Goal: Check status: Check status

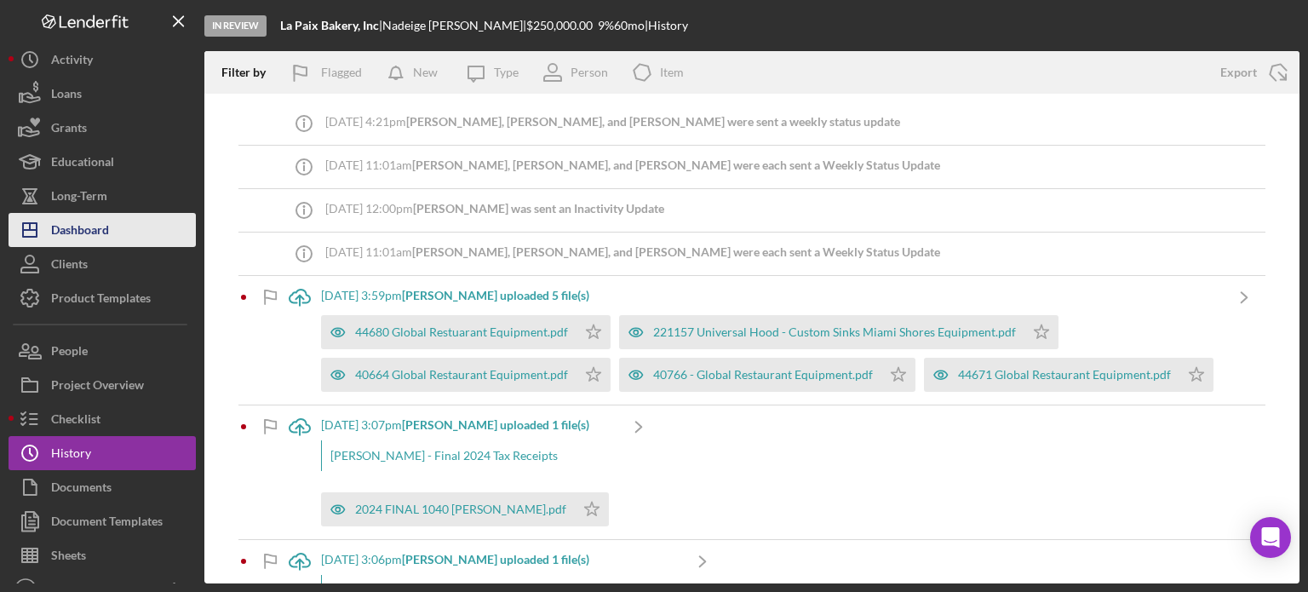
click at [103, 220] on div "Dashboard" at bounding box center [80, 232] width 58 height 38
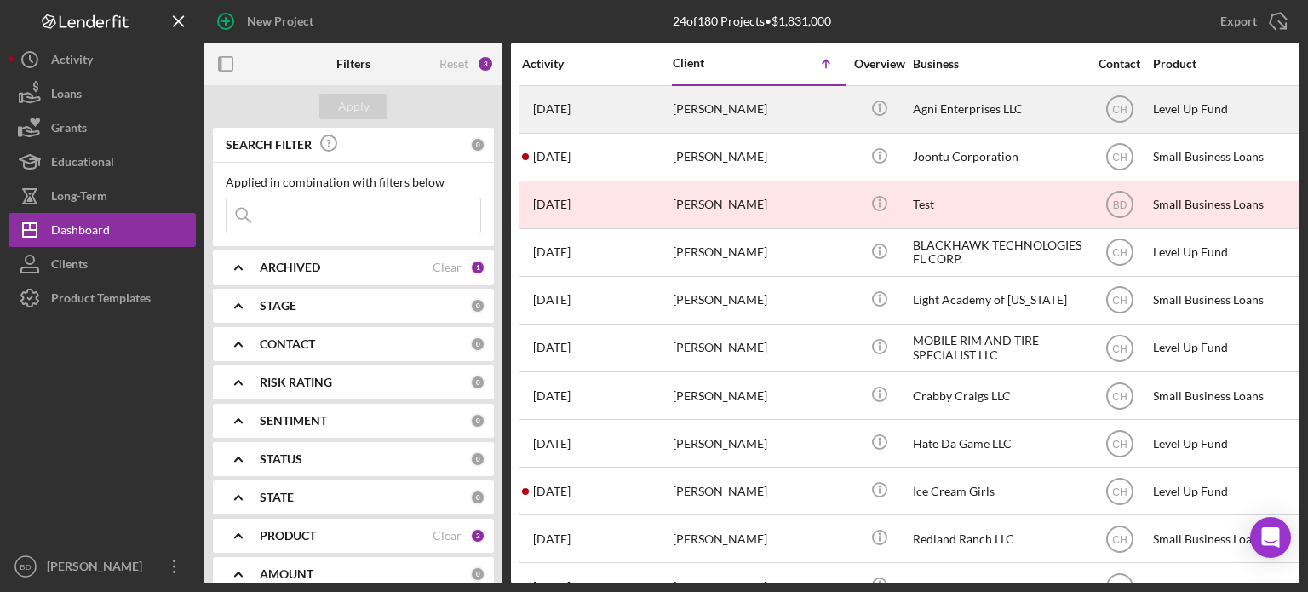
click at [777, 103] on div "[PERSON_NAME]" at bounding box center [758, 109] width 170 height 45
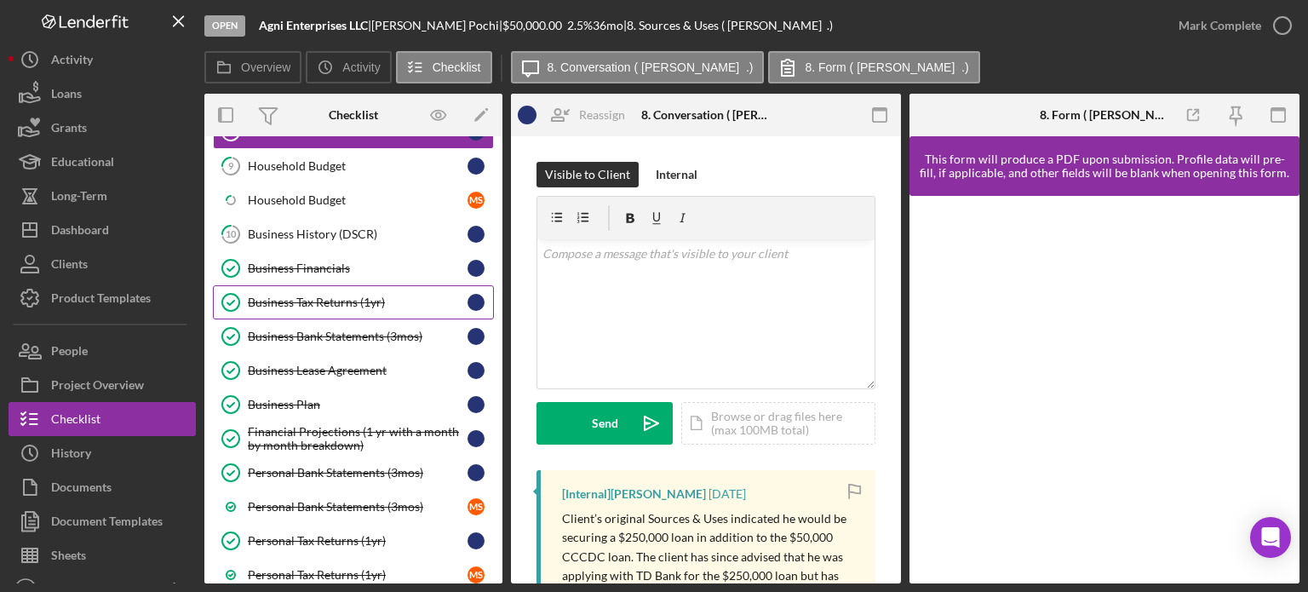
scroll to position [170, 0]
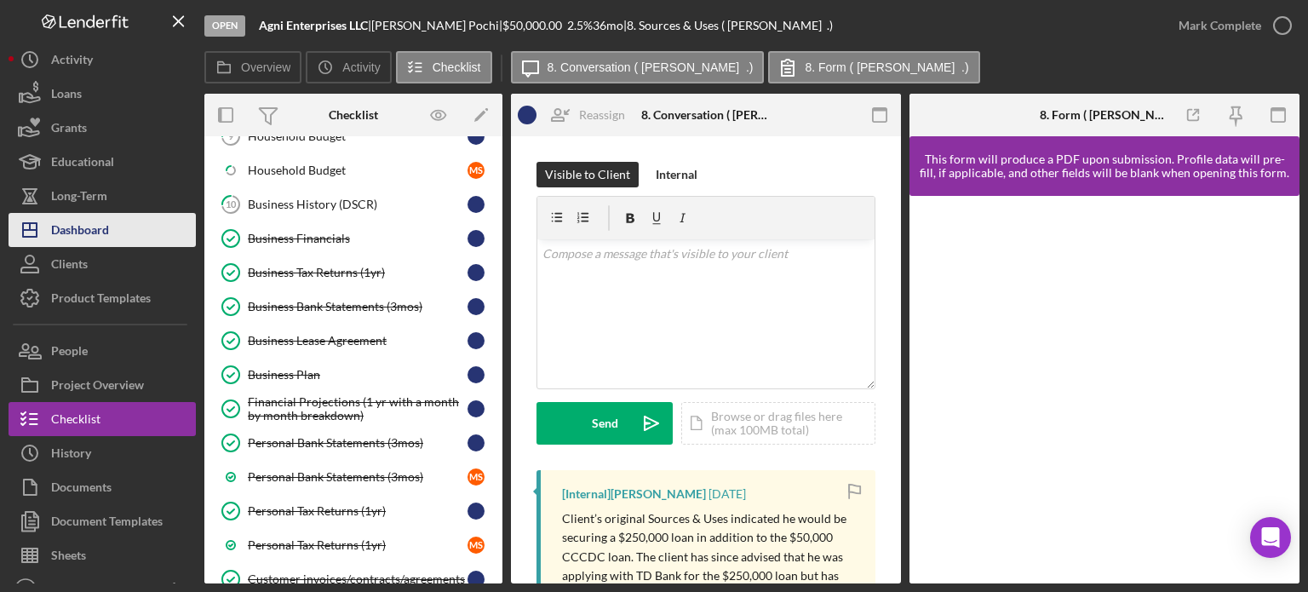
click at [65, 221] on div "Dashboard" at bounding box center [80, 232] width 58 height 38
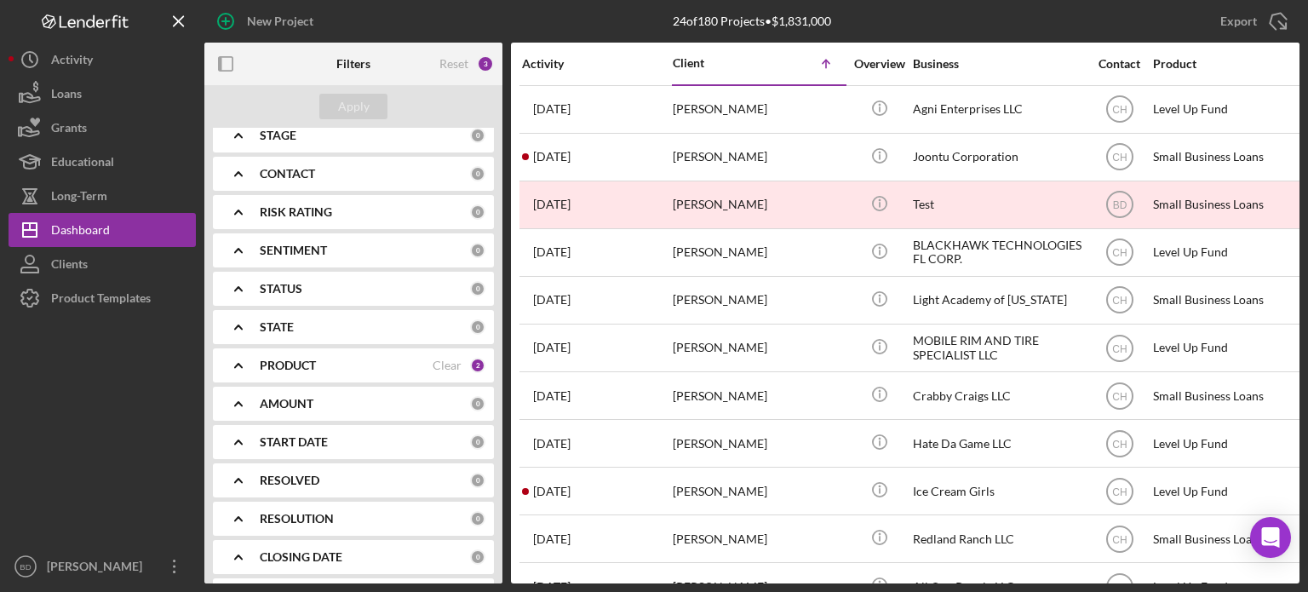
scroll to position [249, 0]
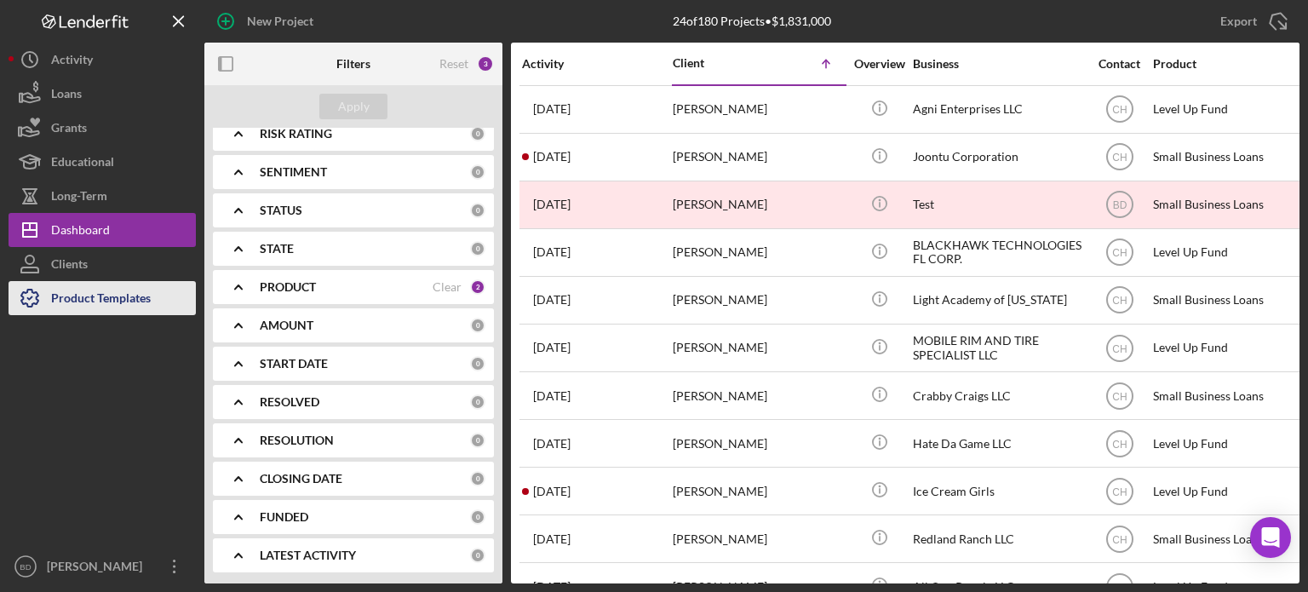
click at [60, 288] on div "Product Templates" at bounding box center [101, 300] width 100 height 38
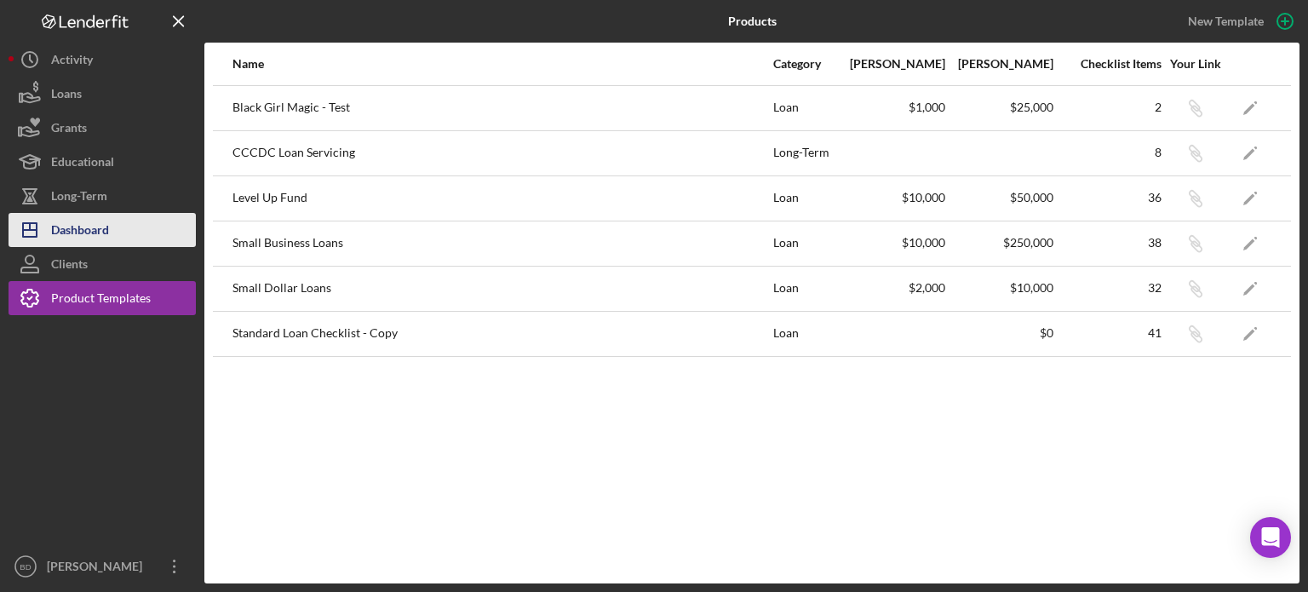
click at [89, 230] on div "Dashboard" at bounding box center [80, 232] width 58 height 38
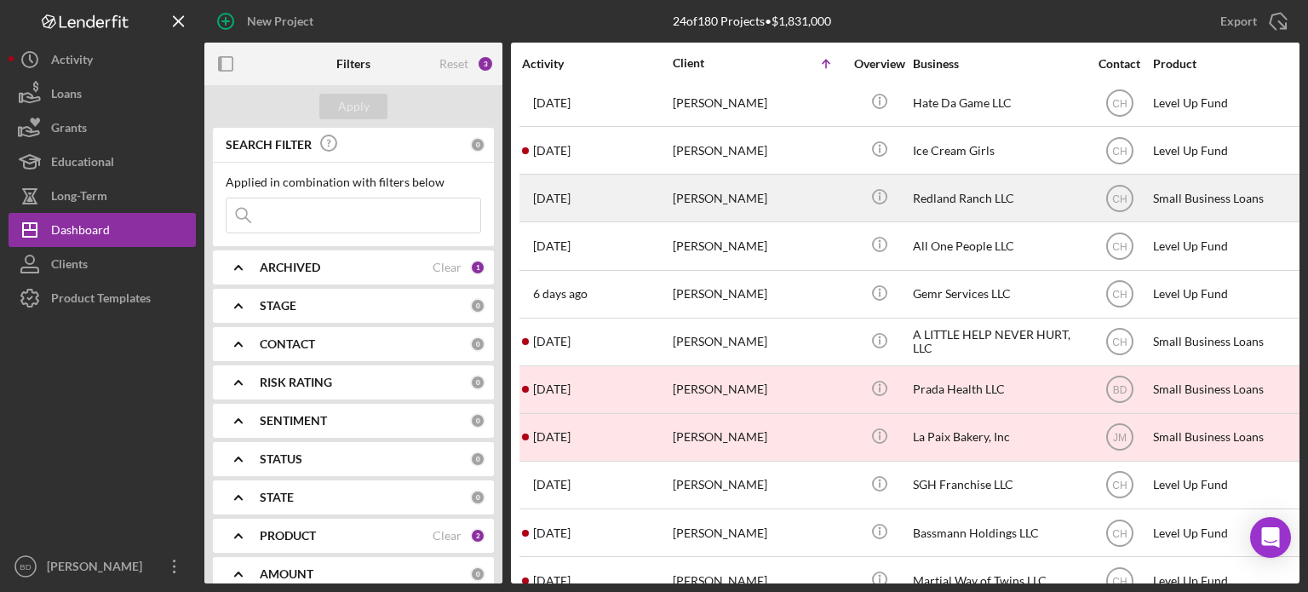
scroll to position [670, 0]
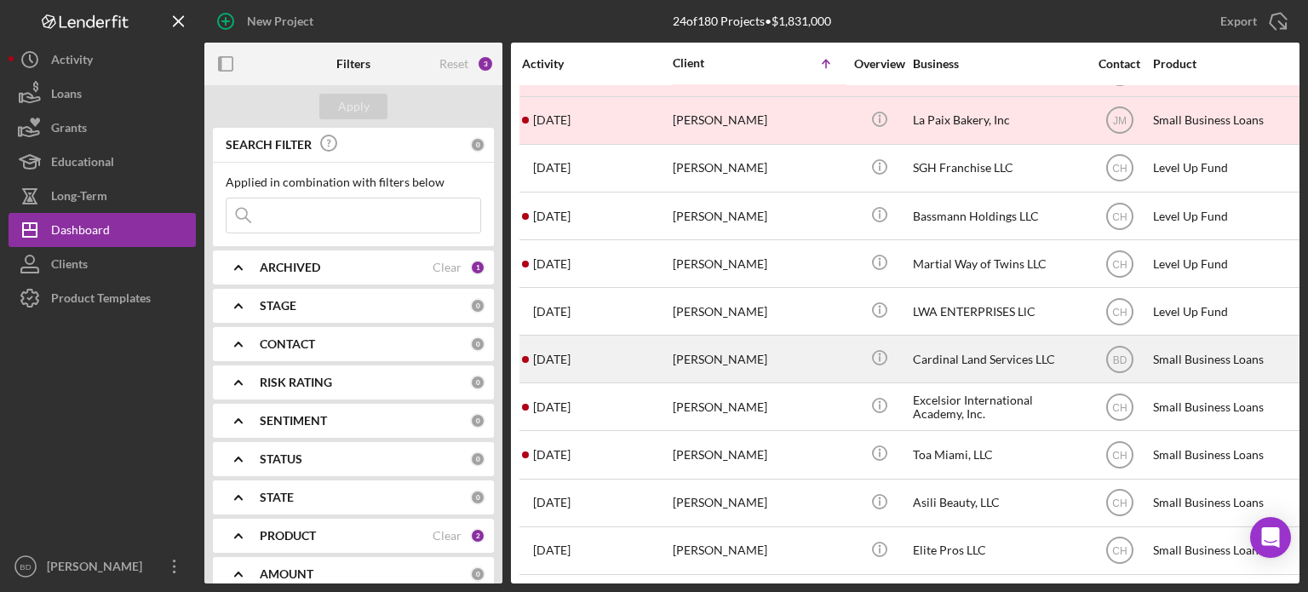
click at [799, 336] on div "[PERSON_NAME]" at bounding box center [758, 358] width 170 height 45
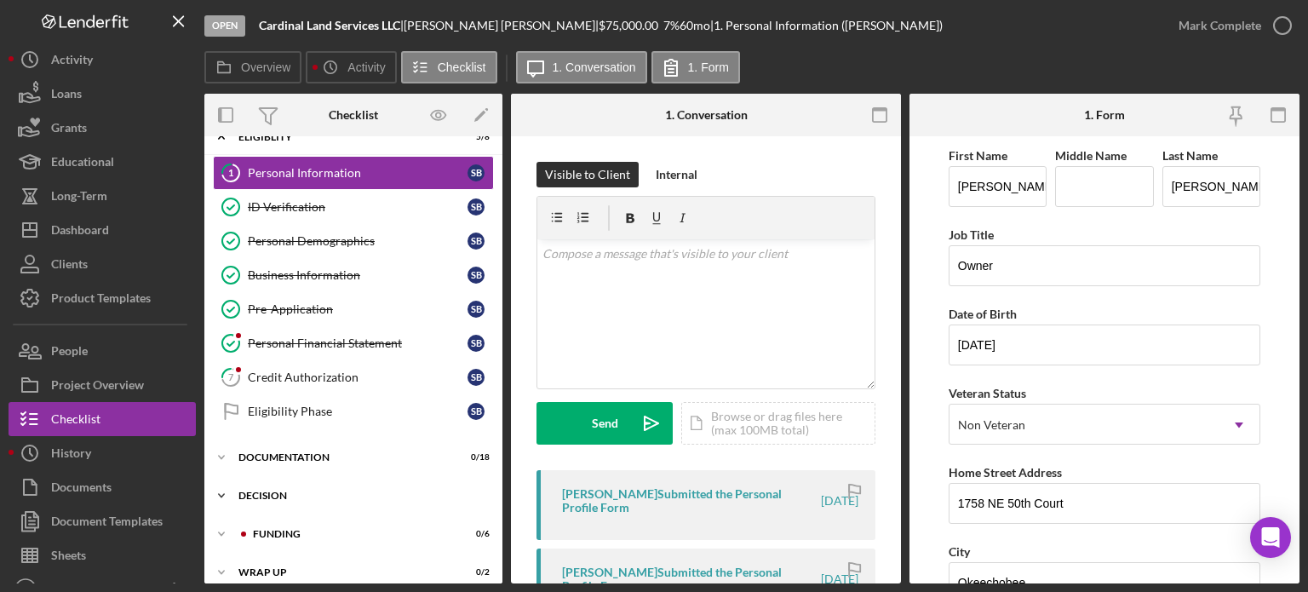
scroll to position [36, 0]
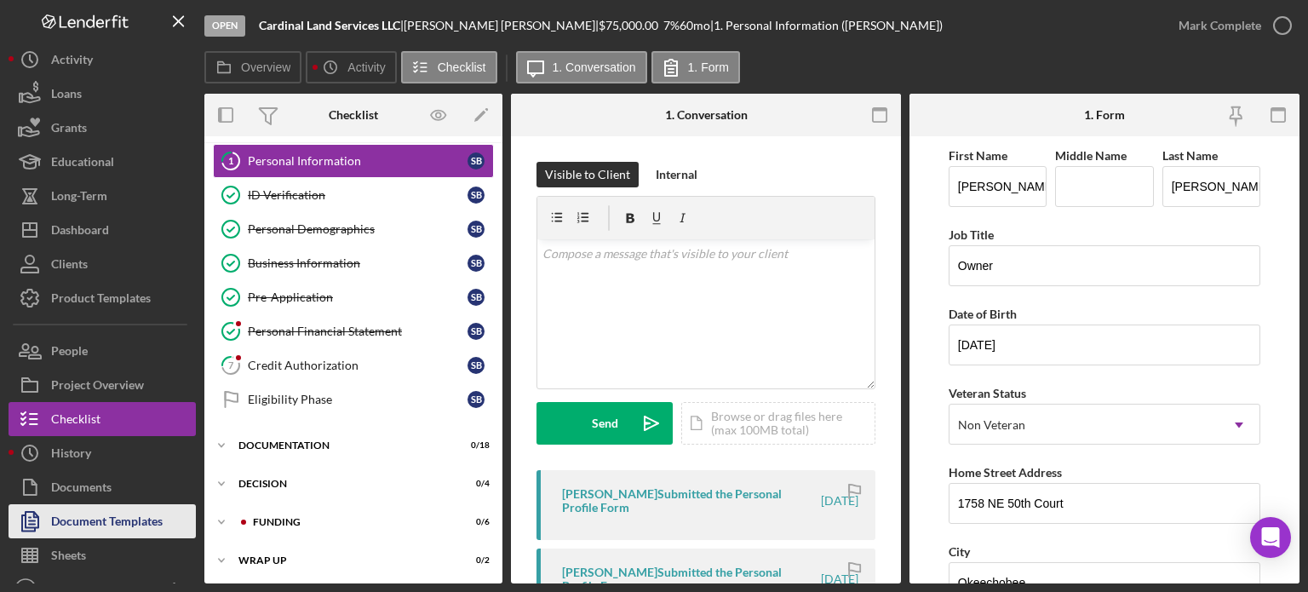
click at [61, 513] on div "Document Templates" at bounding box center [107, 523] width 112 height 38
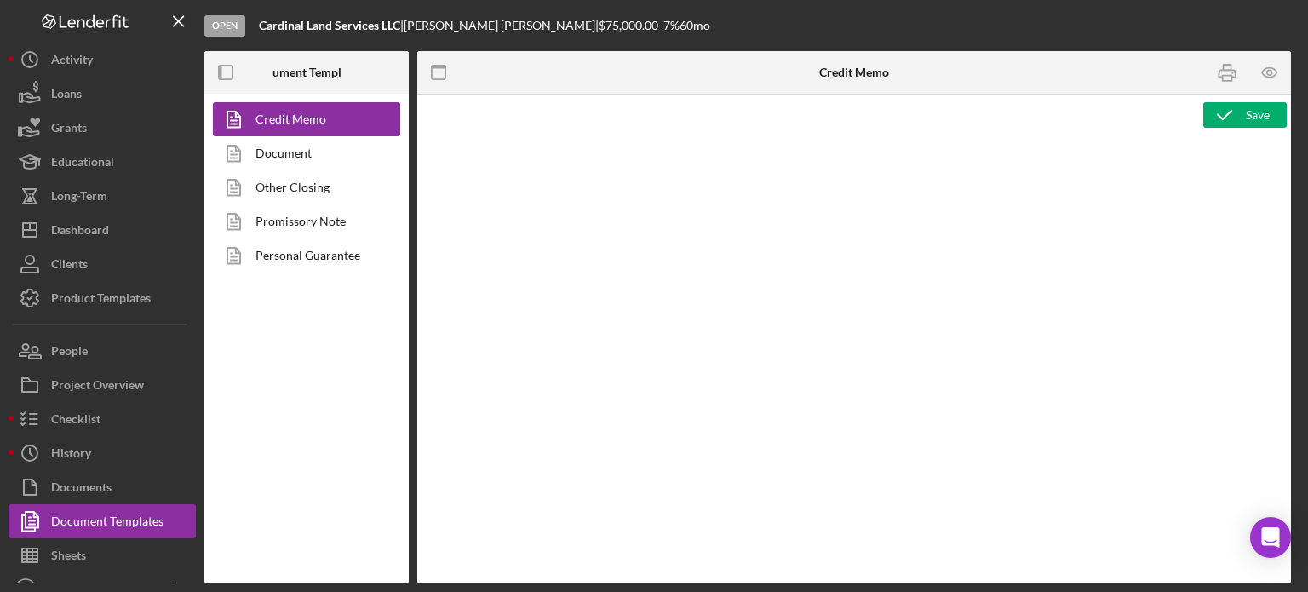
type textarea "<p><img style="display: block; margin-left: auto; margin-right: auto;" src="[UR…"
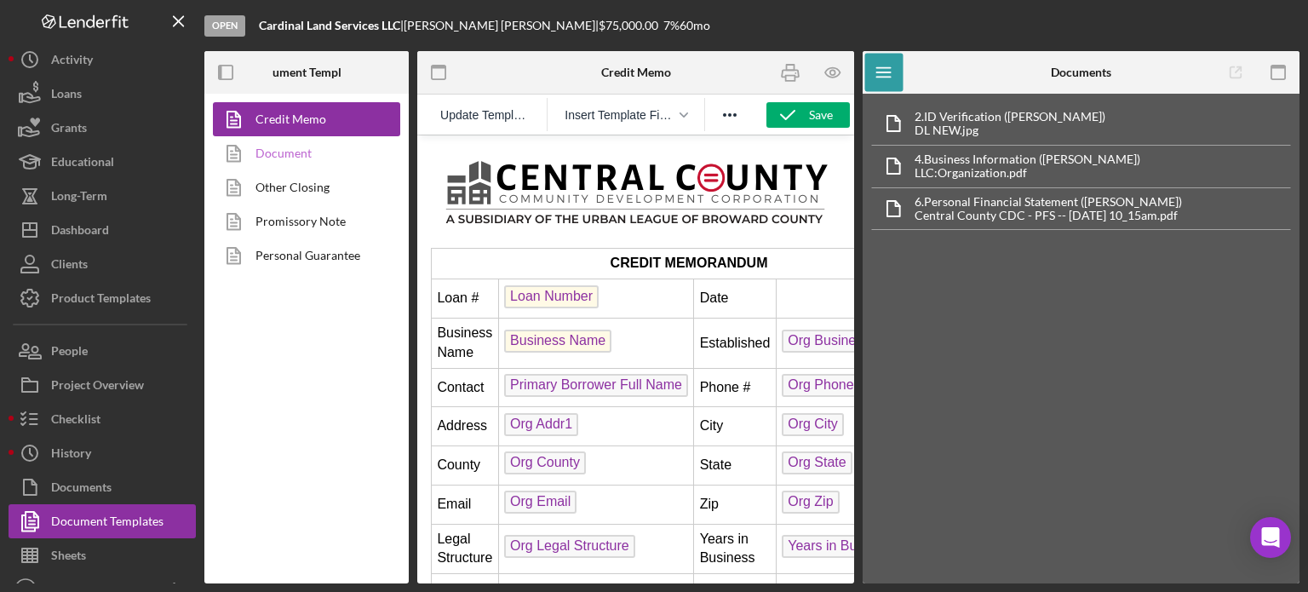
click at [313, 156] on link "Document" at bounding box center [302, 153] width 179 height 34
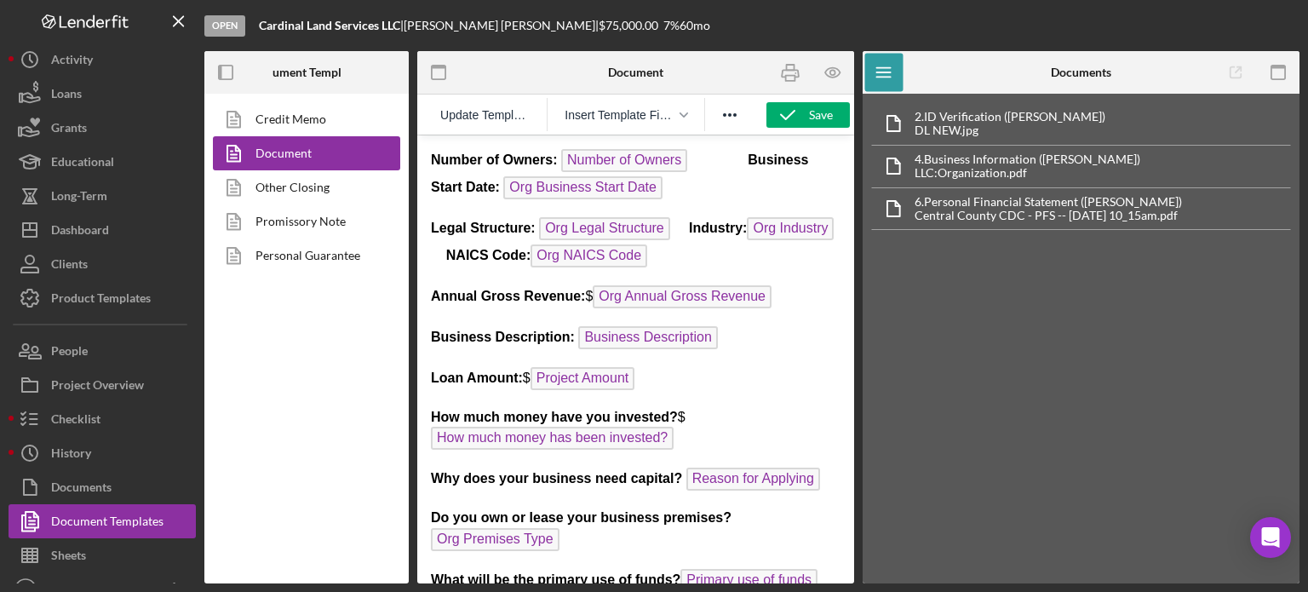
scroll to position [682, 0]
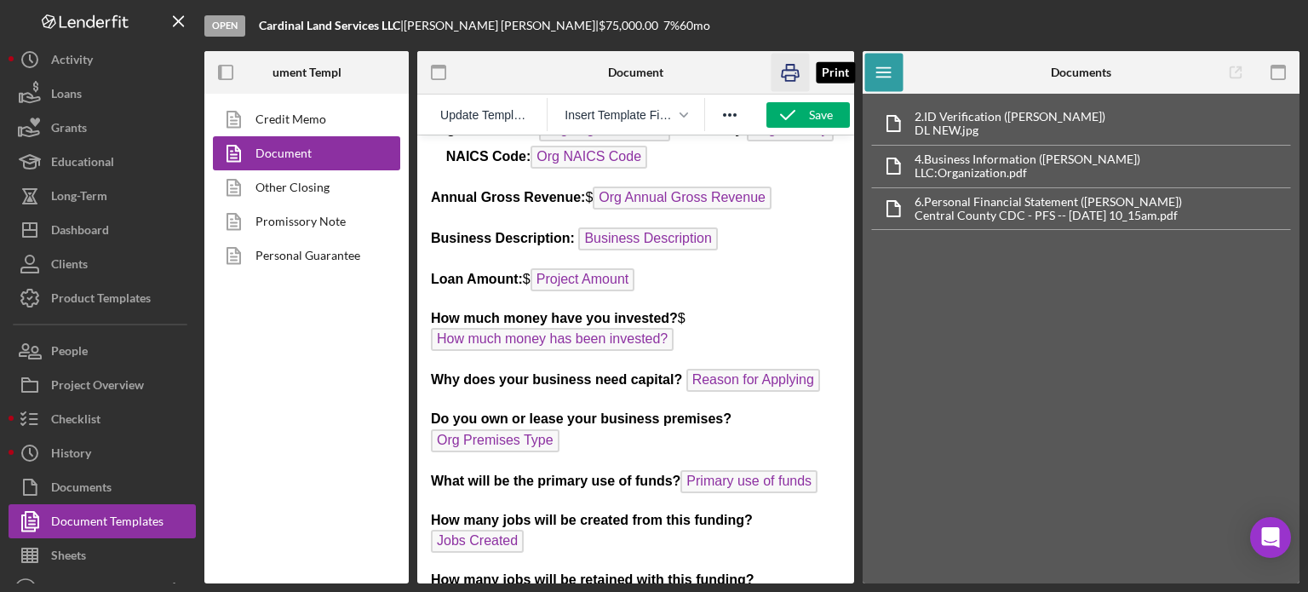
click at [798, 64] on icon "button" at bounding box center [791, 73] width 38 height 38
click at [836, 67] on icon "button" at bounding box center [833, 73] width 38 height 38
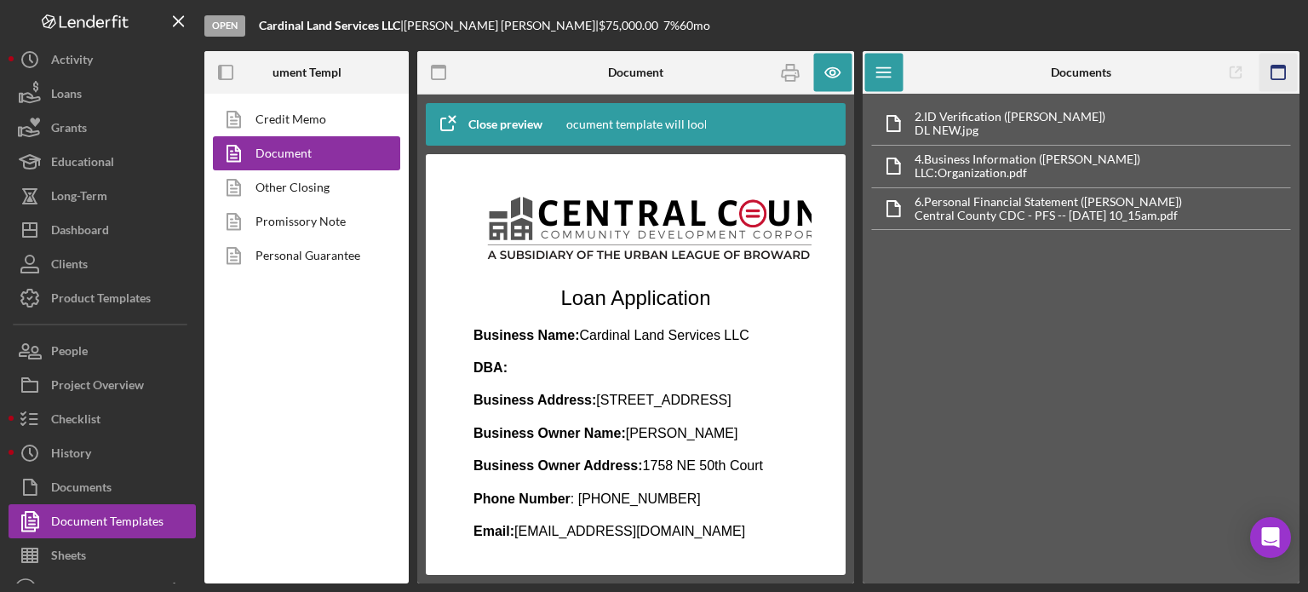
click at [1285, 70] on rect "button" at bounding box center [1279, 73] width 14 height 14
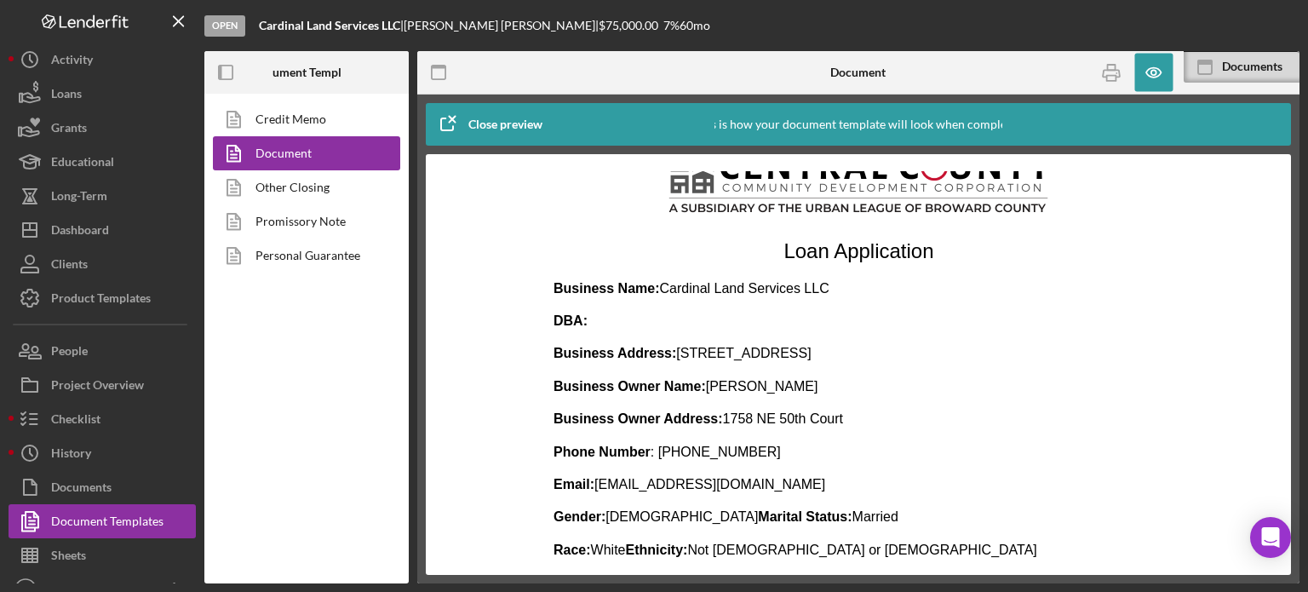
scroll to position [85, 0]
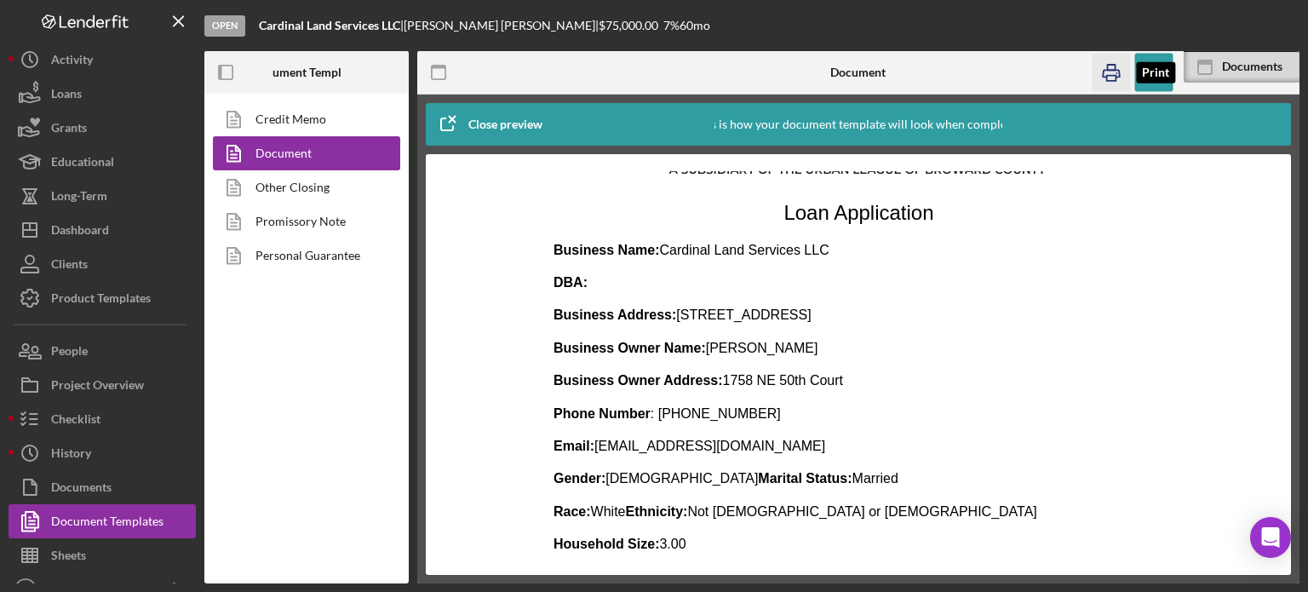
drag, startPoint x: 1114, startPoint y: 61, endPoint x: 48, endPoint y: 254, distance: 1083.8
click at [1114, 61] on icon "button" at bounding box center [1111, 73] width 38 height 38
click at [455, 118] on icon "button" at bounding box center [447, 124] width 43 height 43
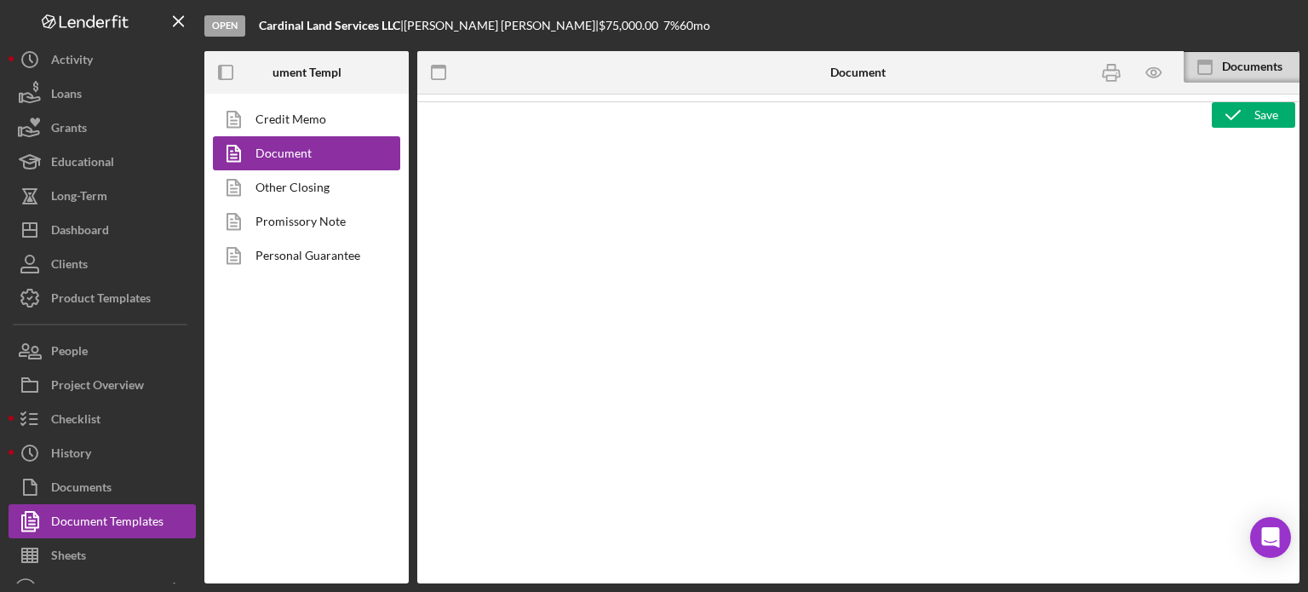
scroll to position [0, 0]
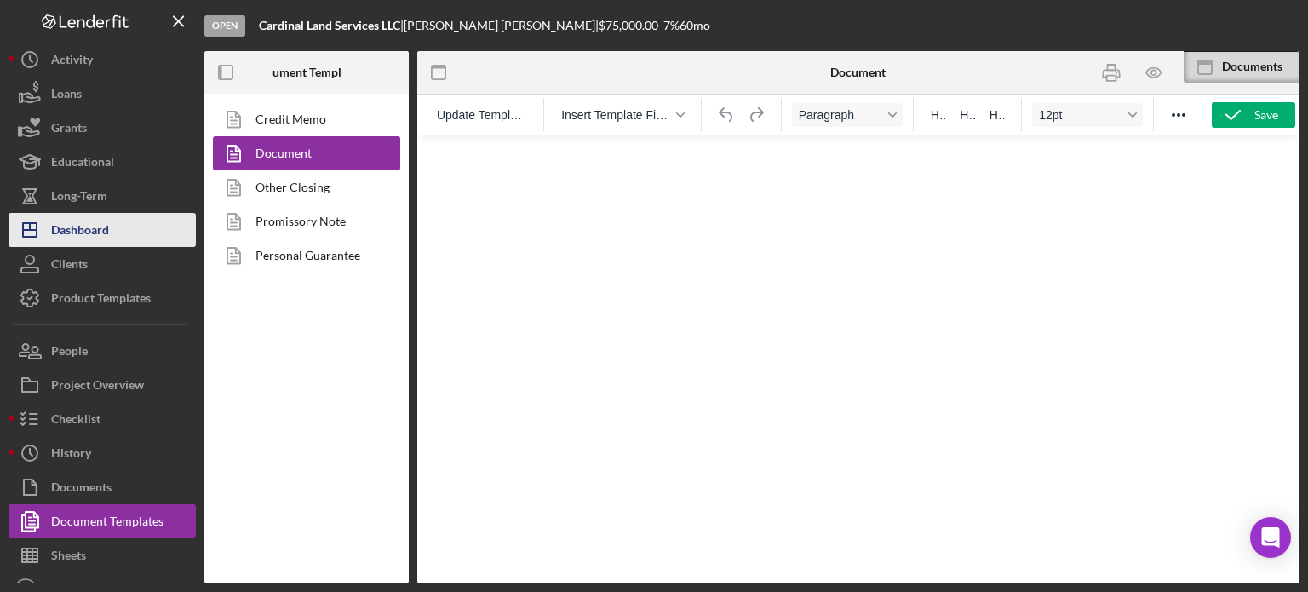
click at [103, 224] on div "Dashboard" at bounding box center [80, 232] width 58 height 38
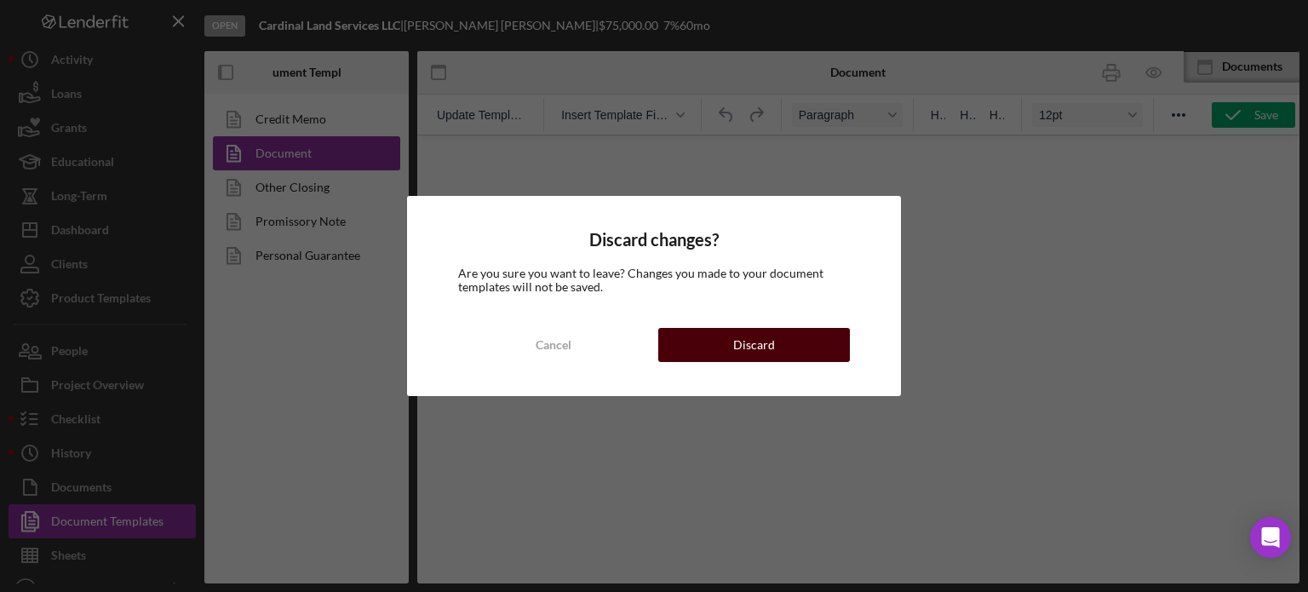
click at [744, 343] on div "Discard" at bounding box center [754, 345] width 42 height 34
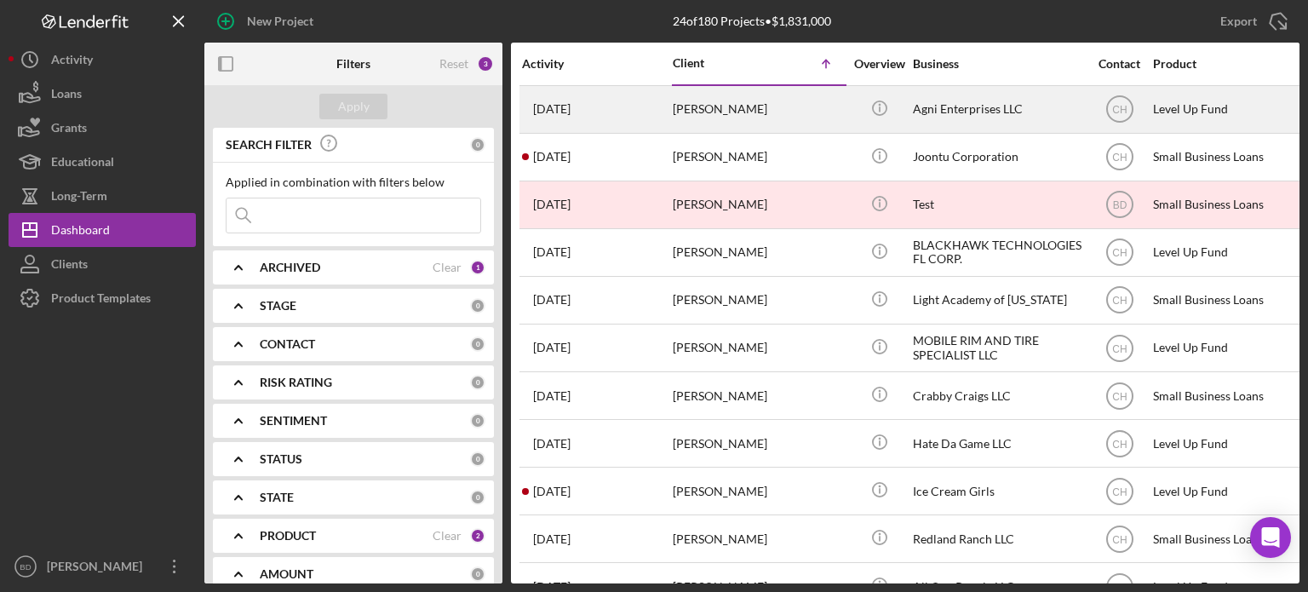
click at [845, 112] on td "[PERSON_NAME]" at bounding box center [759, 109] width 175 height 48
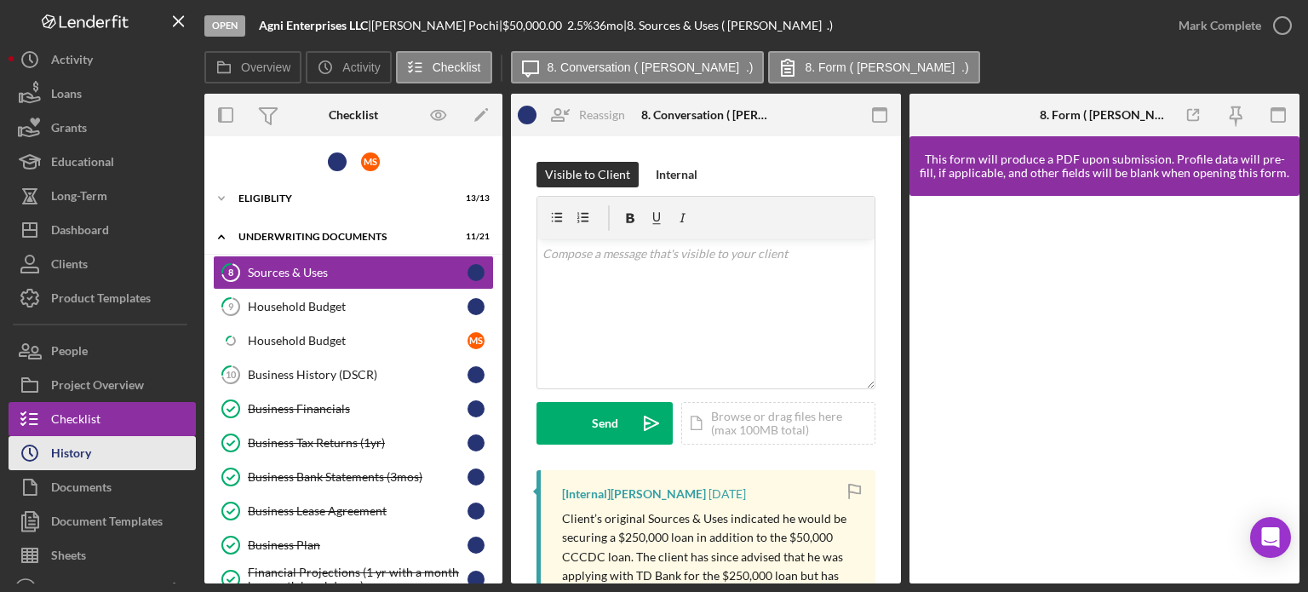
click at [79, 448] on div "History" at bounding box center [71, 455] width 40 height 38
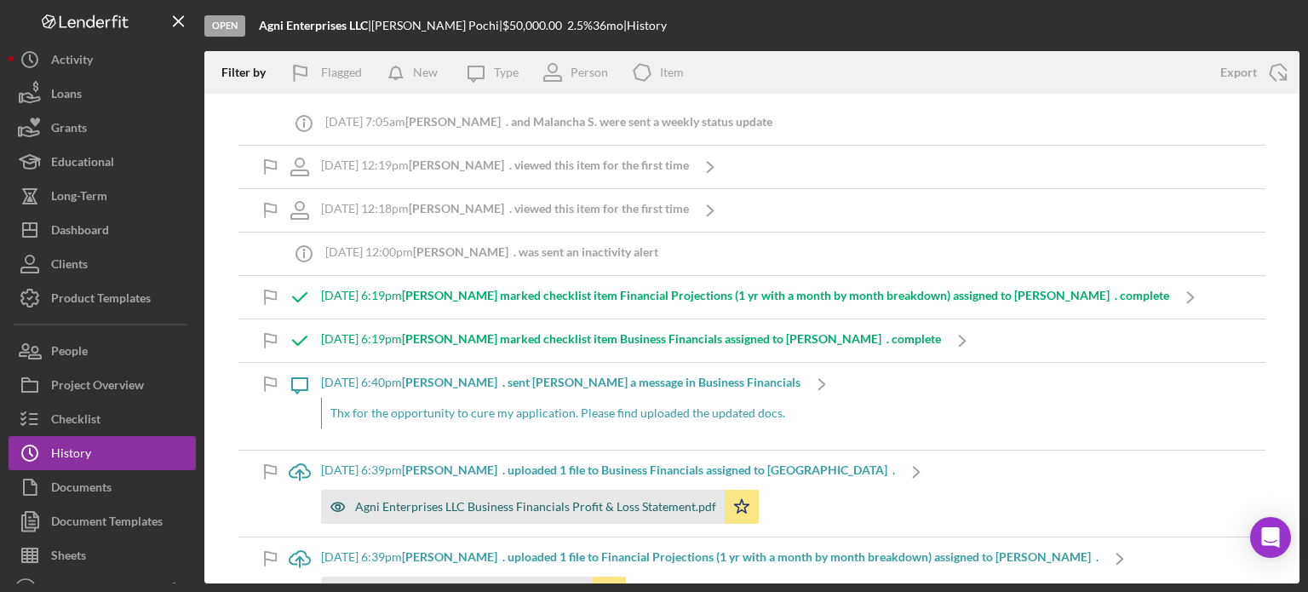
click at [395, 500] on div "Agni Enterprises LLC Business Financials Profit & Loss Statement.pdf" at bounding box center [535, 507] width 361 height 14
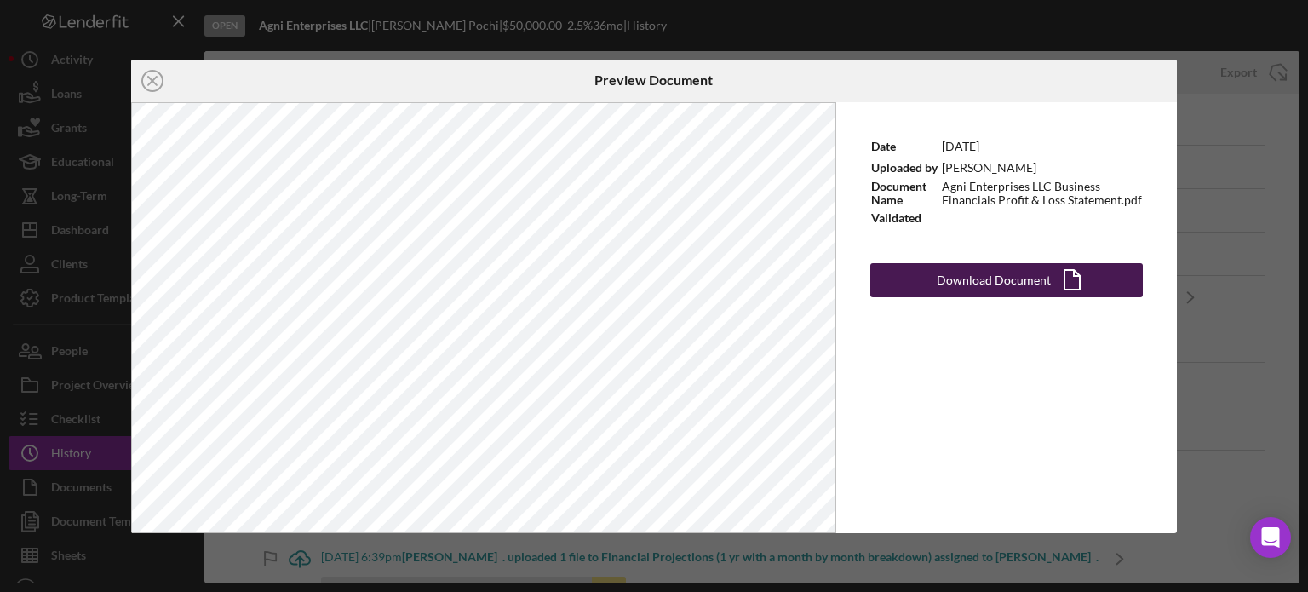
click at [1004, 283] on div "Download Document" at bounding box center [994, 280] width 114 height 34
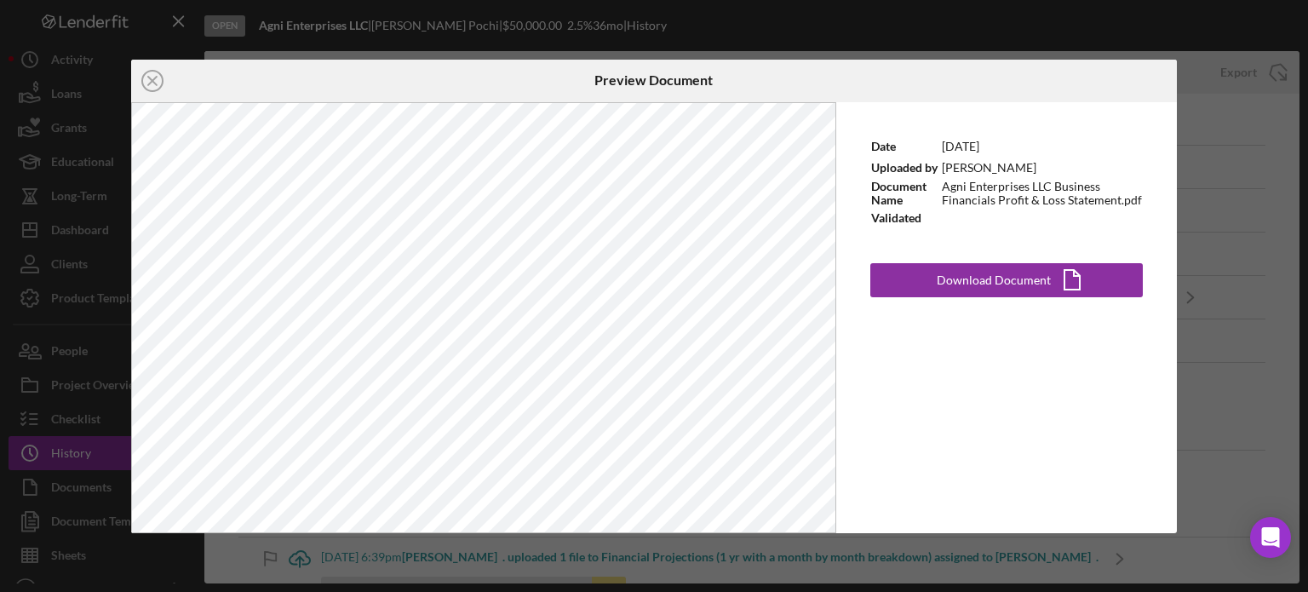
drag, startPoint x: 1211, startPoint y: 357, endPoint x: 1205, endPoint y: 349, distance: 9.7
click at [1211, 357] on div "Icon/Close Preview Document Date [DATE] Uploaded by [PERSON_NAME] Document Name…" at bounding box center [654, 296] width 1308 height 592
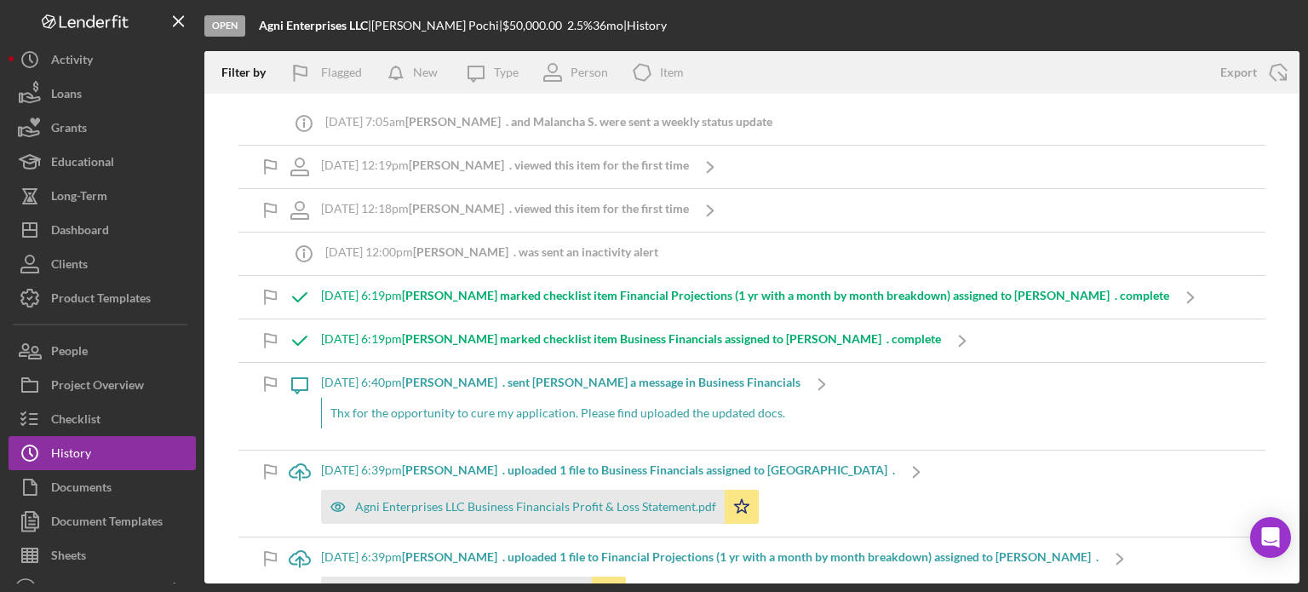
click at [334, 577] on icon "button" at bounding box center [338, 594] width 34 height 34
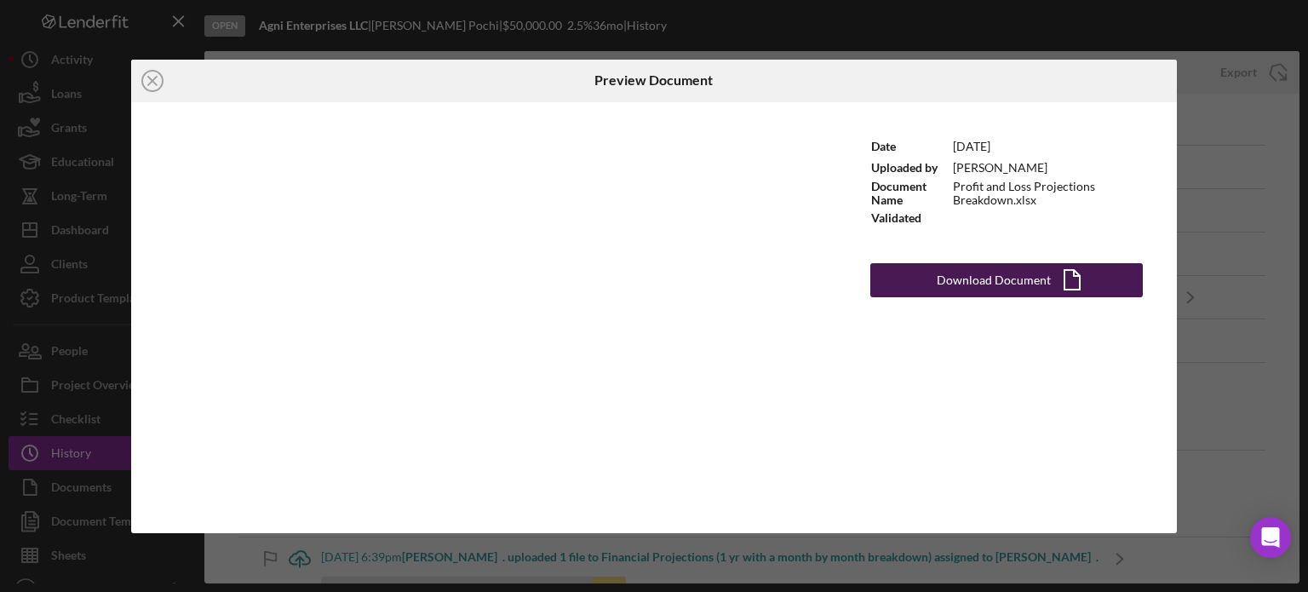
click at [979, 276] on div "Download Document" at bounding box center [994, 280] width 114 height 34
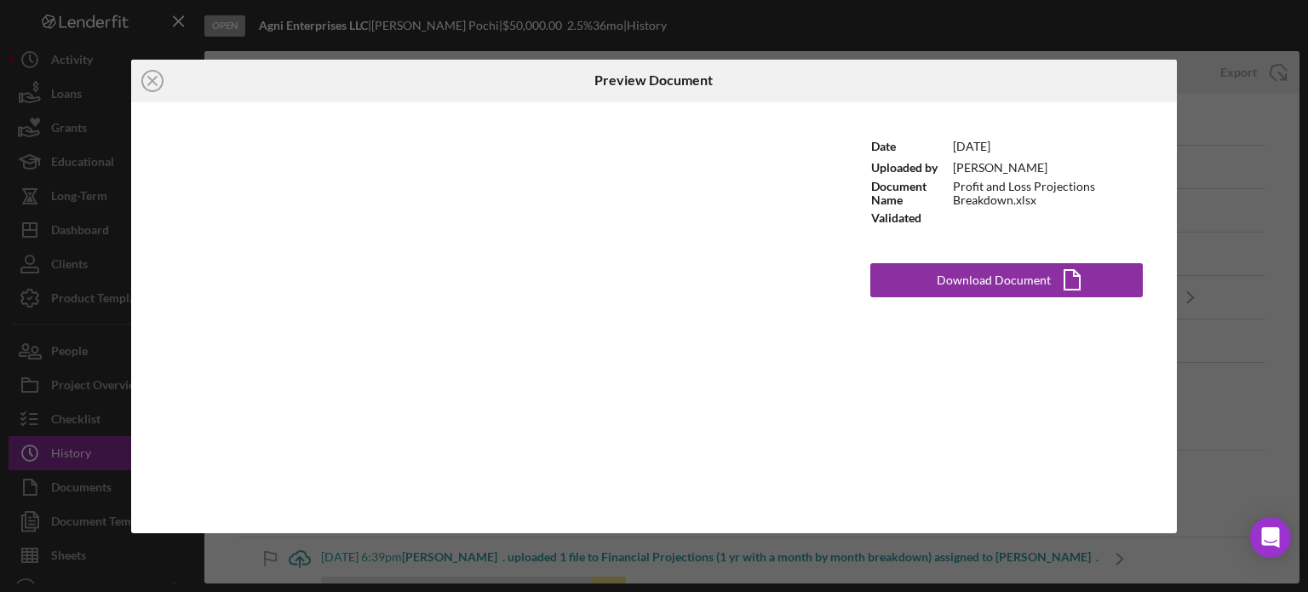
click at [1218, 242] on div "Icon/Close Preview Document Date [DATE] Uploaded by [PERSON_NAME] Document Name…" at bounding box center [654, 296] width 1308 height 592
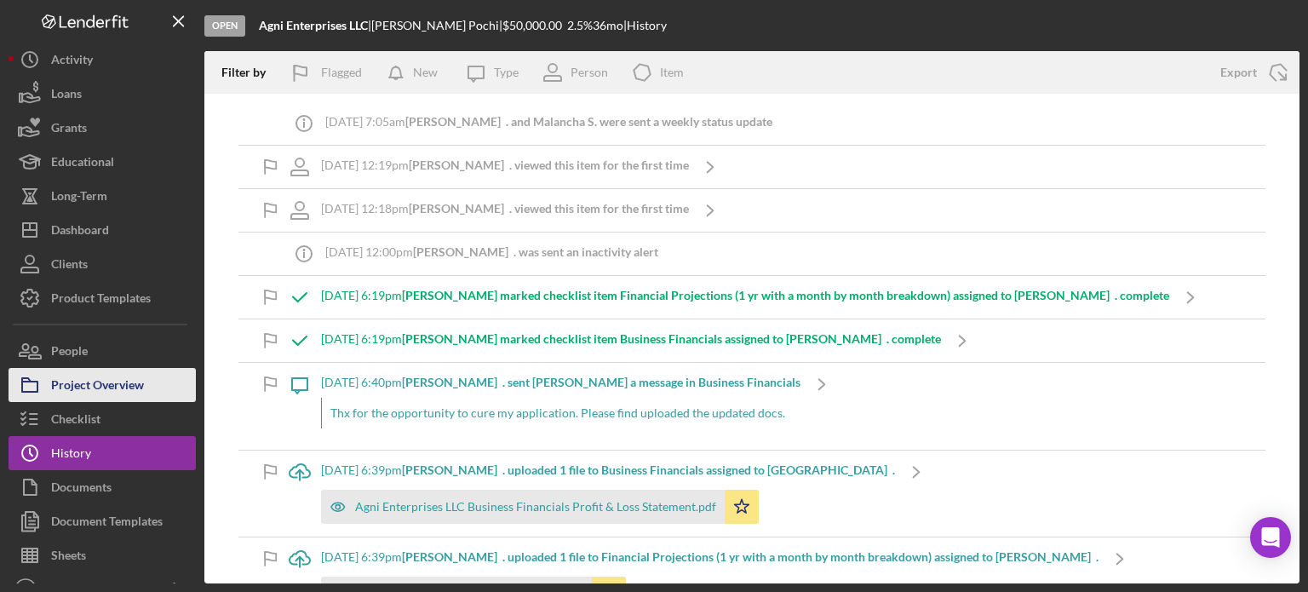
click at [82, 374] on div "Project Overview" at bounding box center [97, 387] width 93 height 38
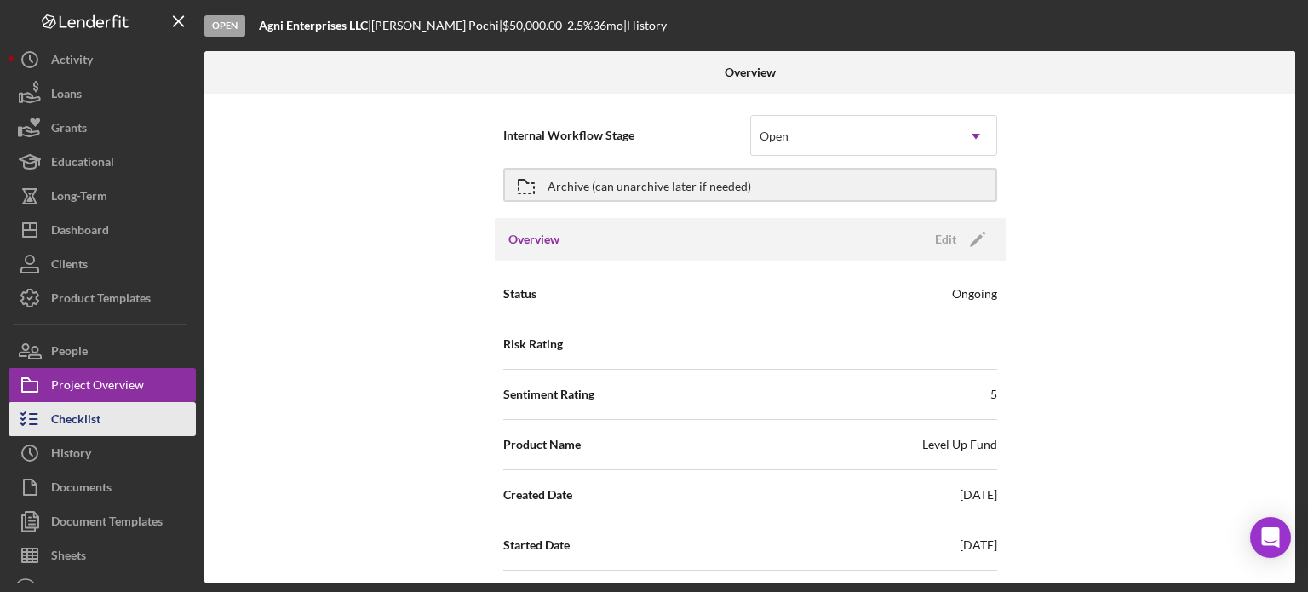
click at [72, 411] on div "Checklist" at bounding box center [75, 421] width 49 height 38
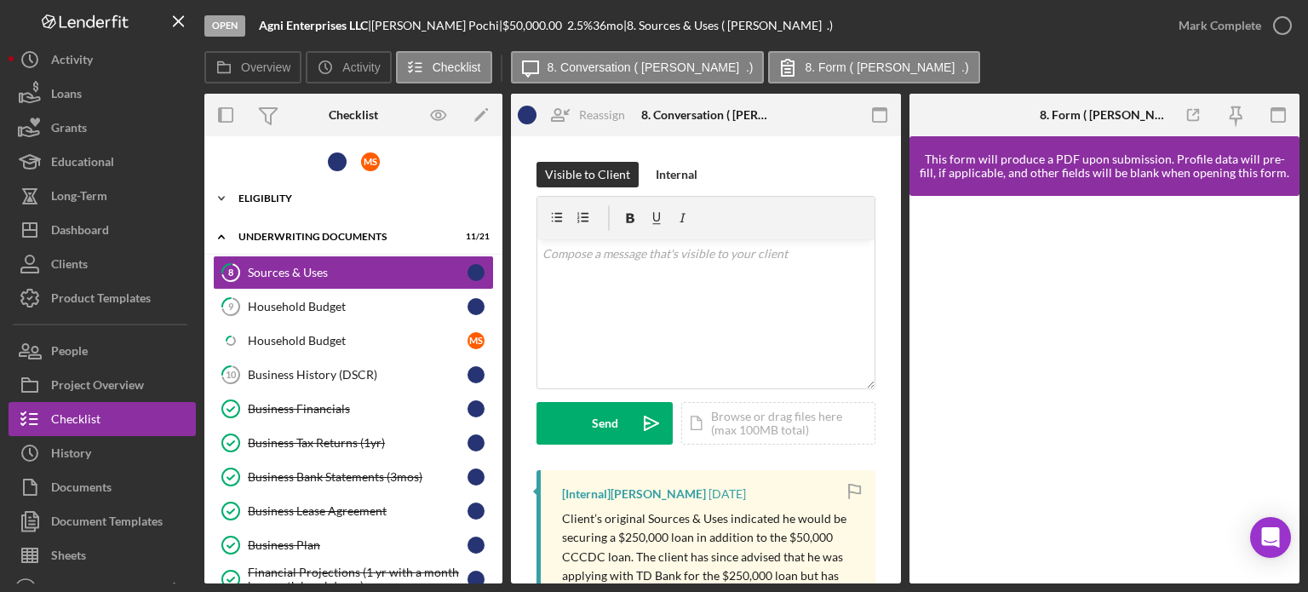
click at [265, 195] on div "Eligiblity" at bounding box center [360, 198] width 243 height 10
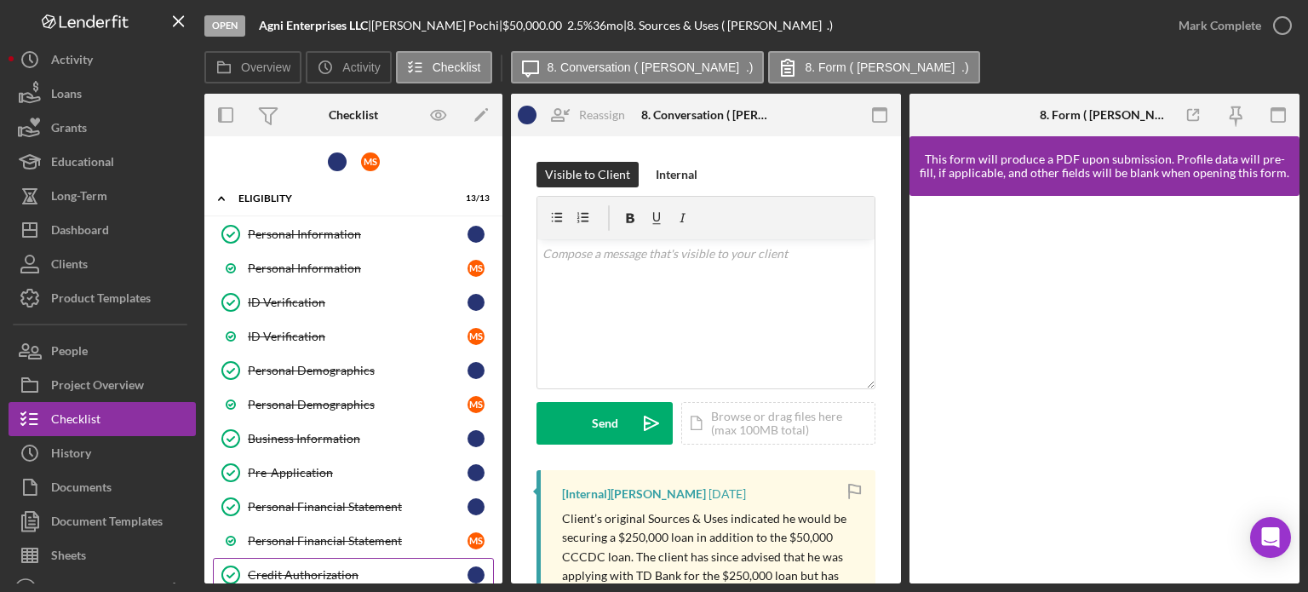
click at [308, 568] on div "Credit Authorization" at bounding box center [358, 575] width 220 height 14
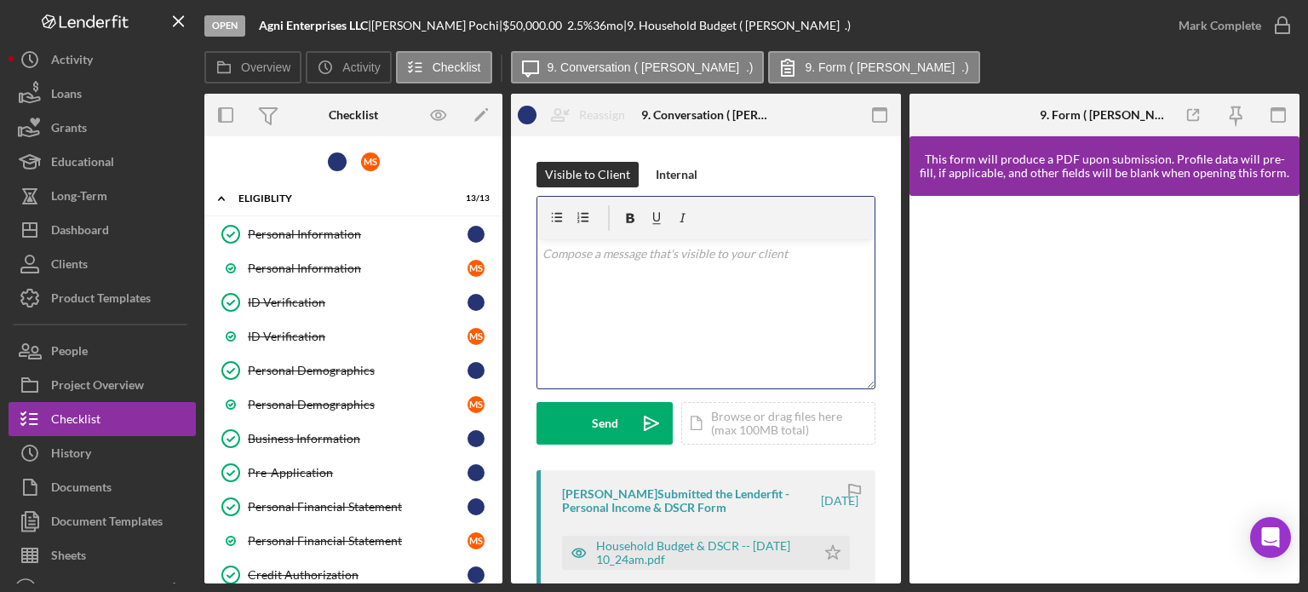
click at [614, 294] on div "v Color teal Color pink Remove color Add row above Add row below Add column bef…" at bounding box center [706, 313] width 337 height 149
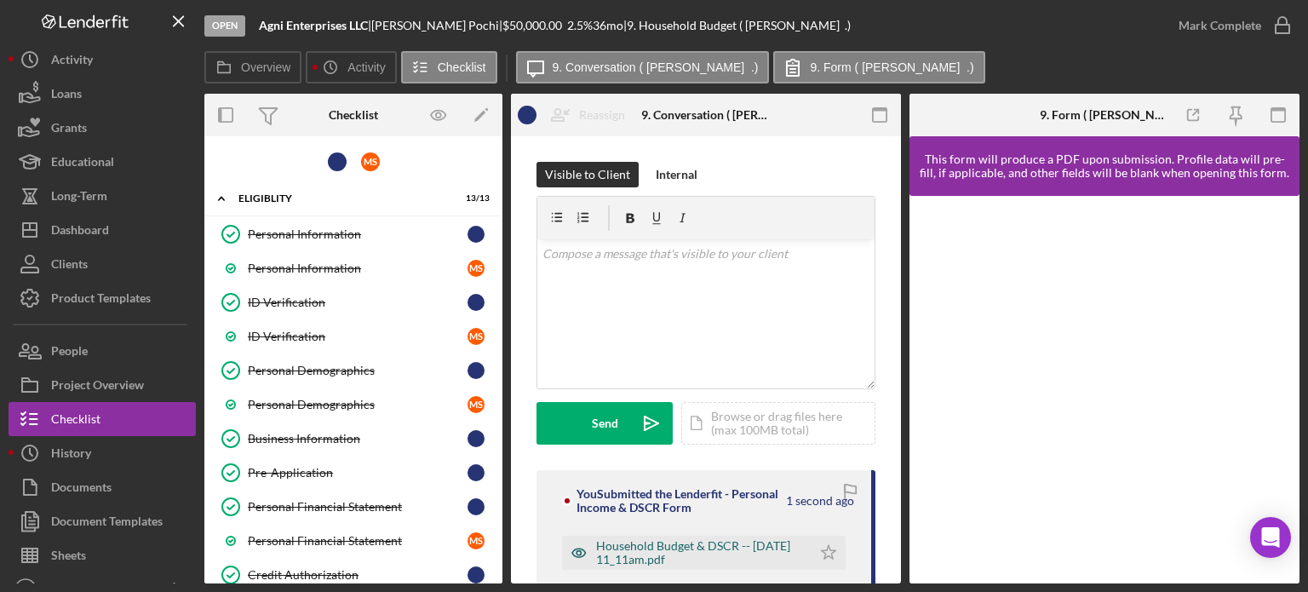
click at [570, 536] on icon "button" at bounding box center [579, 553] width 34 height 34
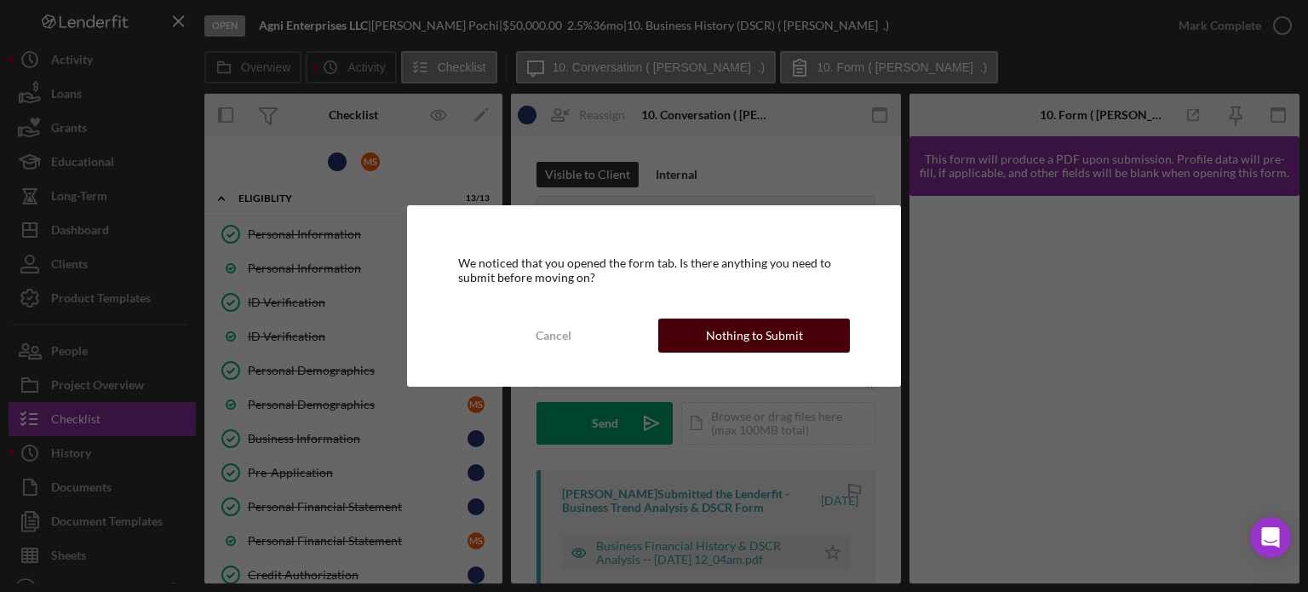
click at [698, 343] on button "Nothing to Submit" at bounding box center [755, 336] width 192 height 34
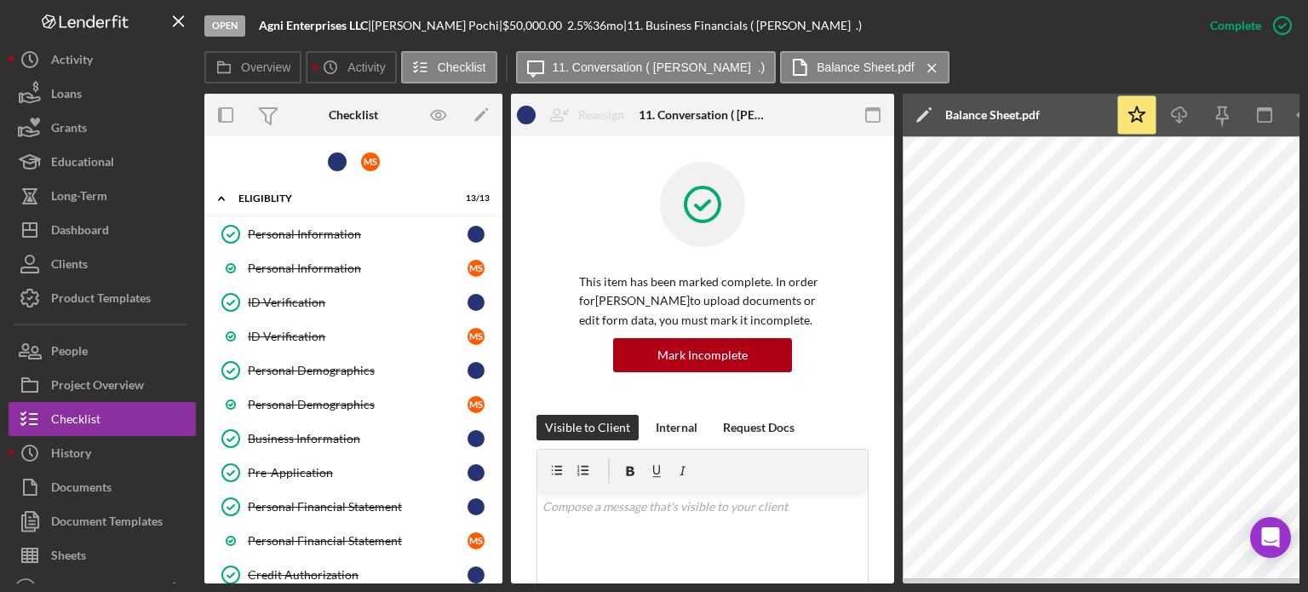
drag, startPoint x: 695, startPoint y: 584, endPoint x: 591, endPoint y: 580, distance: 104.0
click at [591, 580] on div "Open Agni Enterprises LLC | [PERSON_NAME] | $50,000.00 2.5 % 36 mo | 11. Busine…" at bounding box center [654, 296] width 1308 height 592
drag, startPoint x: 335, startPoint y: 578, endPoint x: 259, endPoint y: 583, distance: 75.9
click at [259, 583] on div "Overview Internal Workflow Stage Open Icon/Dropdown Arrow Archive (can unarchiv…" at bounding box center [752, 339] width 1096 height 490
click at [108, 224] on div "Dashboard" at bounding box center [80, 232] width 58 height 38
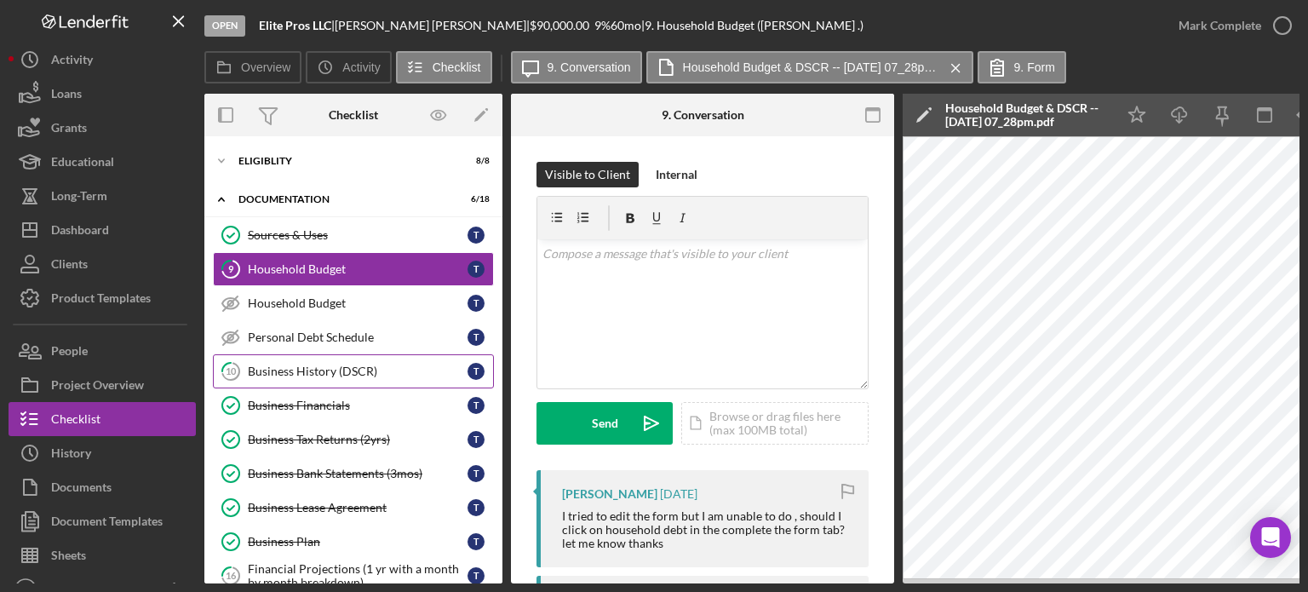
click at [314, 360] on link "10 Business History (DSCR) T" at bounding box center [353, 371] width 281 height 34
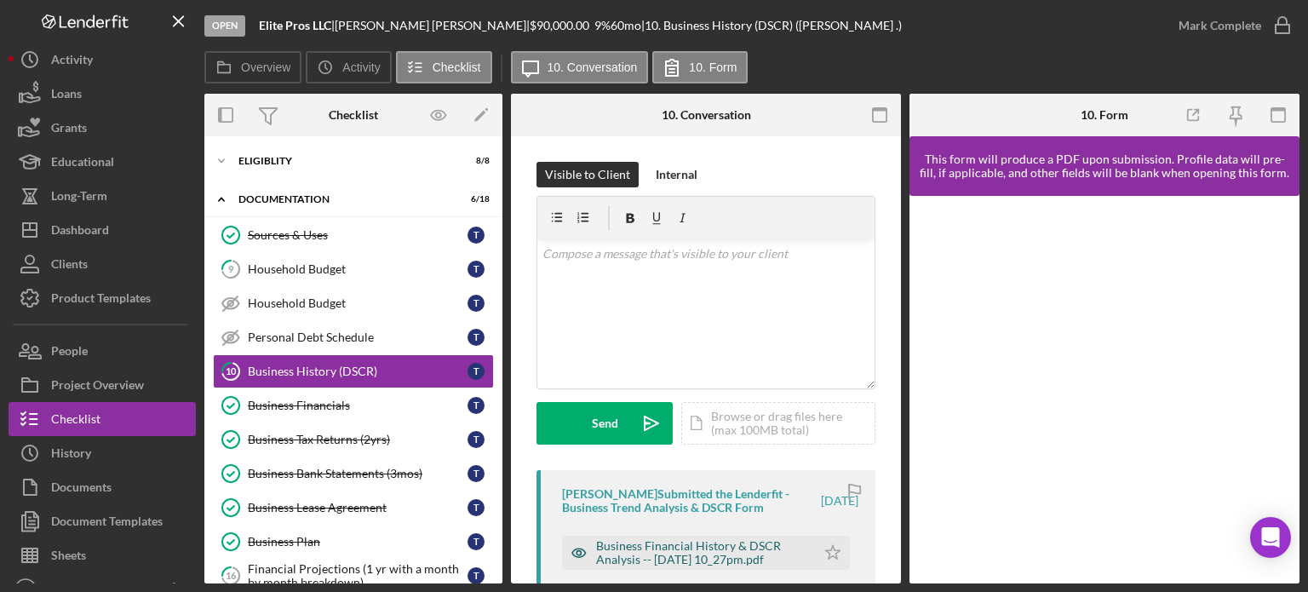
click at [580, 536] on icon "button" at bounding box center [579, 553] width 34 height 34
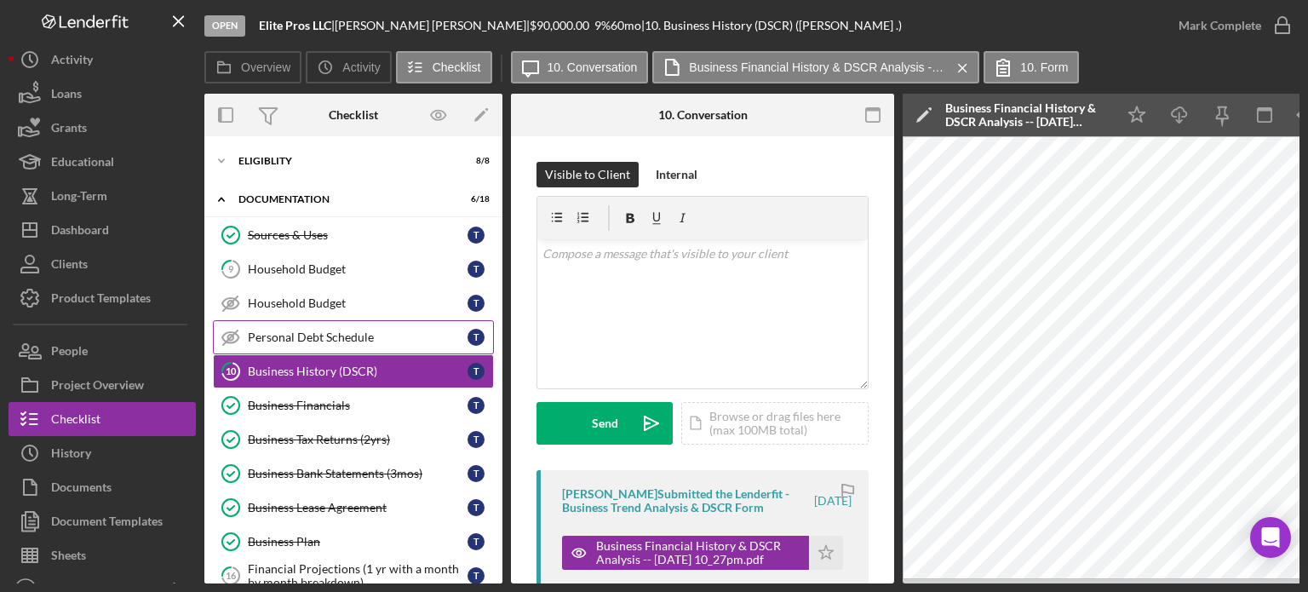
click at [376, 326] on link "Personal Debt Schedule Personal Debt Schedule T" at bounding box center [353, 337] width 281 height 34
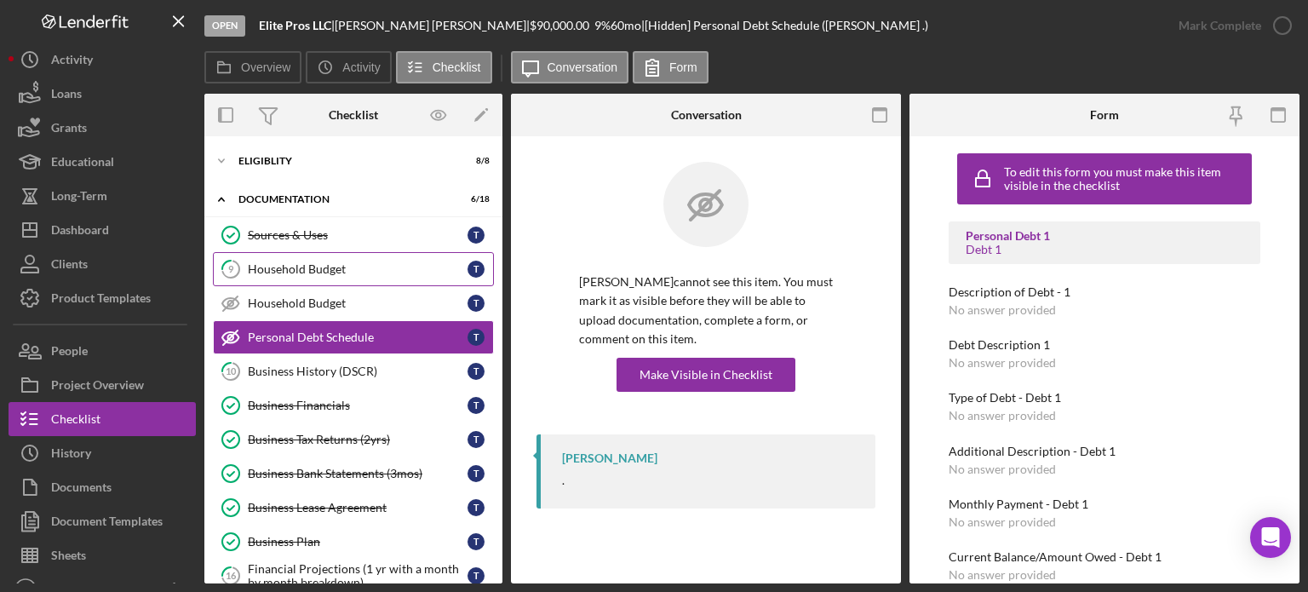
click at [308, 261] on link "9 Household Budget T" at bounding box center [353, 269] width 281 height 34
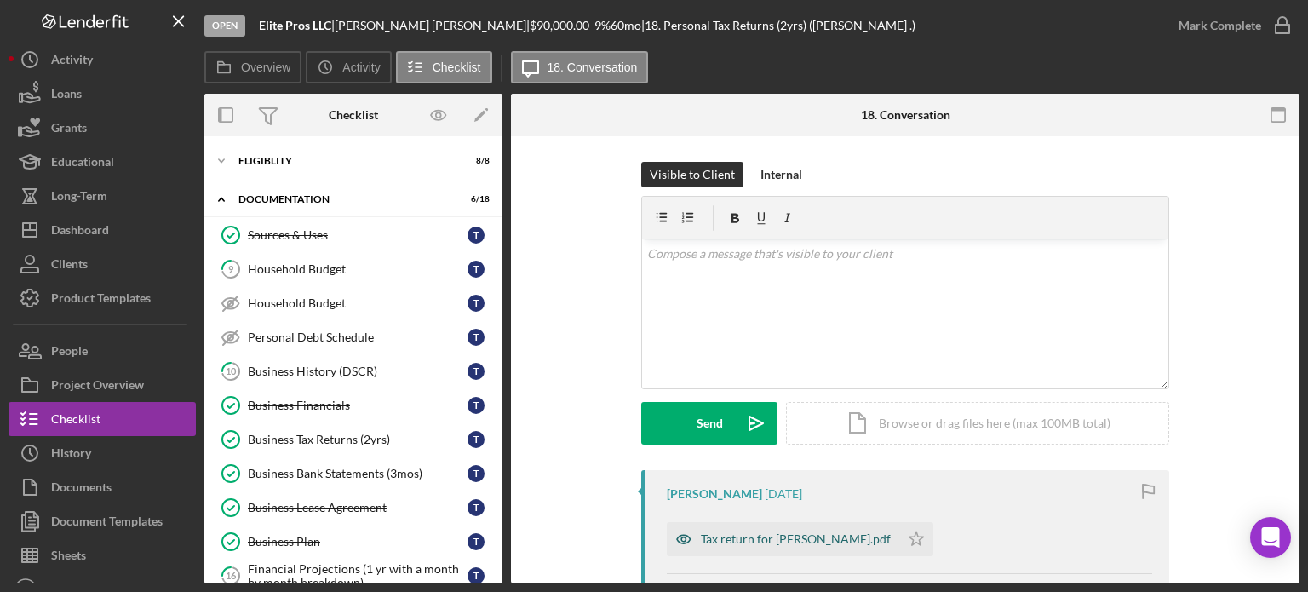
click at [678, 522] on icon "button" at bounding box center [684, 539] width 34 height 34
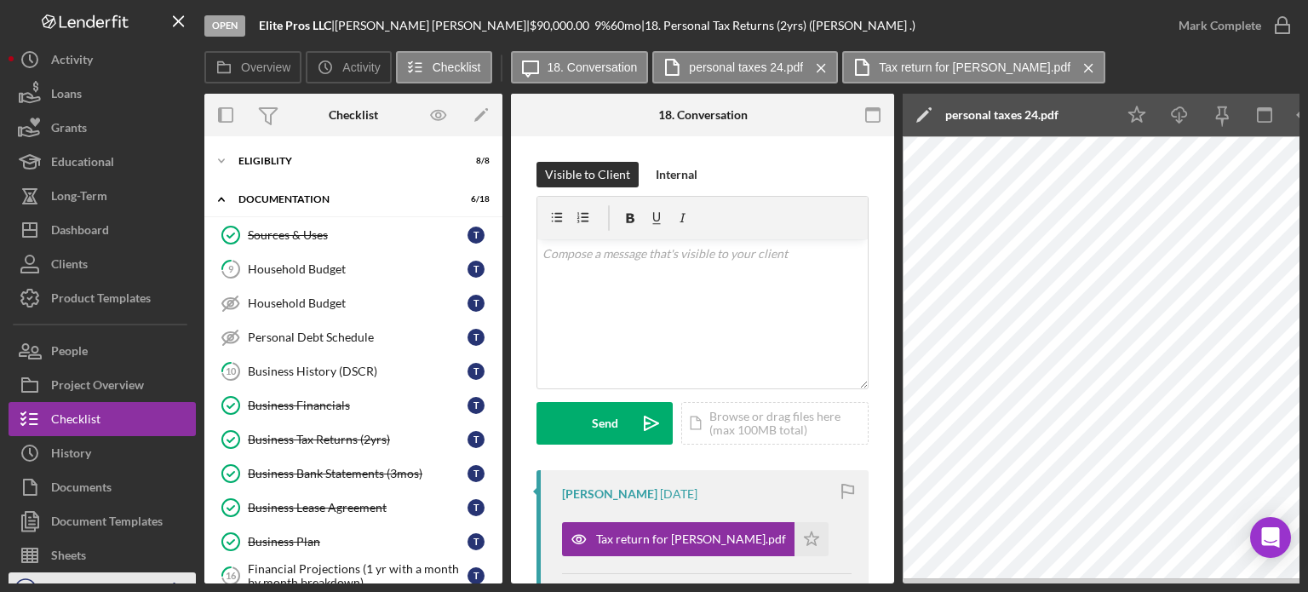
drag, startPoint x: 317, startPoint y: 584, endPoint x: 147, endPoint y: 581, distance: 170.4
click at [147, 581] on div "Open Elite Pros LLC | [PERSON_NAME] | $90,000.00 9 % 60 mo | 18. Personal Tax R…" at bounding box center [654, 296] width 1308 height 592
click at [175, 580] on icon "Icon/Overflow" at bounding box center [174, 589] width 43 height 43
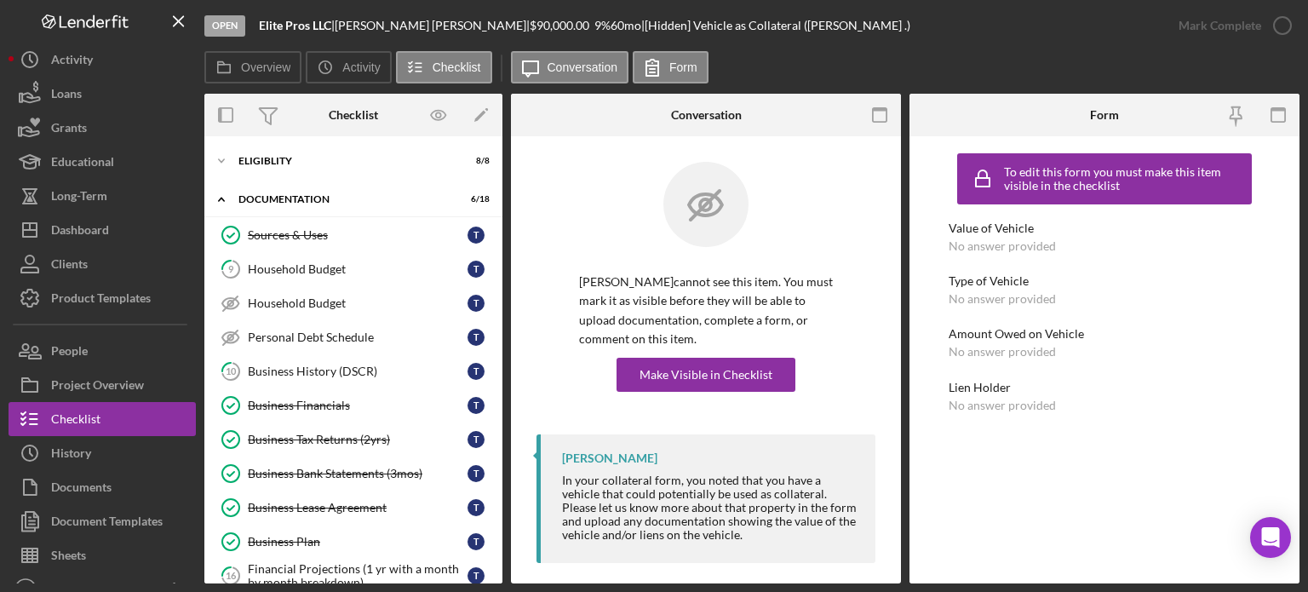
click at [239, 586] on div "Open Elite Pros LLC | [PERSON_NAME] | $90,000.00 9 % 60 mo | [Hidden] Vehicle a…" at bounding box center [654, 296] width 1308 height 592
click at [331, 268] on div "Household Budget" at bounding box center [358, 269] width 220 height 14
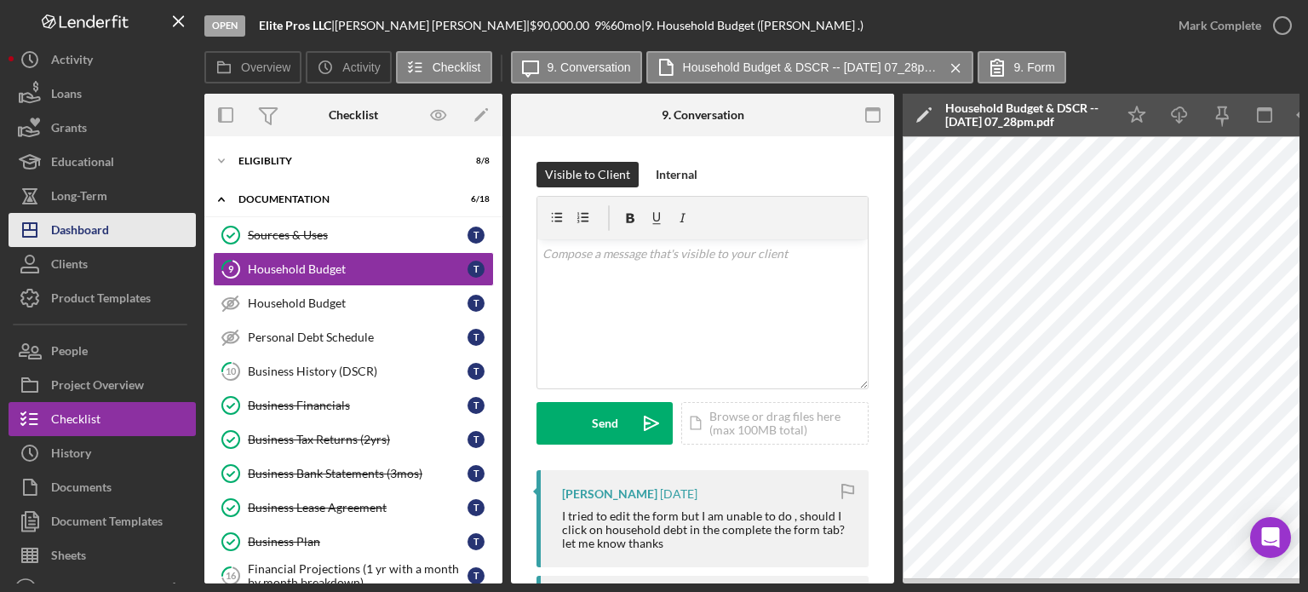
click at [78, 217] on div "Dashboard" at bounding box center [80, 232] width 58 height 38
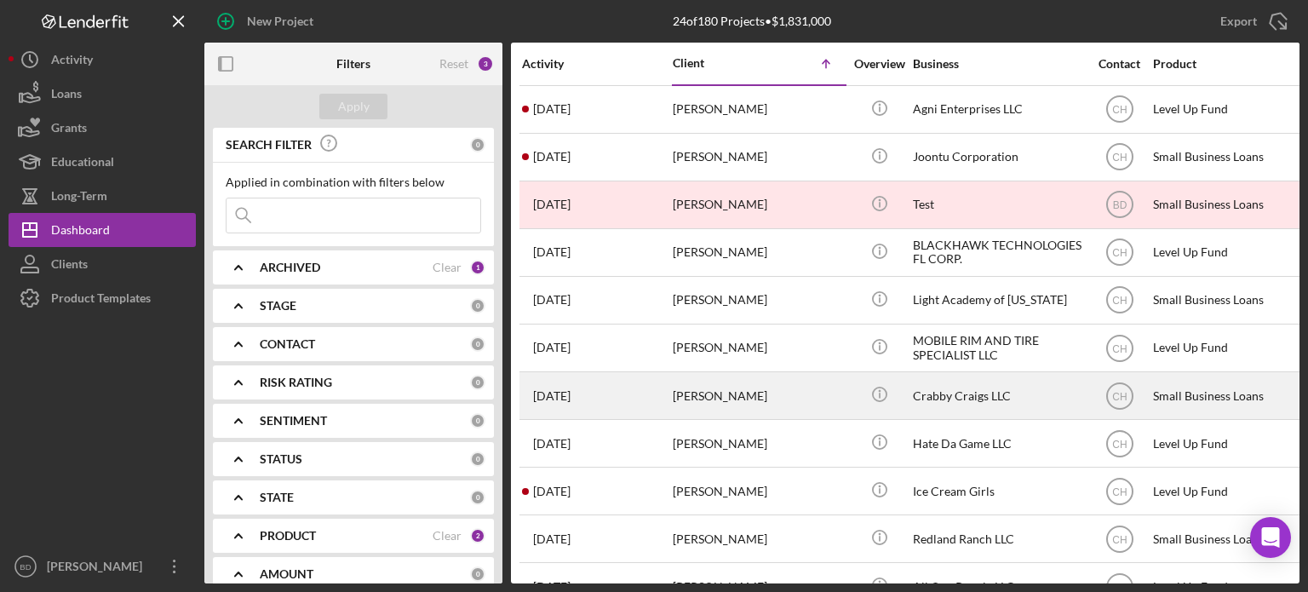
click at [905, 383] on div "Icon/Info" at bounding box center [880, 395] width 64 height 45
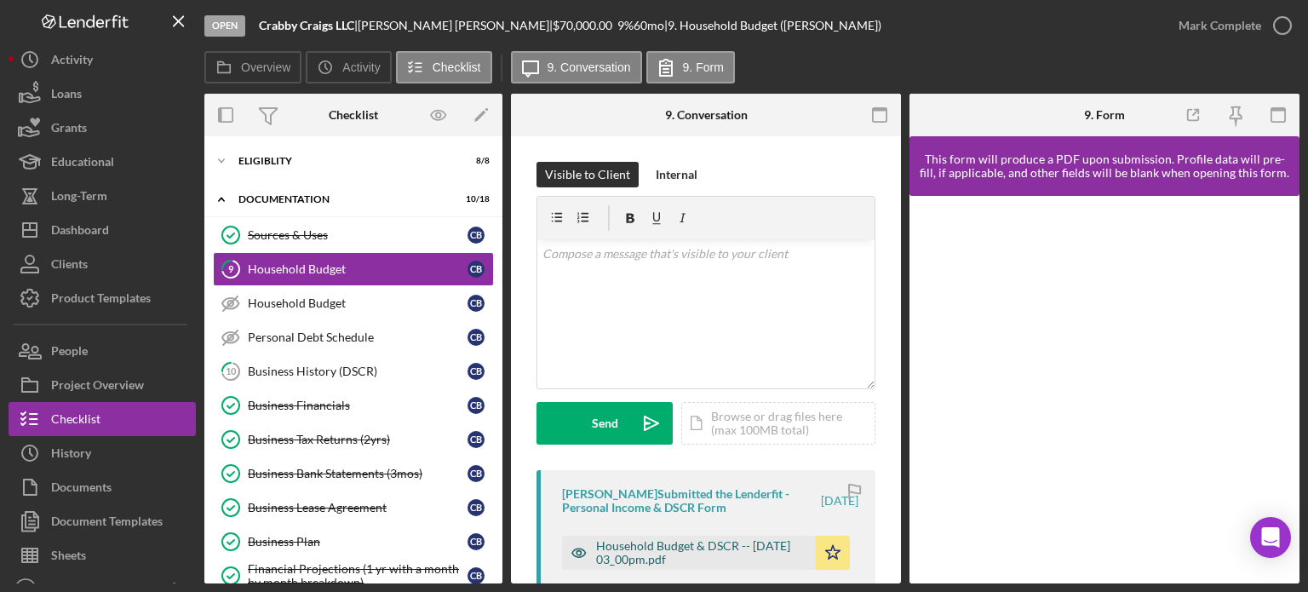
click at [581, 555] on icon "button" at bounding box center [579, 553] width 34 height 34
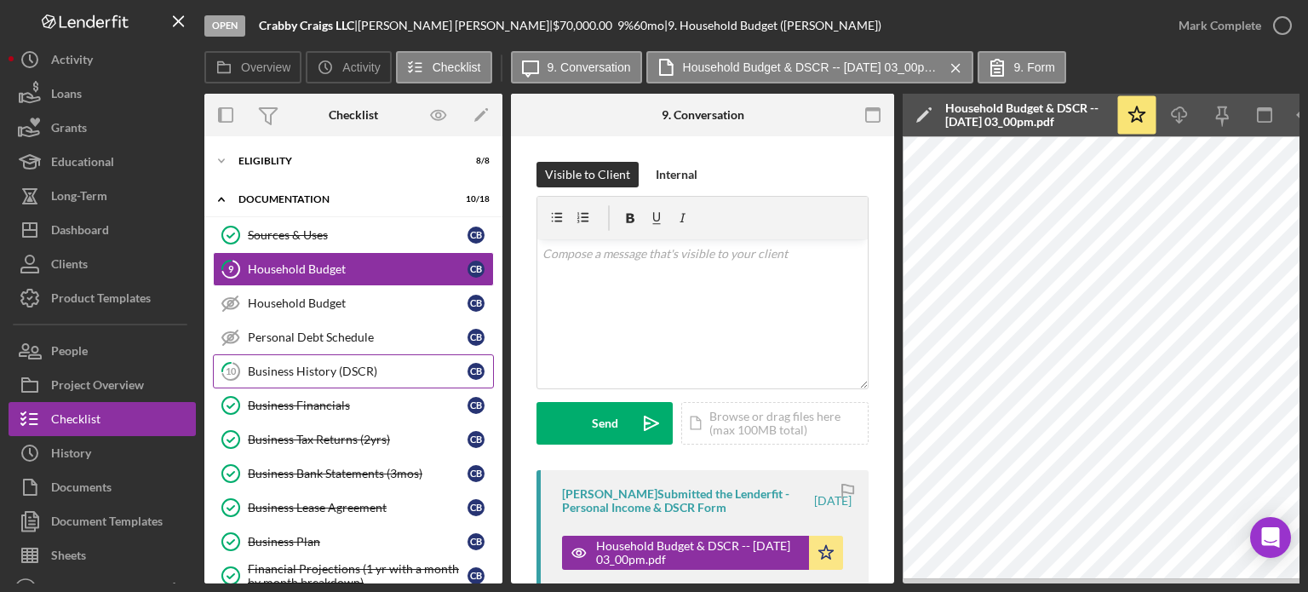
click at [328, 367] on div "Business History (DSCR)" at bounding box center [358, 372] width 220 height 14
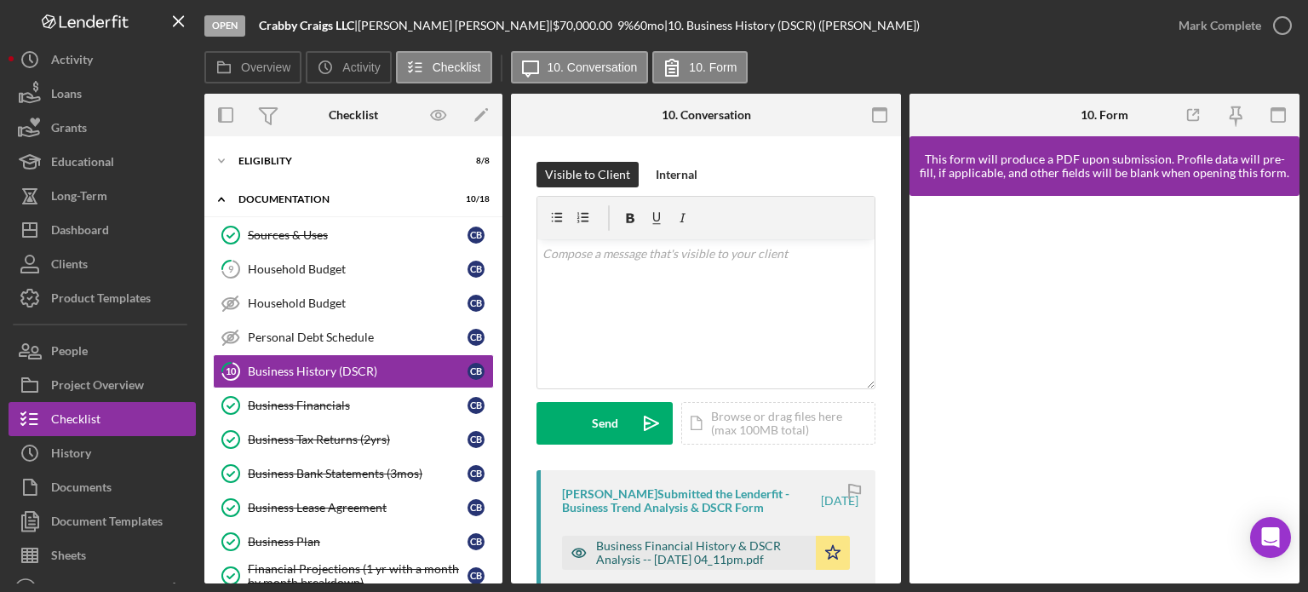
click at [573, 561] on icon "button" at bounding box center [579, 553] width 34 height 34
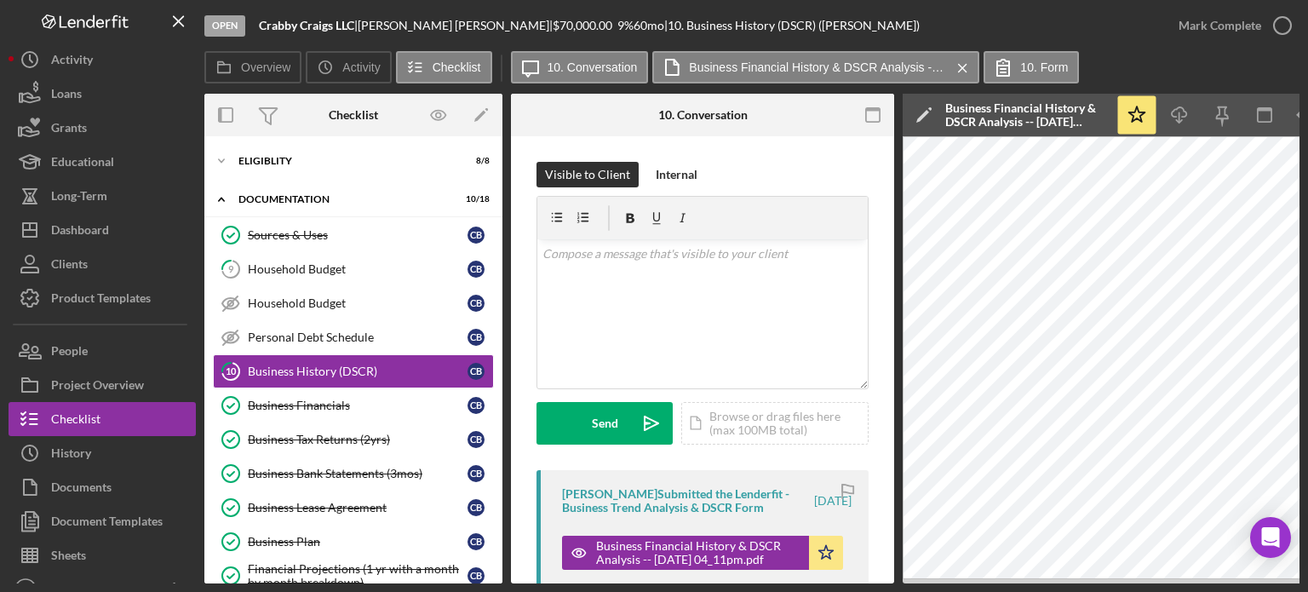
click at [271, 584] on div "Open Crabby Craigs LLC | [PERSON_NAME] | $70,000.00 9 % 60 mo | 10. Business Hi…" at bounding box center [654, 296] width 1308 height 592
click at [328, 222] on link "Sources & Uses Sources & Uses C B" at bounding box center [353, 235] width 281 height 34
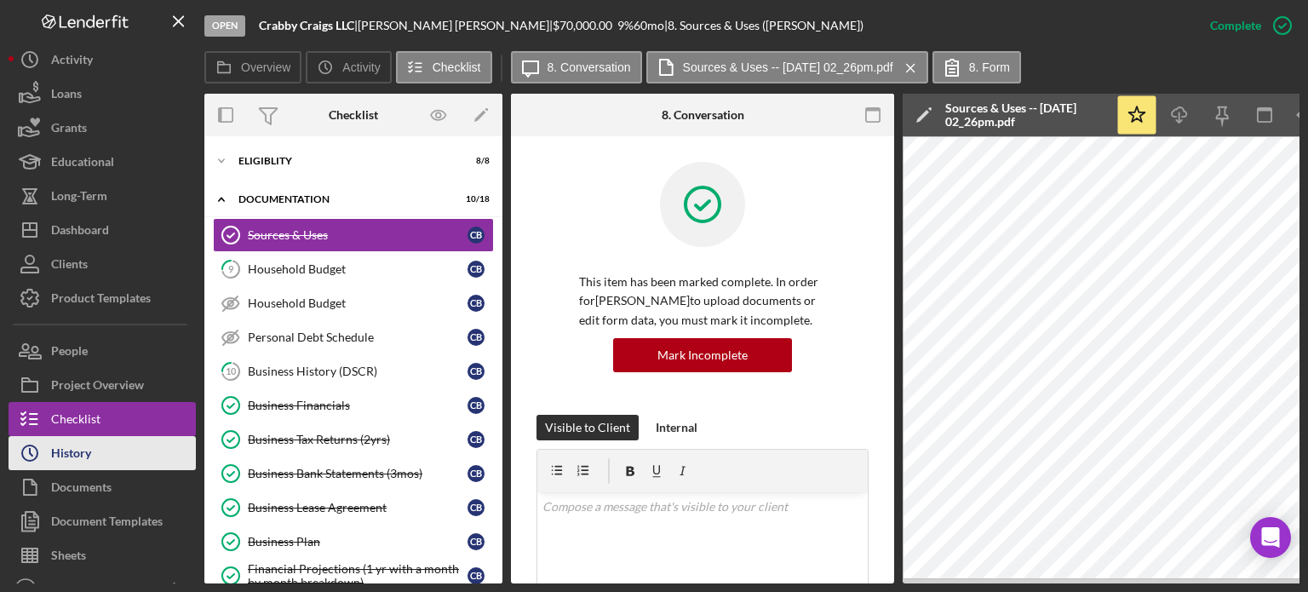
click at [116, 450] on button "Icon/History History" at bounding box center [102, 453] width 187 height 34
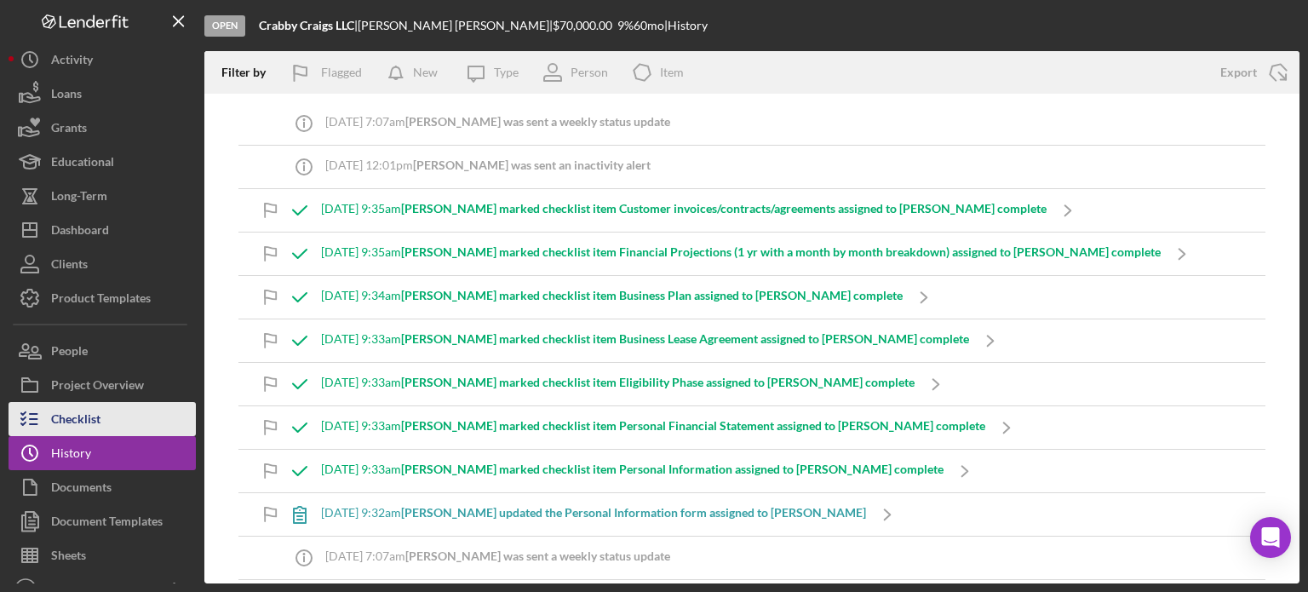
click at [73, 405] on div "Checklist" at bounding box center [75, 421] width 49 height 38
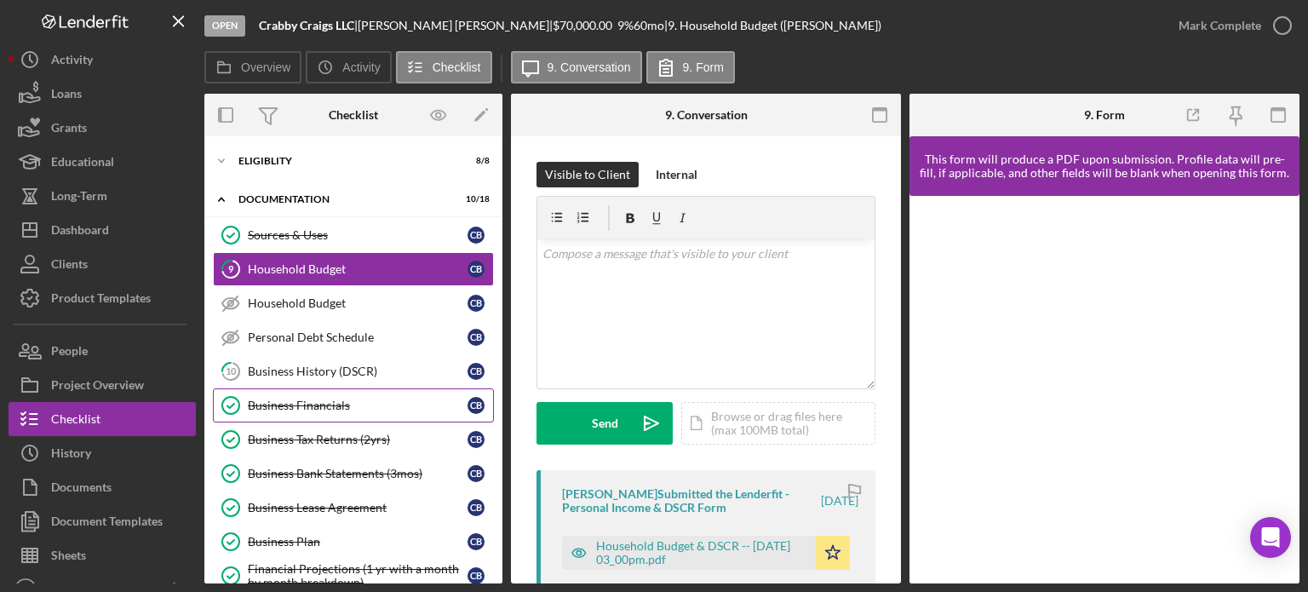
click at [304, 394] on link "Business Financials Business Financials C B" at bounding box center [353, 405] width 281 height 34
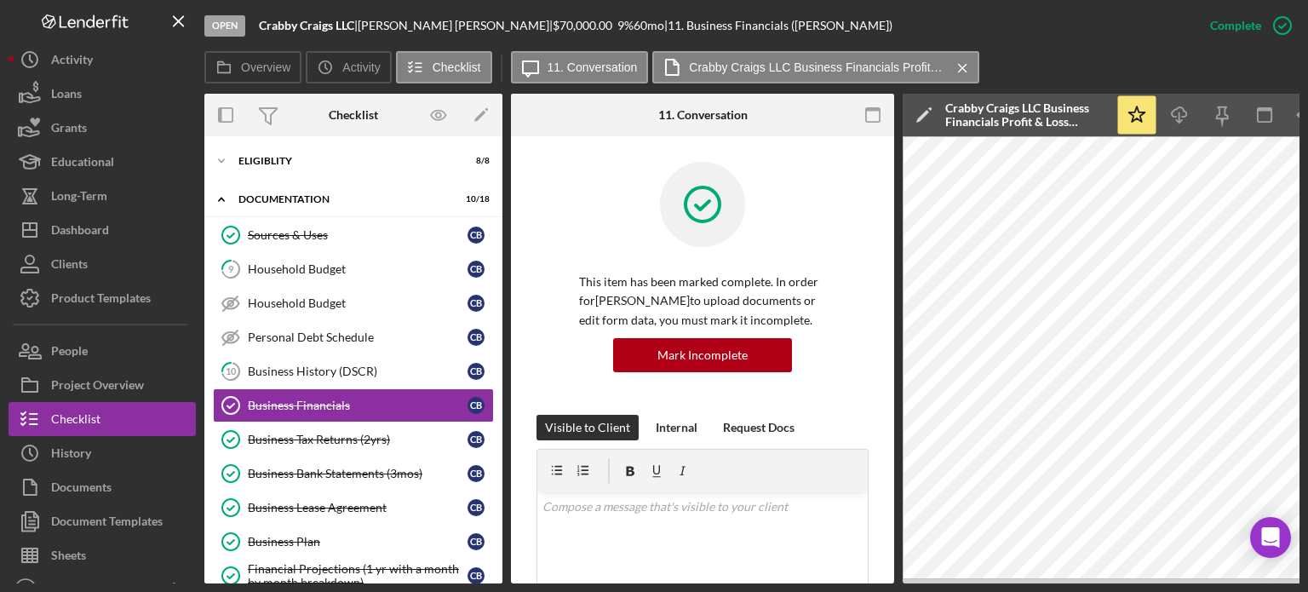
click at [281, 584] on div "Open Crabby Craigs LLC | [PERSON_NAME] | $70,000.00 9 % 60 mo | 11. Business Fi…" at bounding box center [654, 296] width 1308 height 592
click at [320, 425] on link "Business Tax Returns (2yrs) Business Tax Returns (2yrs) C B" at bounding box center [353, 440] width 281 height 34
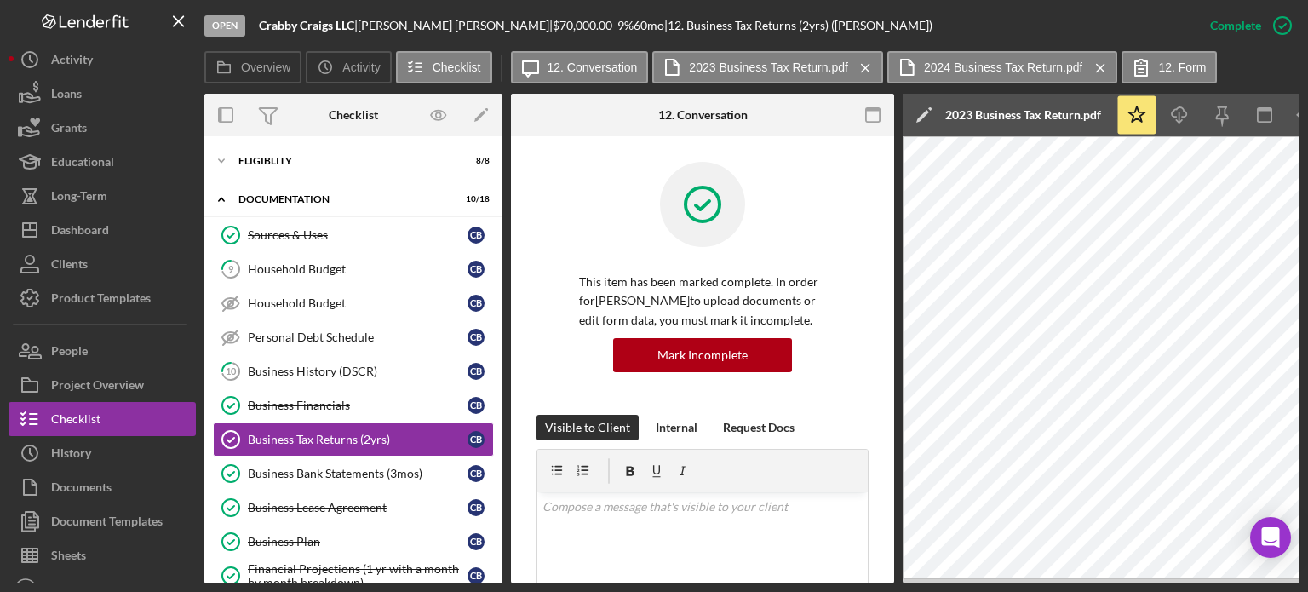
drag, startPoint x: 454, startPoint y: 585, endPoint x: 247, endPoint y: 572, distance: 207.4
click at [247, 572] on div "Open Crabby Craigs LLC | [PERSON_NAME] | $70,000.00 9 % 60 mo | 12. Business Ta…" at bounding box center [654, 296] width 1308 height 592
click at [262, 586] on div "Open Crabby Craigs LLC | [PERSON_NAME] | $70,000.00 9 % 60 mo | 12. Business Ta…" at bounding box center [654, 296] width 1308 height 592
click at [330, 393] on link "Business Financials Business Financials C B" at bounding box center [353, 405] width 281 height 34
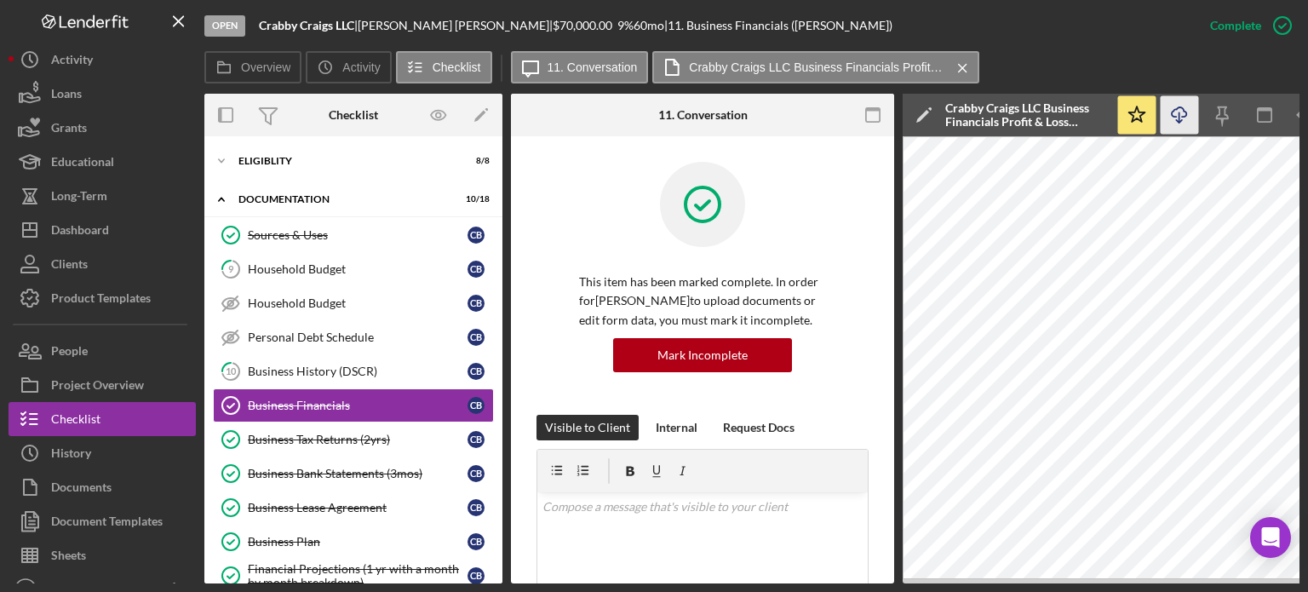
click at [1186, 121] on icon "Icon/Download" at bounding box center [1180, 115] width 38 height 38
click at [283, 562] on div "Financial Projections (1 yr with a month by month breakdown)" at bounding box center [358, 575] width 220 height 27
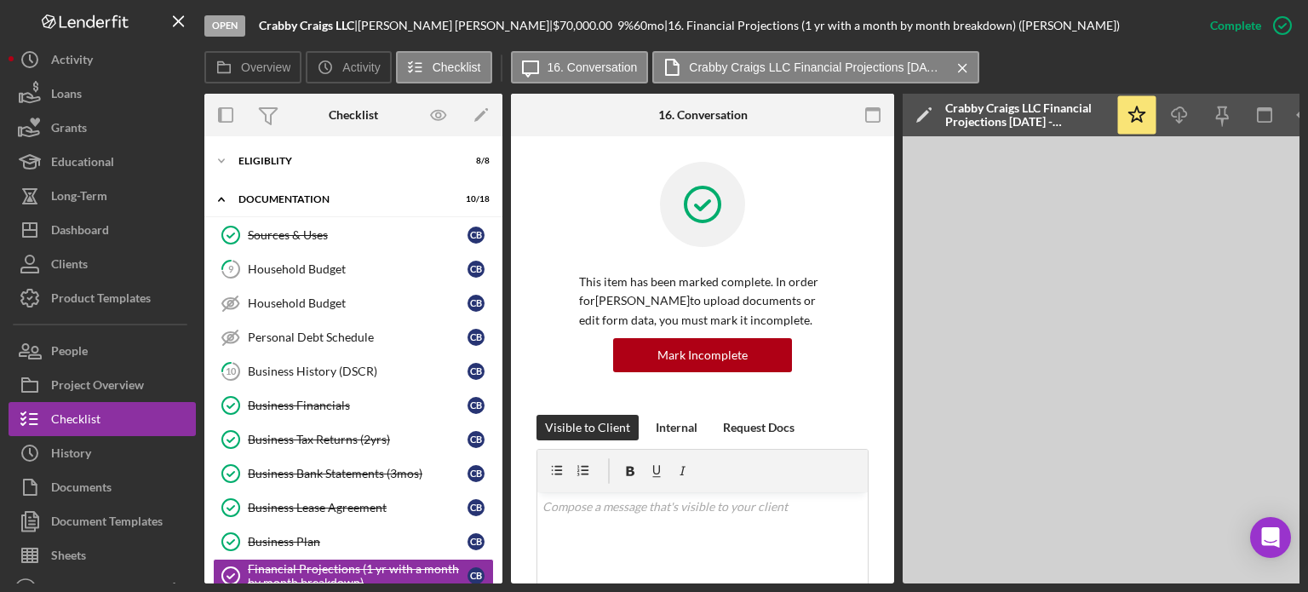
click at [280, 584] on div "Open Crabby Craigs LLC | [PERSON_NAME] | $70,000.00 9 % 60 mo | 16. Financial P…" at bounding box center [654, 296] width 1308 height 592
click at [320, 400] on div "Business Financials" at bounding box center [358, 406] width 220 height 14
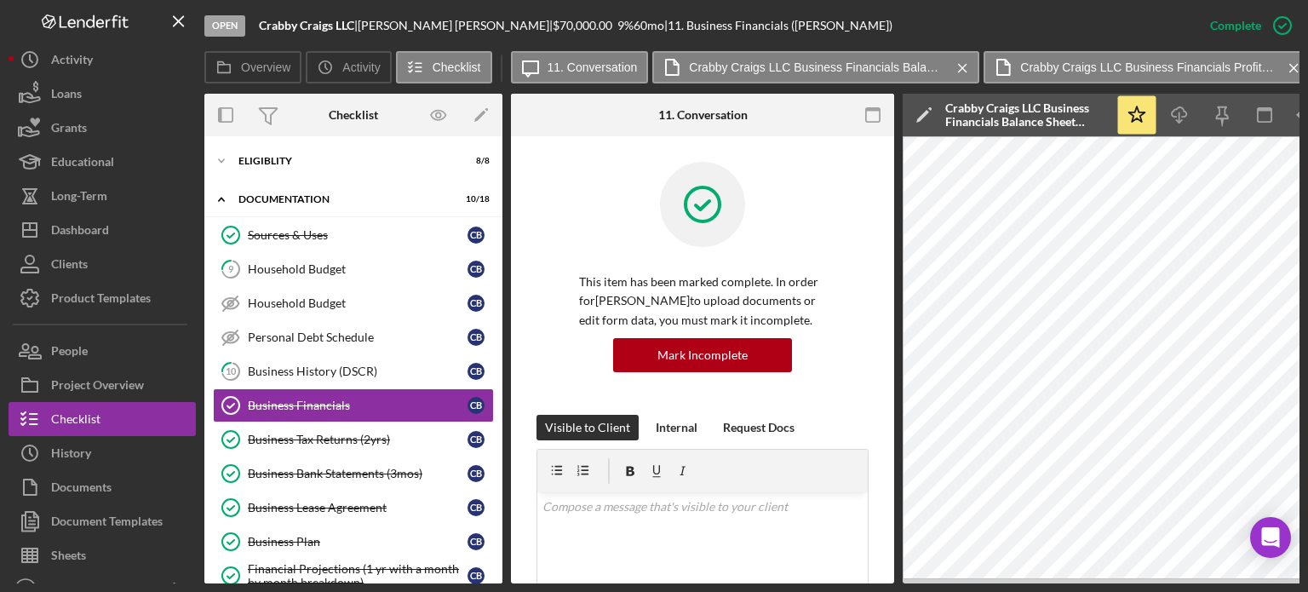
drag, startPoint x: 442, startPoint y: 584, endPoint x: 167, endPoint y: 580, distance: 275.2
click at [167, 580] on div "Open Crabby Craigs LLC | [PERSON_NAME] | $70,000.00 9 % 60 mo | 11. Business Fi…" at bounding box center [654, 296] width 1308 height 592
click at [627, 492] on div "v Color teal Color pink Remove color Add row above Add row below Add column bef…" at bounding box center [703, 566] width 331 height 149
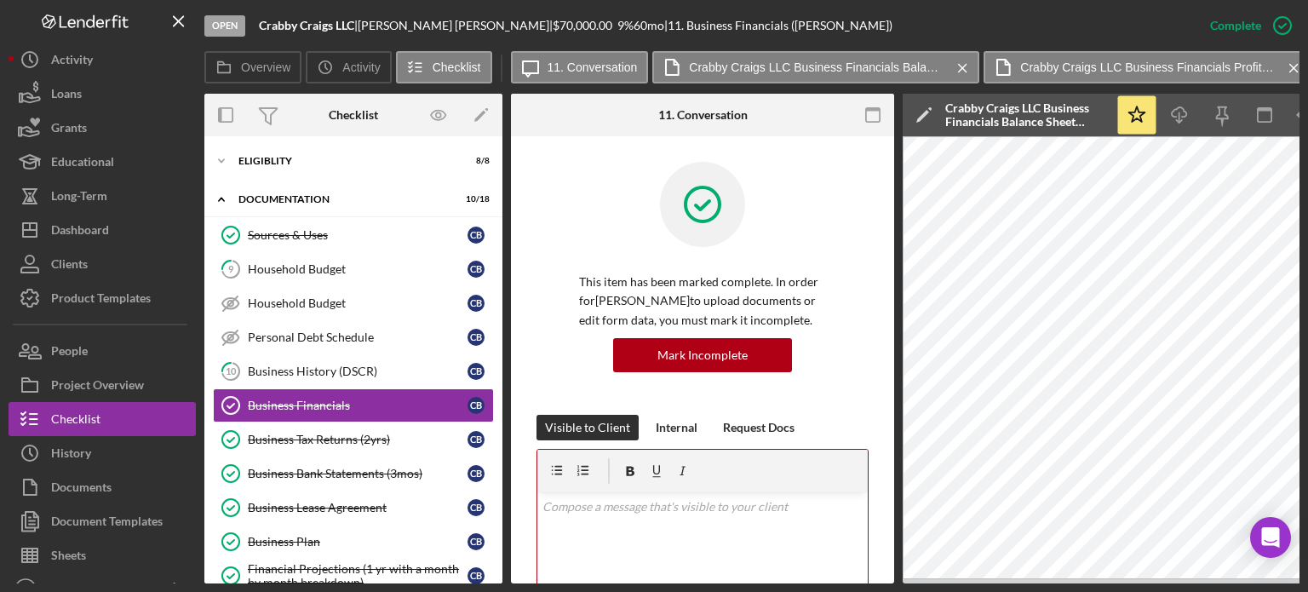
click at [266, 149] on div "Icon/Expander Eligiblity 8 / 8" at bounding box center [353, 161] width 298 height 34
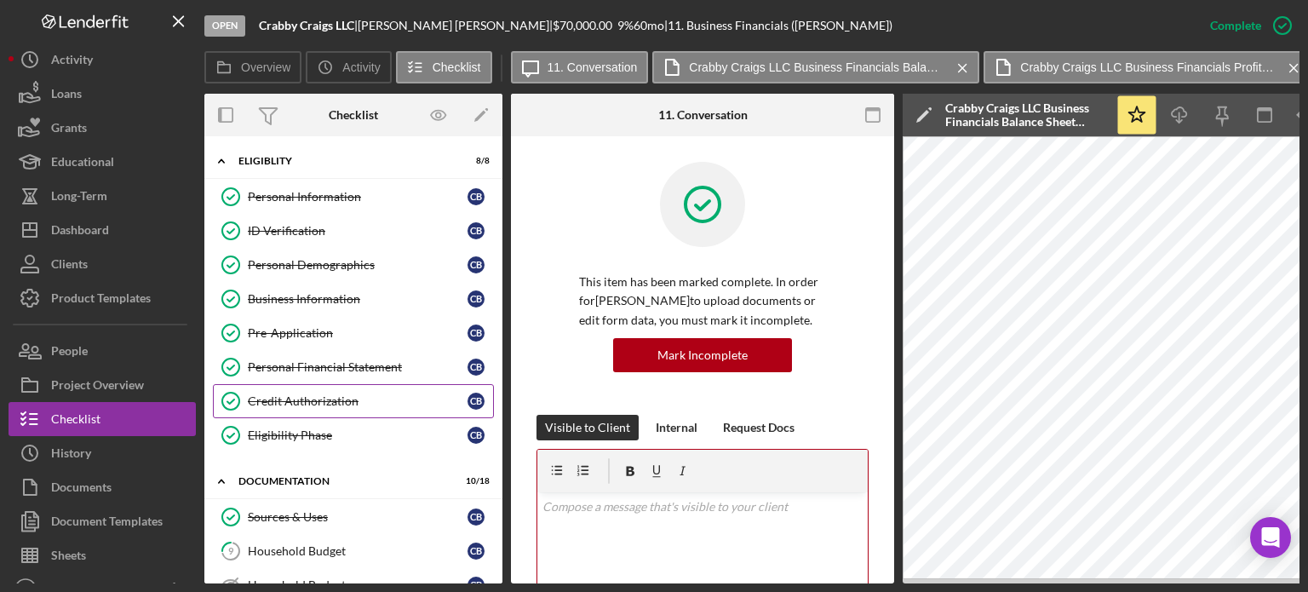
click at [295, 391] on link "Credit Authorization Credit Authorization C B" at bounding box center [353, 401] width 281 height 34
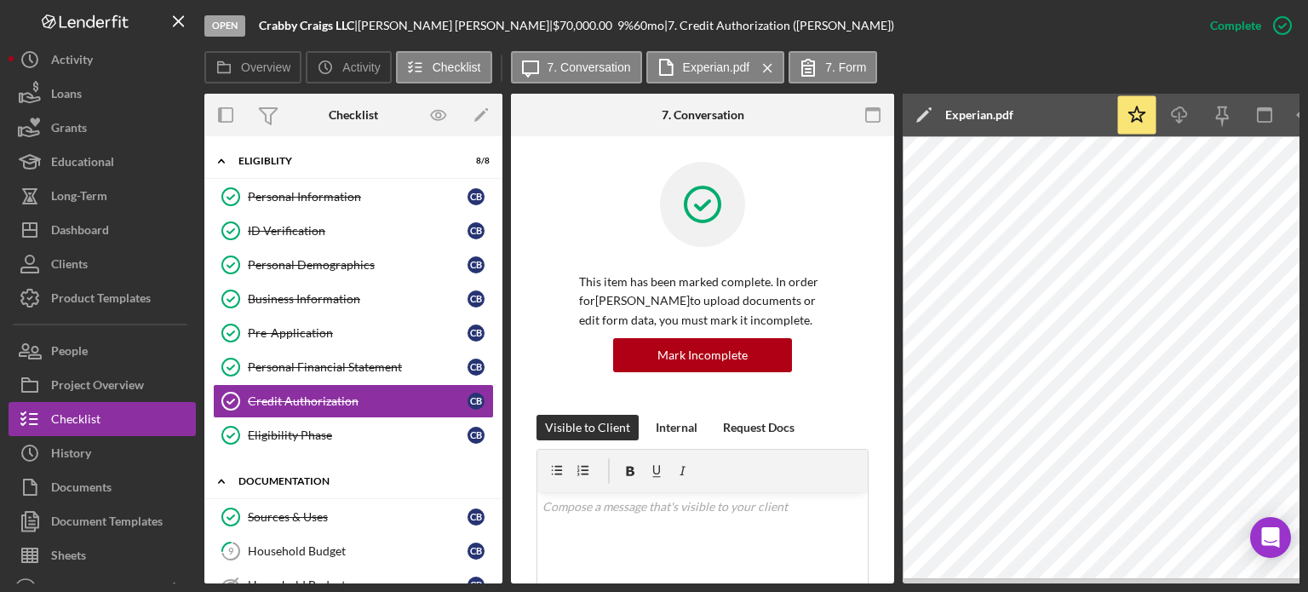
click at [299, 476] on div "Documentation" at bounding box center [360, 481] width 243 height 10
click at [282, 503] on div "Icon/Expander Decision 0 / 4" at bounding box center [353, 520] width 298 height 34
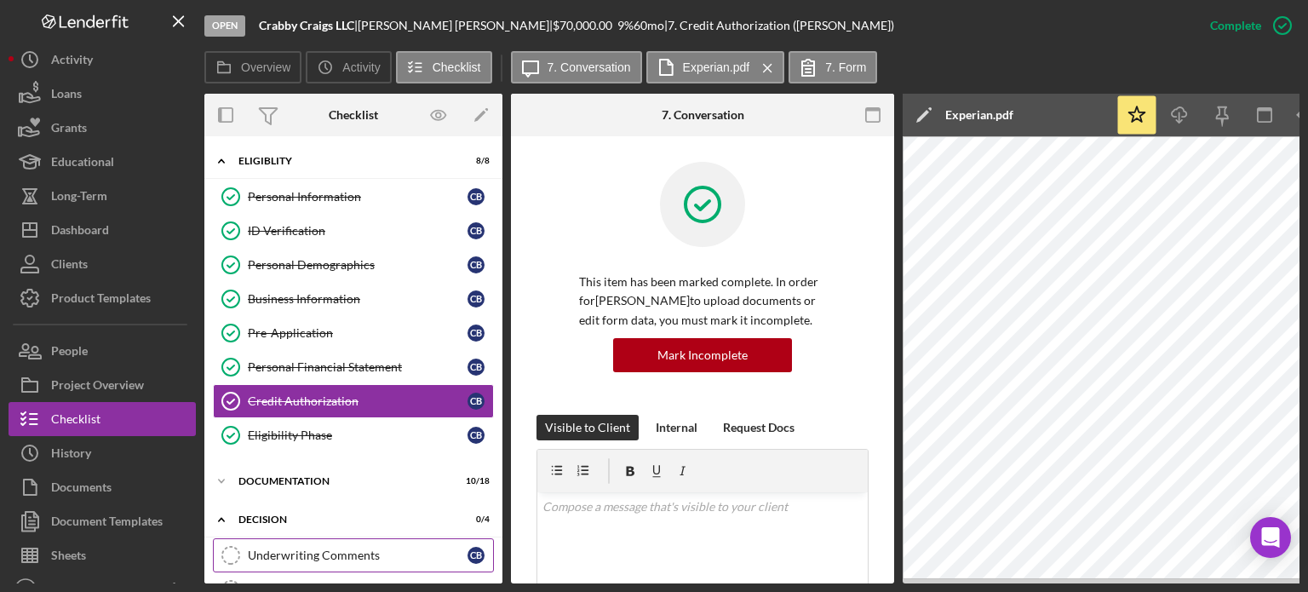
click at [324, 549] on div "Underwriting Comments" at bounding box center [358, 556] width 220 height 14
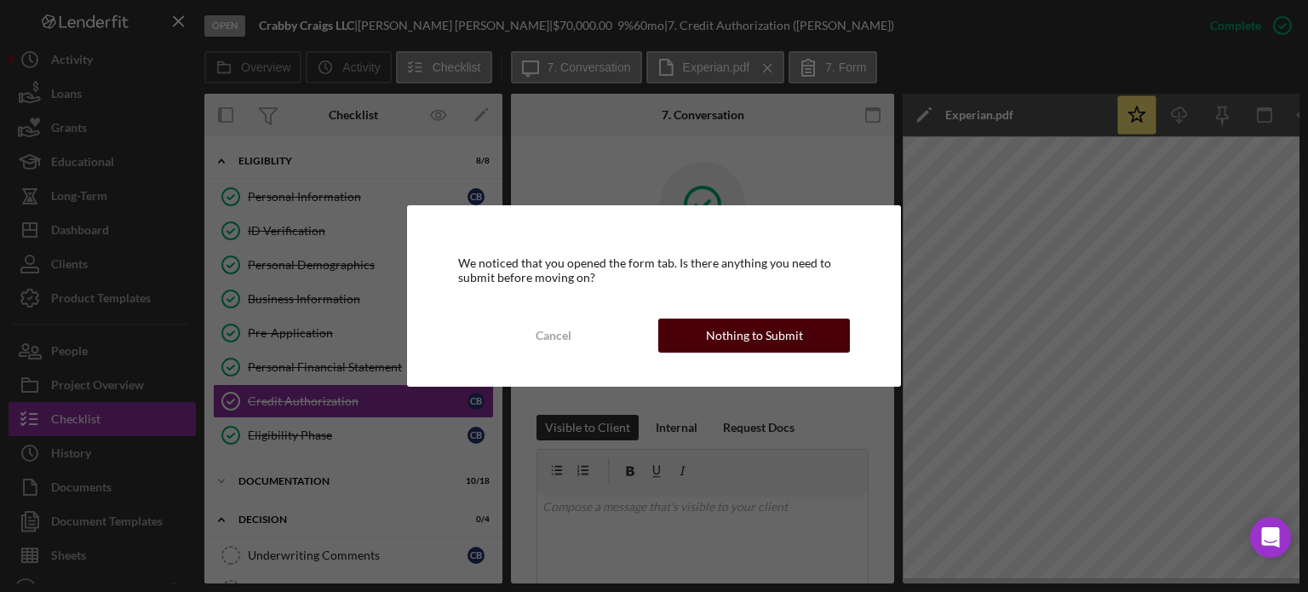
click at [719, 332] on div "Nothing to Submit" at bounding box center [754, 336] width 97 height 34
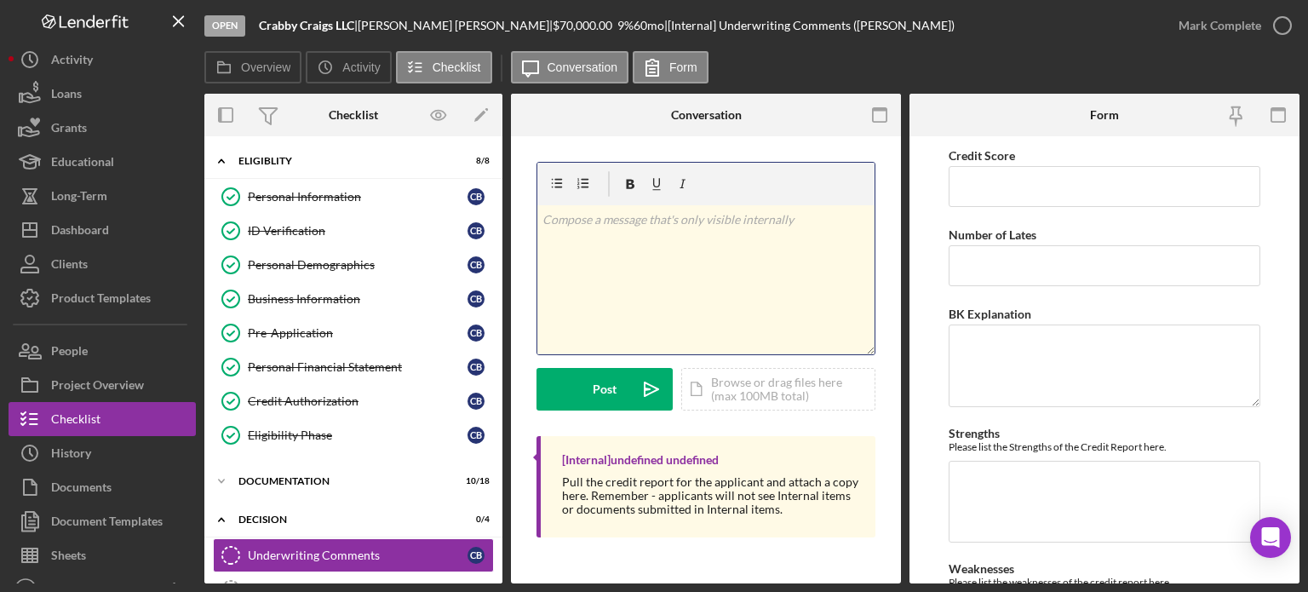
click at [641, 279] on div "v Color teal Color pink Remove color Add row above Add row below Add column bef…" at bounding box center [706, 279] width 337 height 149
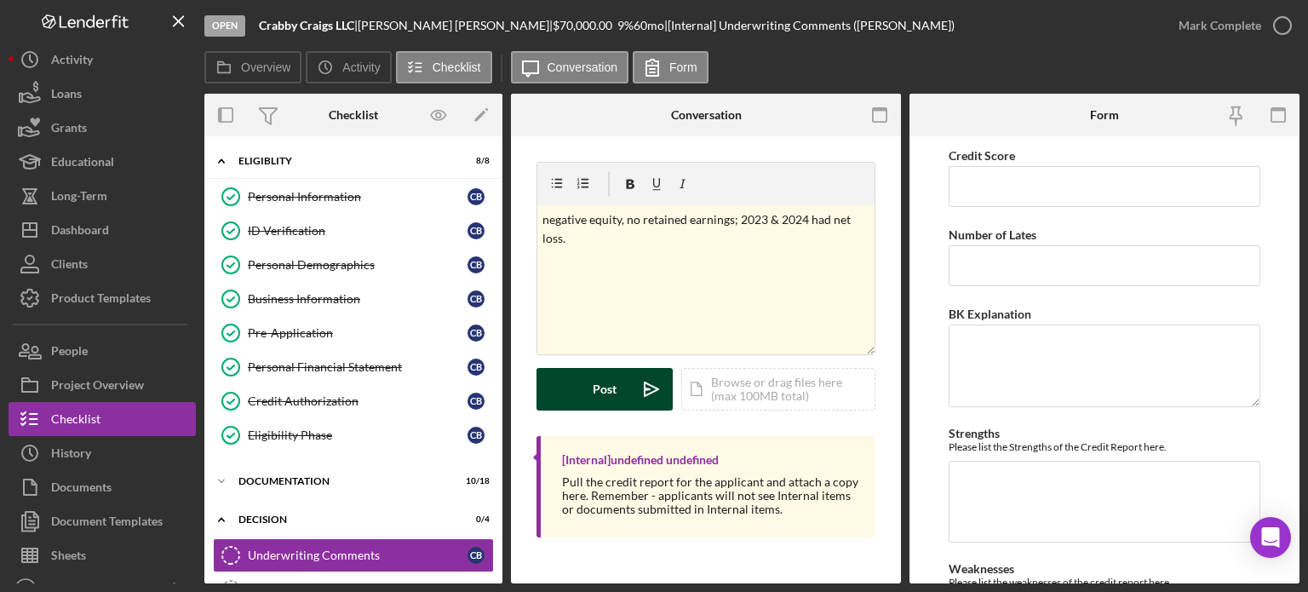
click at [588, 394] on button "Post Icon/icon-invite-send" at bounding box center [605, 389] width 136 height 43
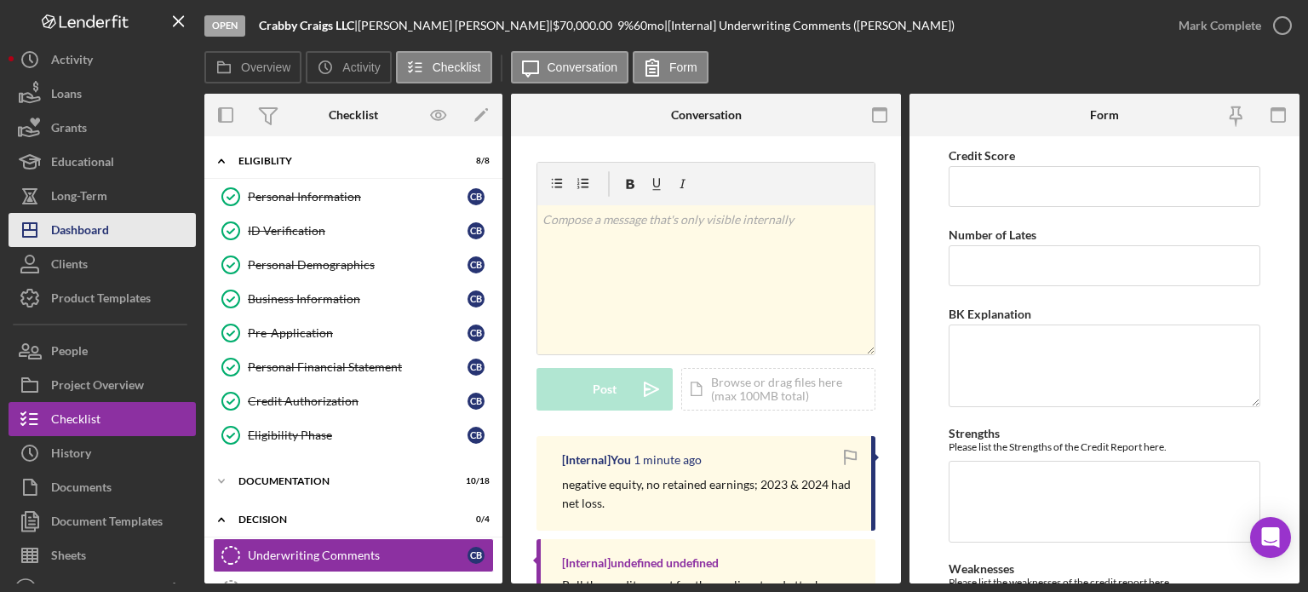
click at [89, 237] on div "Dashboard" at bounding box center [80, 232] width 58 height 38
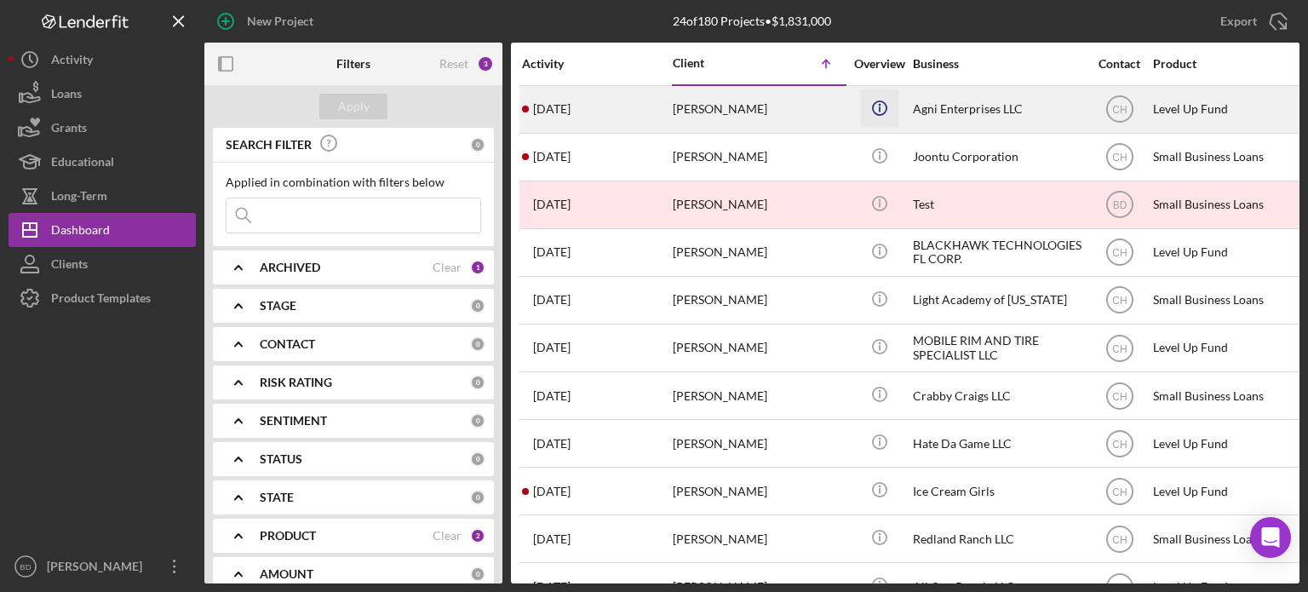
click at [894, 105] on icon "Icon/Info" at bounding box center [879, 108] width 38 height 38
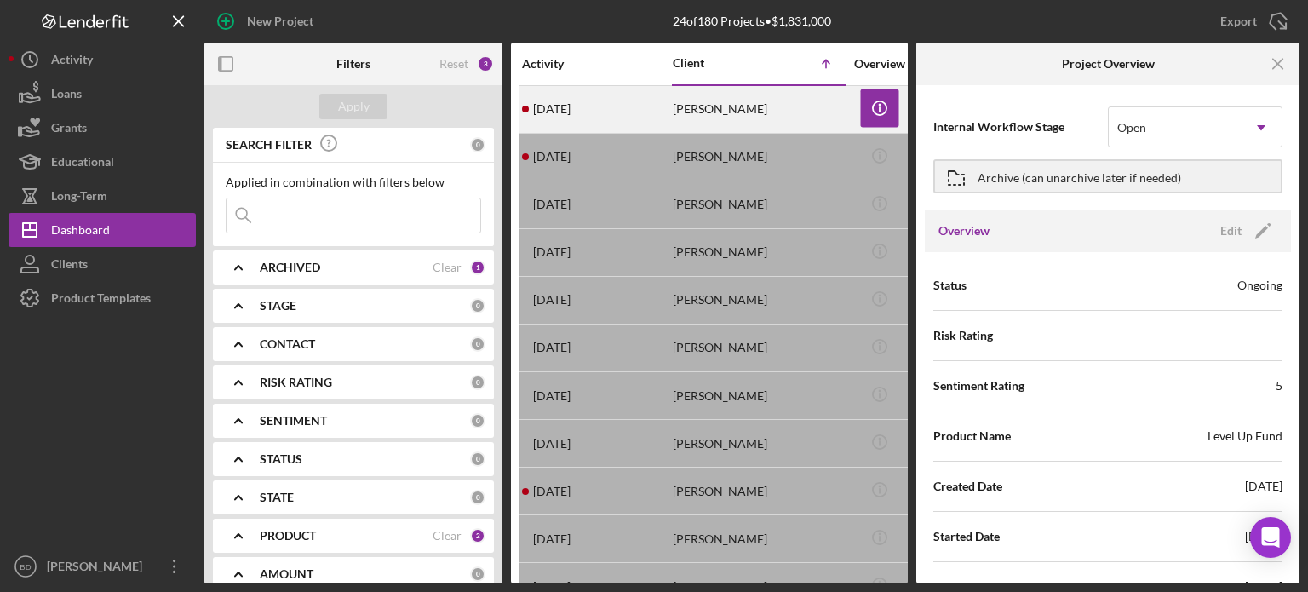
click at [736, 96] on div "[PERSON_NAME]" at bounding box center [758, 109] width 170 height 45
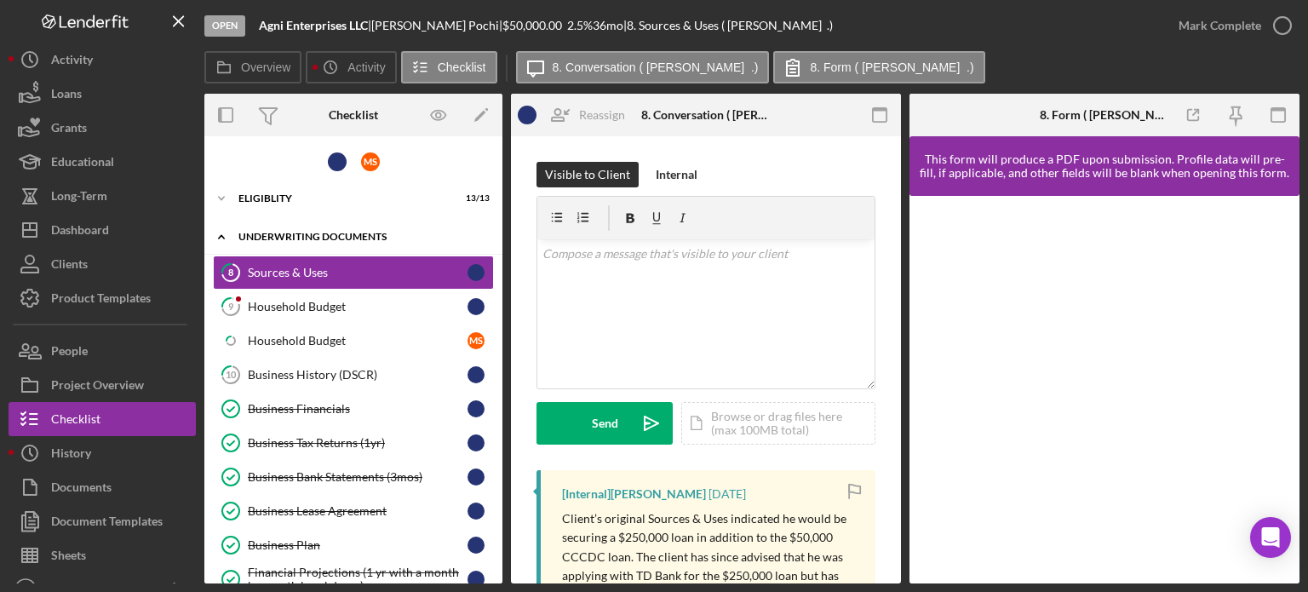
click at [274, 230] on div "Icon/Expander Underwriting Documents 11 / 21" at bounding box center [353, 237] width 298 height 35
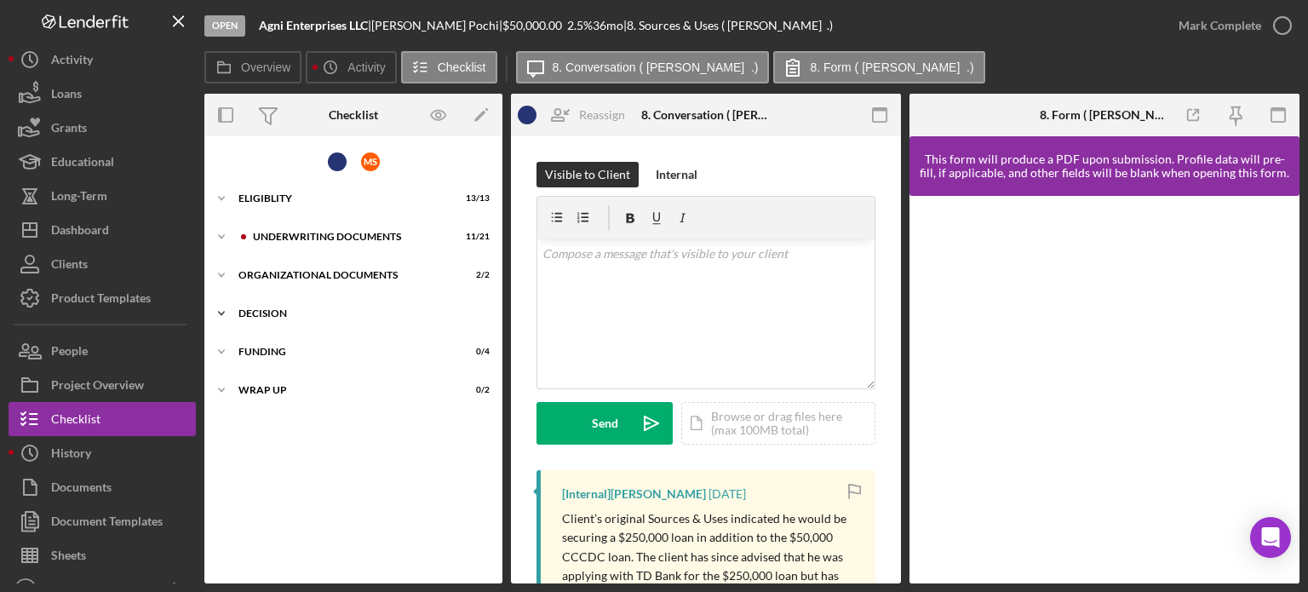
click at [272, 306] on div "Icon/Expander Decision 0 / 5" at bounding box center [353, 313] width 298 height 34
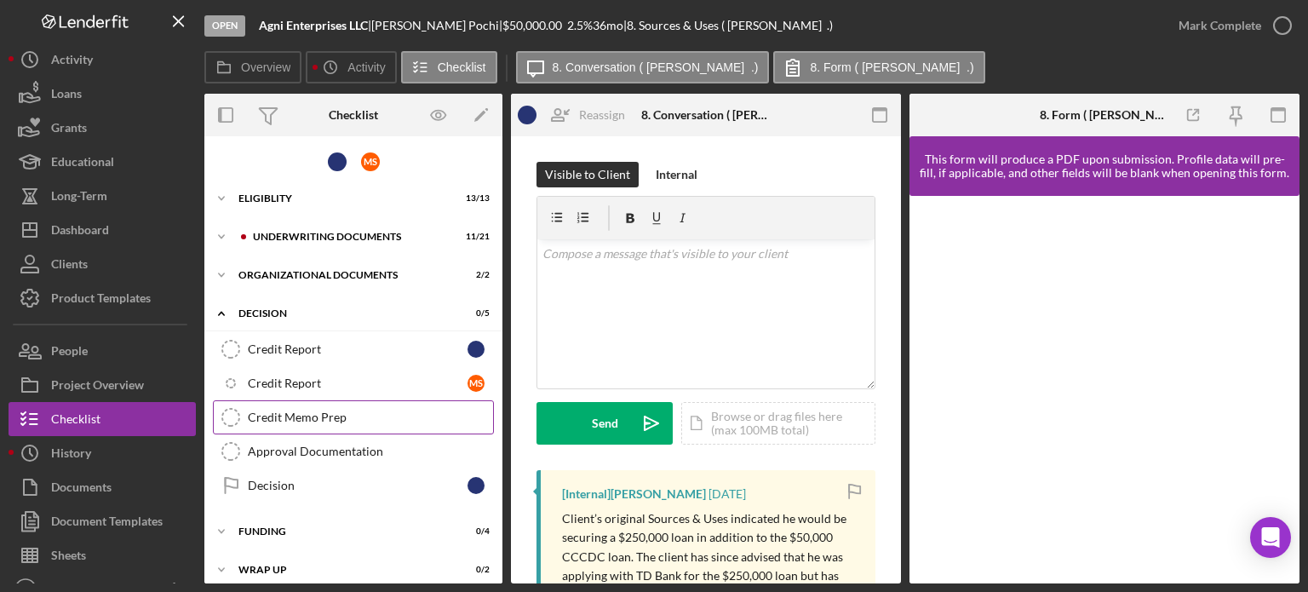
click at [327, 411] on div "Credit Memo Prep" at bounding box center [370, 418] width 245 height 14
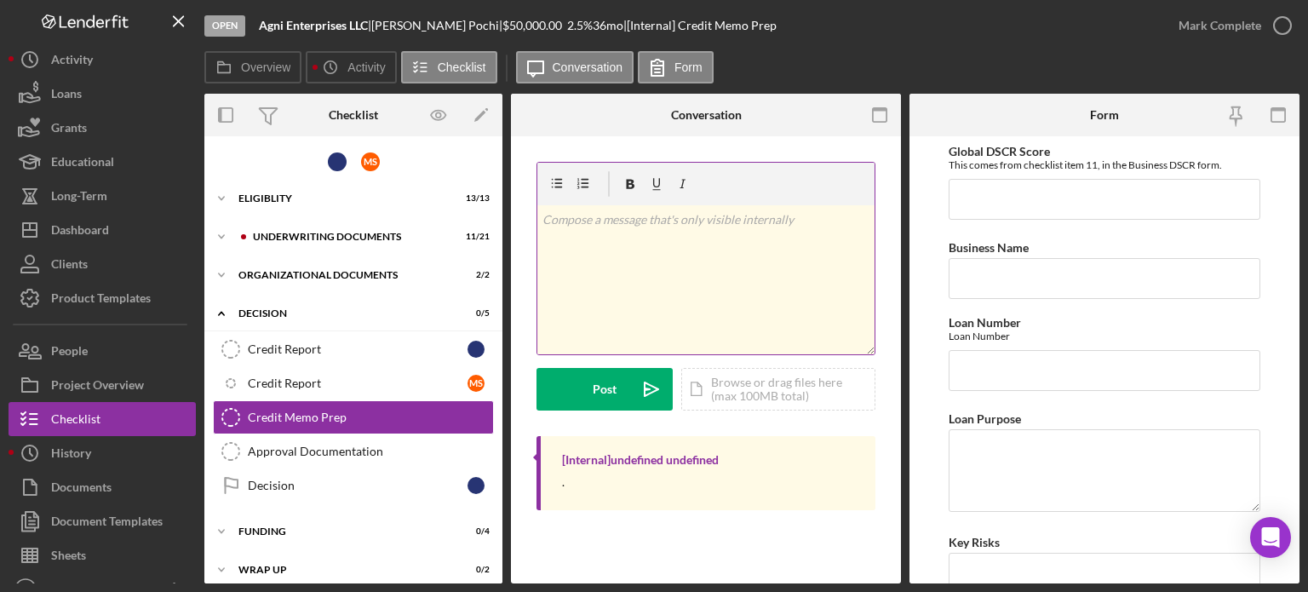
click at [641, 285] on div "v Color teal Color pink Remove color Add row above Add row below Add column bef…" at bounding box center [706, 279] width 337 height 149
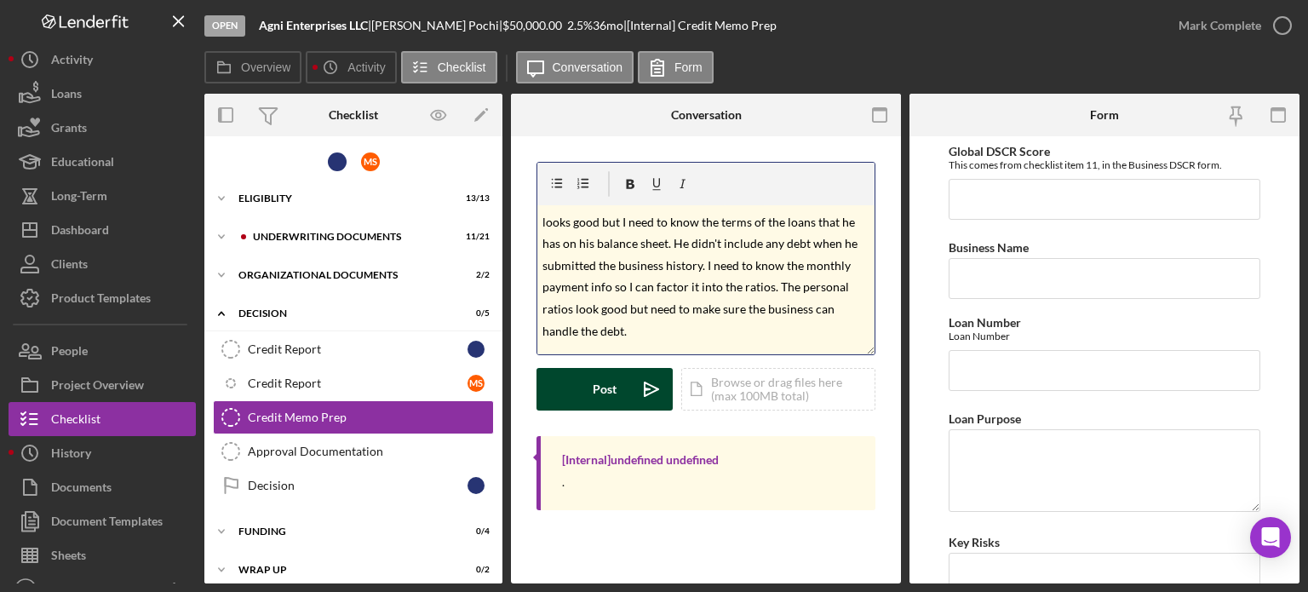
click at [601, 382] on div "Post" at bounding box center [605, 389] width 24 height 43
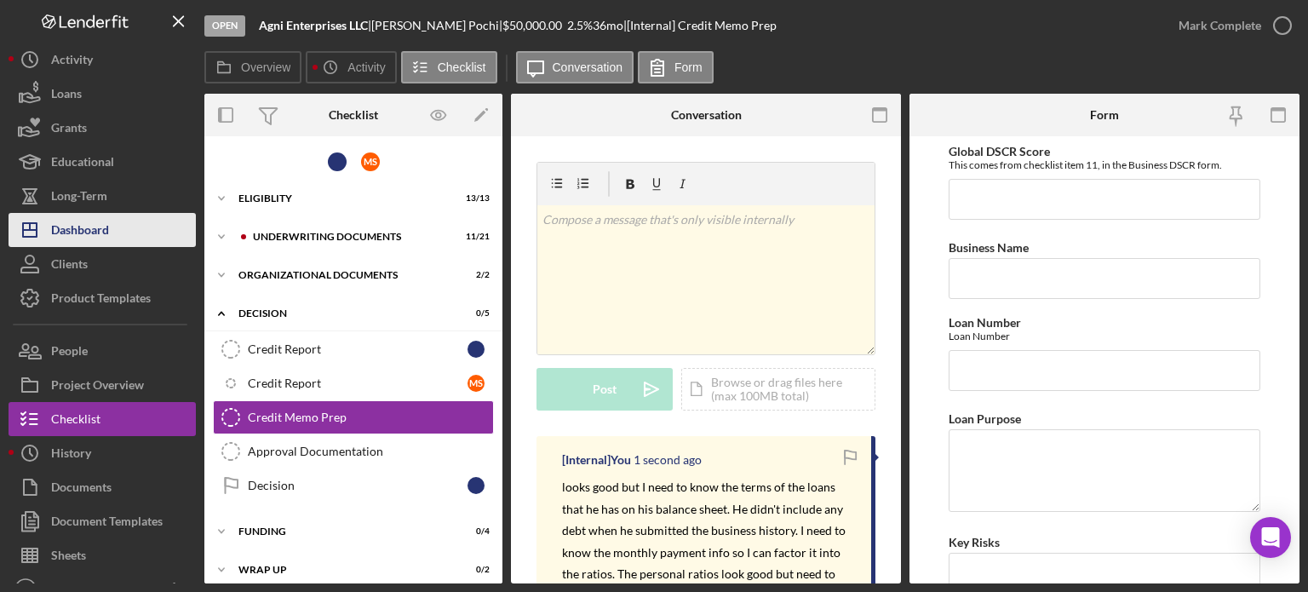
click at [83, 227] on div "Dashboard" at bounding box center [80, 232] width 58 height 38
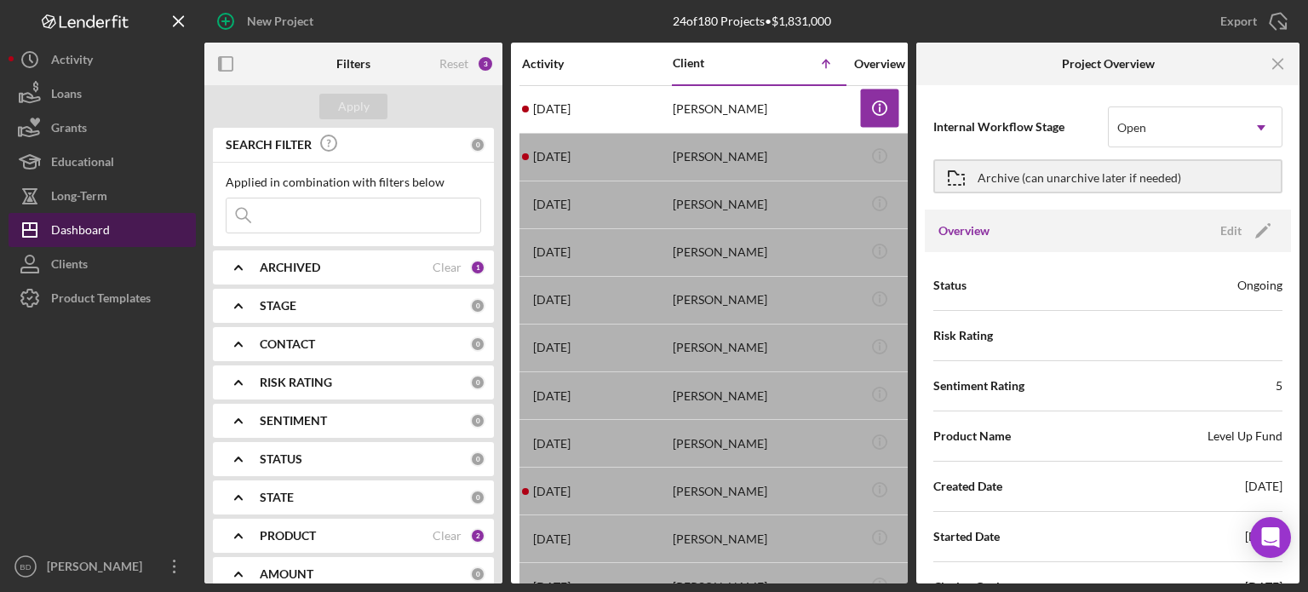
click at [80, 233] on div "Dashboard" at bounding box center [80, 232] width 59 height 38
click at [1291, 66] on icon "Icon/Menu Close" at bounding box center [1279, 64] width 38 height 38
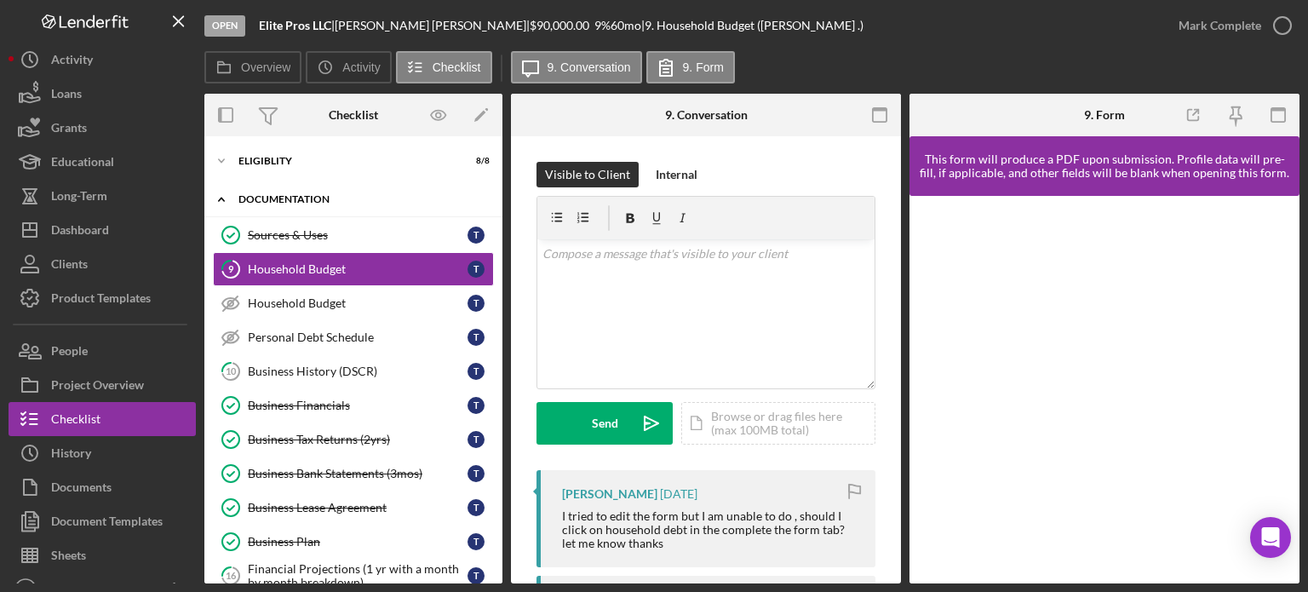
click at [265, 193] on div "Icon/Expander Documentation 6 / 18" at bounding box center [353, 199] width 298 height 35
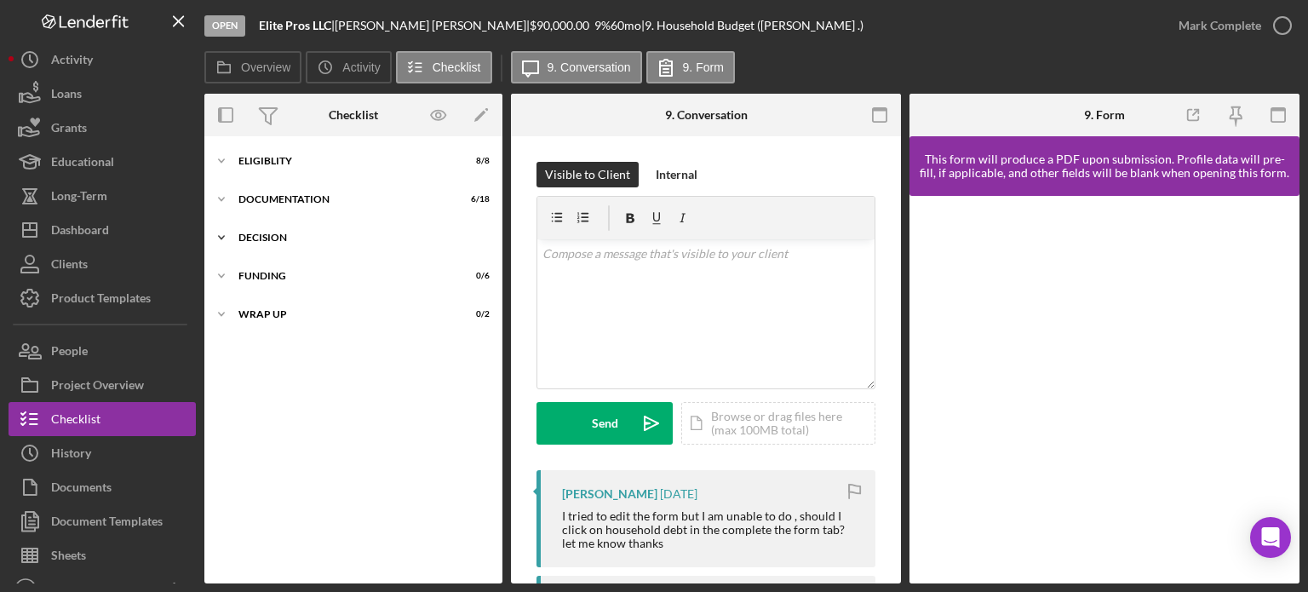
click at [279, 235] on div "Decision" at bounding box center [360, 238] width 243 height 10
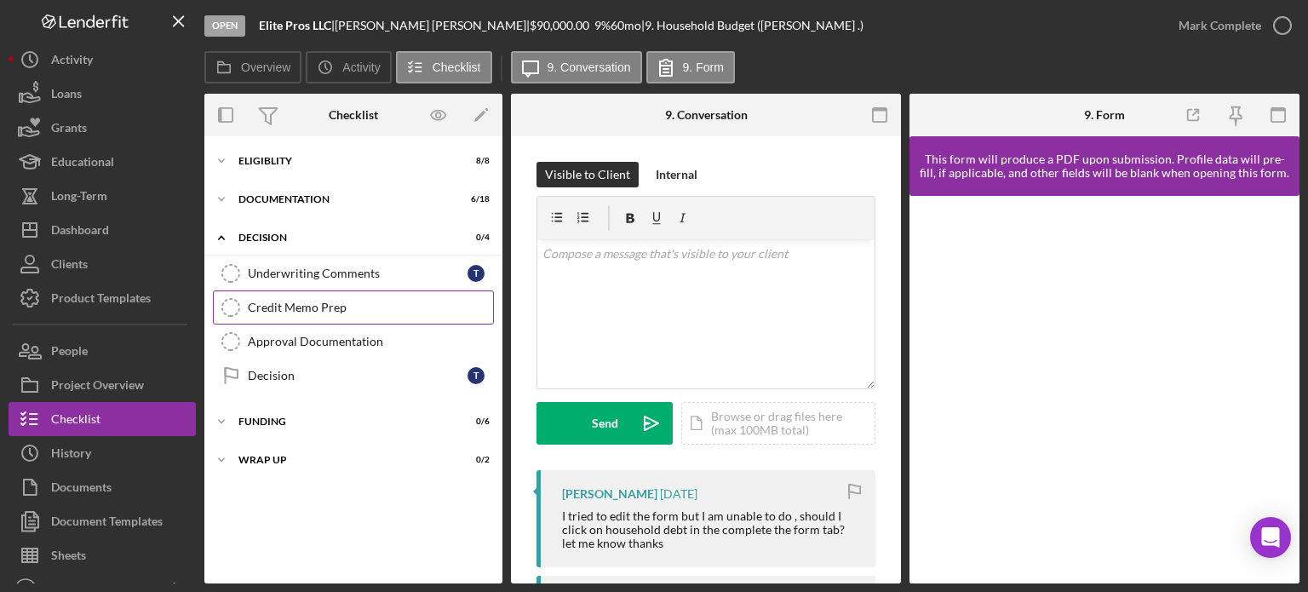
click at [302, 292] on link "Credit Memo Prep Credit Memo Prep" at bounding box center [353, 307] width 281 height 34
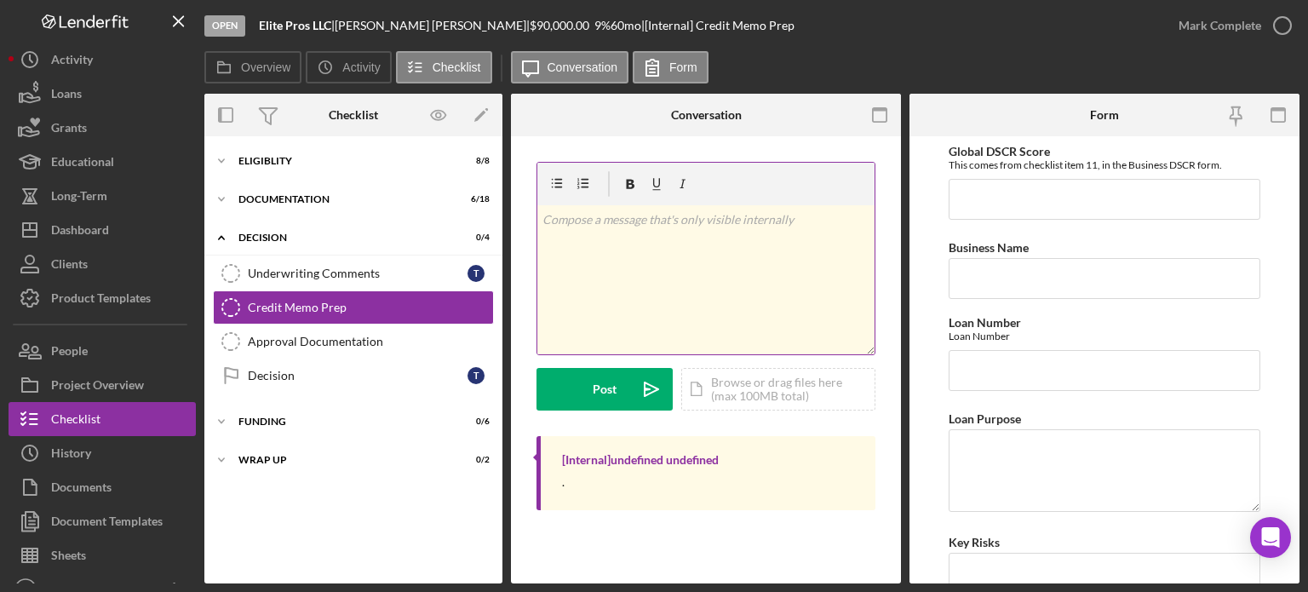
click at [598, 274] on div "v Color teal Color pink Remove color Add row above Add row below Add column bef…" at bounding box center [706, 279] width 337 height 149
click at [653, 273] on div "v Color teal Color pink Remove color Add row above Add row below Add column bef…" at bounding box center [706, 279] width 337 height 149
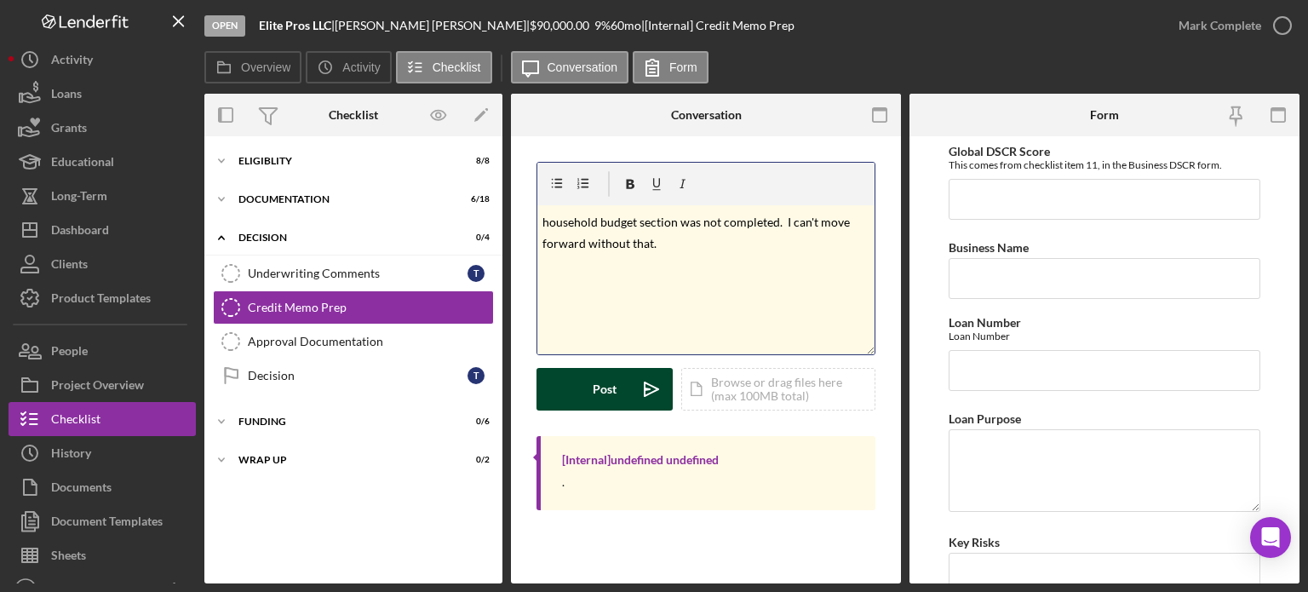
click at [605, 394] on div "Post" at bounding box center [605, 389] width 24 height 43
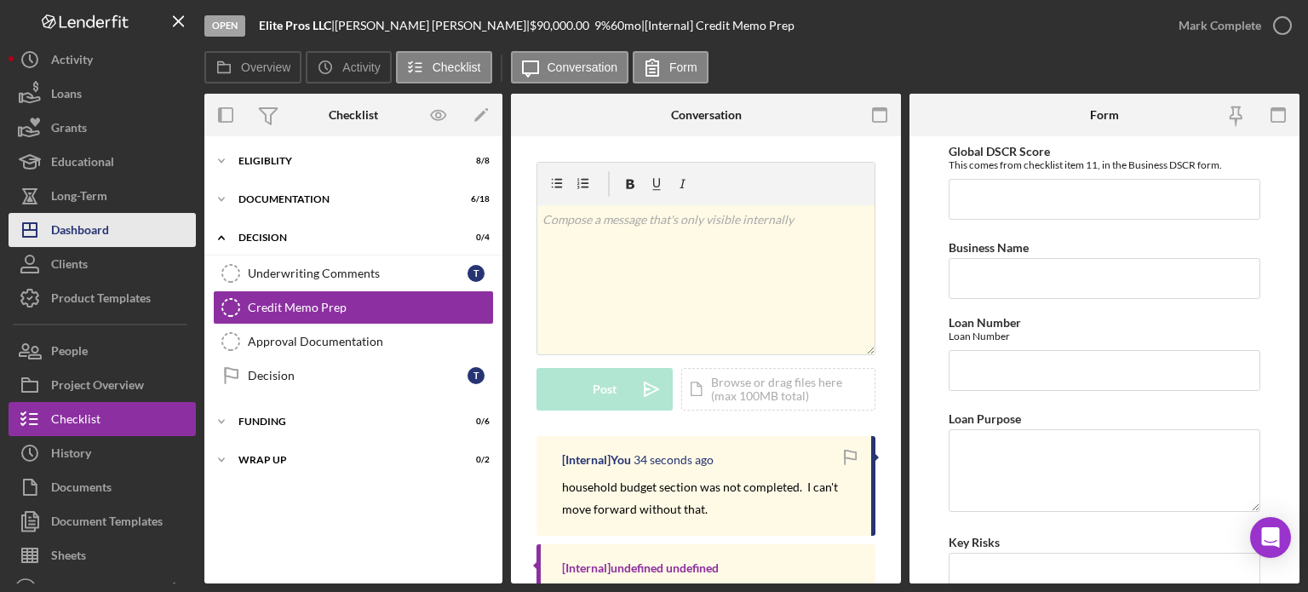
click at [72, 224] on div "Dashboard" at bounding box center [80, 232] width 58 height 38
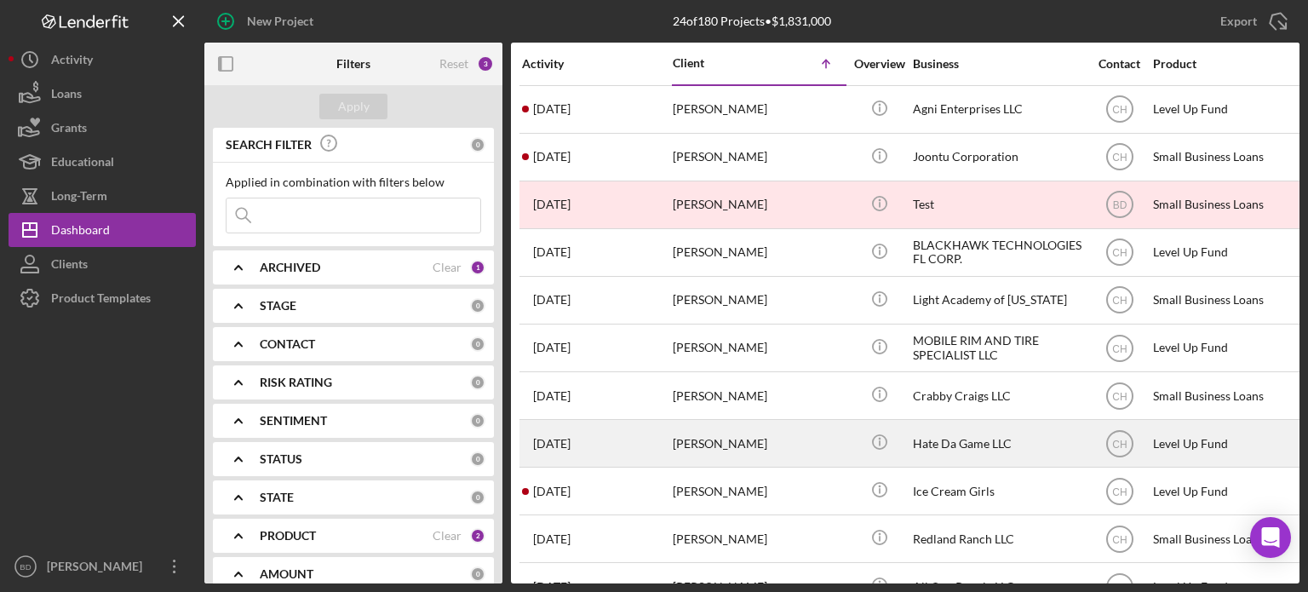
click at [842, 421] on div "[PERSON_NAME]" at bounding box center [758, 443] width 170 height 45
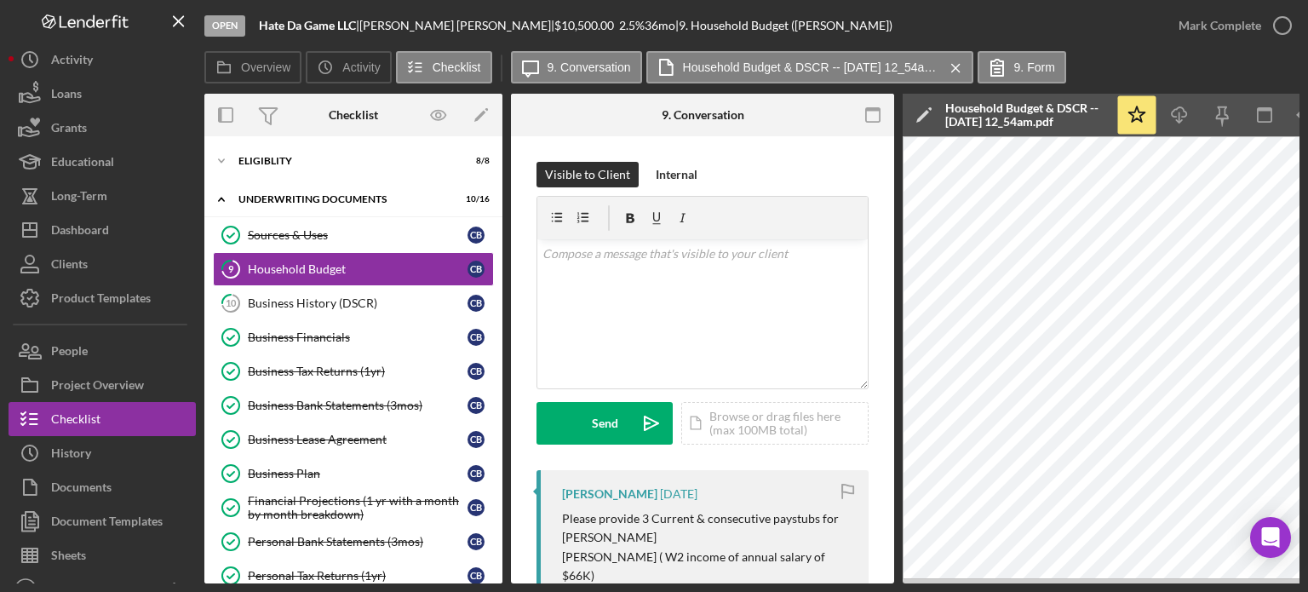
click at [313, 584] on div "Open Hate Da Game LLC | [PERSON_NAME] | $10,500.00 2.5 % 36 mo | 9. Household B…" at bounding box center [654, 296] width 1308 height 592
drag, startPoint x: 414, startPoint y: 584, endPoint x: 256, endPoint y: 566, distance: 158.6
click at [256, 566] on div "Open Hate Da Game LLC | [PERSON_NAME] | $10,500.00 2.5 % 36 mo | 9. Household B…" at bounding box center [654, 296] width 1308 height 592
click at [468, 576] on div "C B" at bounding box center [481, 575] width 26 height 17
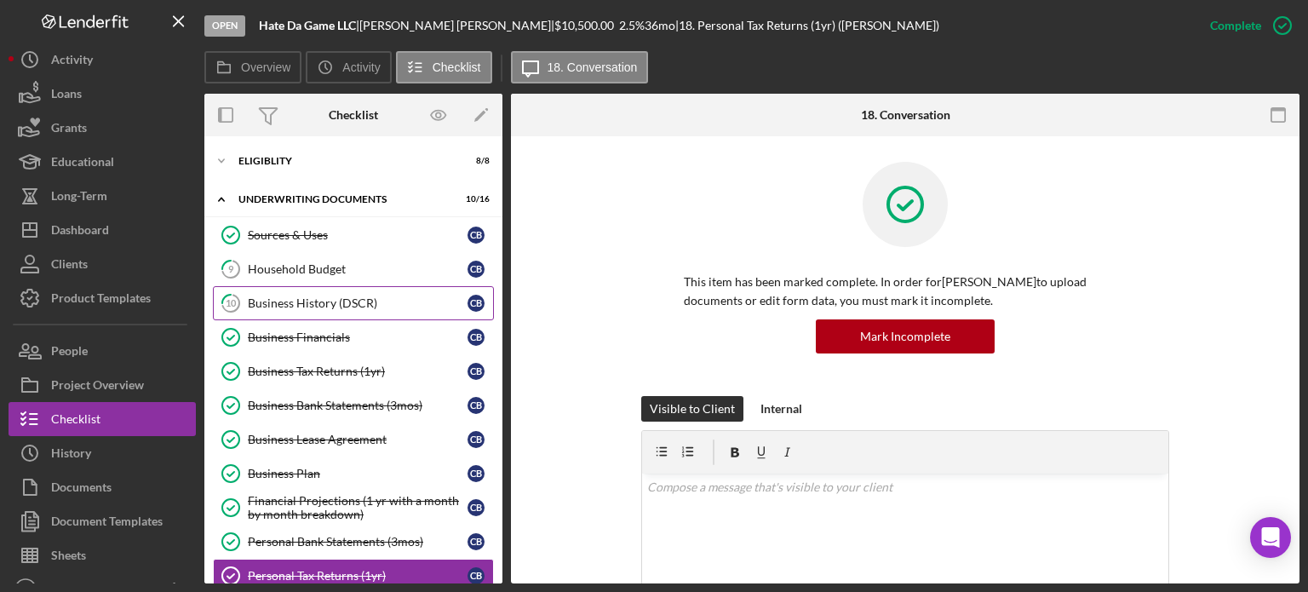
click at [296, 307] on div "Business History (DSCR)" at bounding box center [358, 303] width 220 height 14
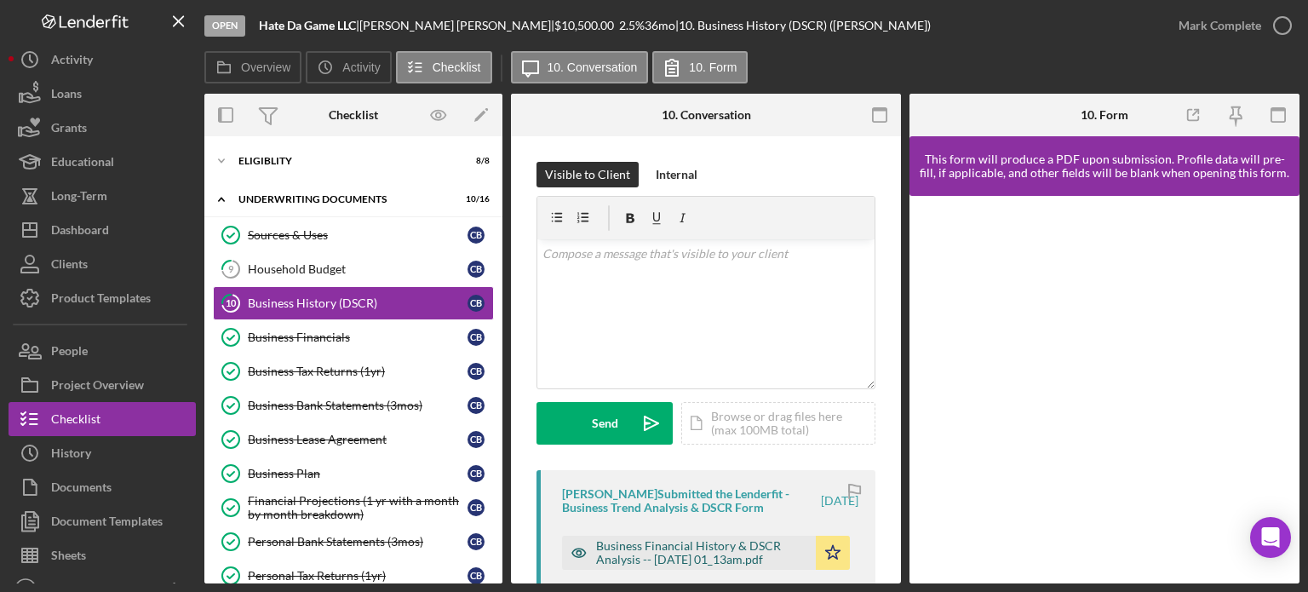
click at [579, 553] on icon "button" at bounding box center [579, 553] width 34 height 34
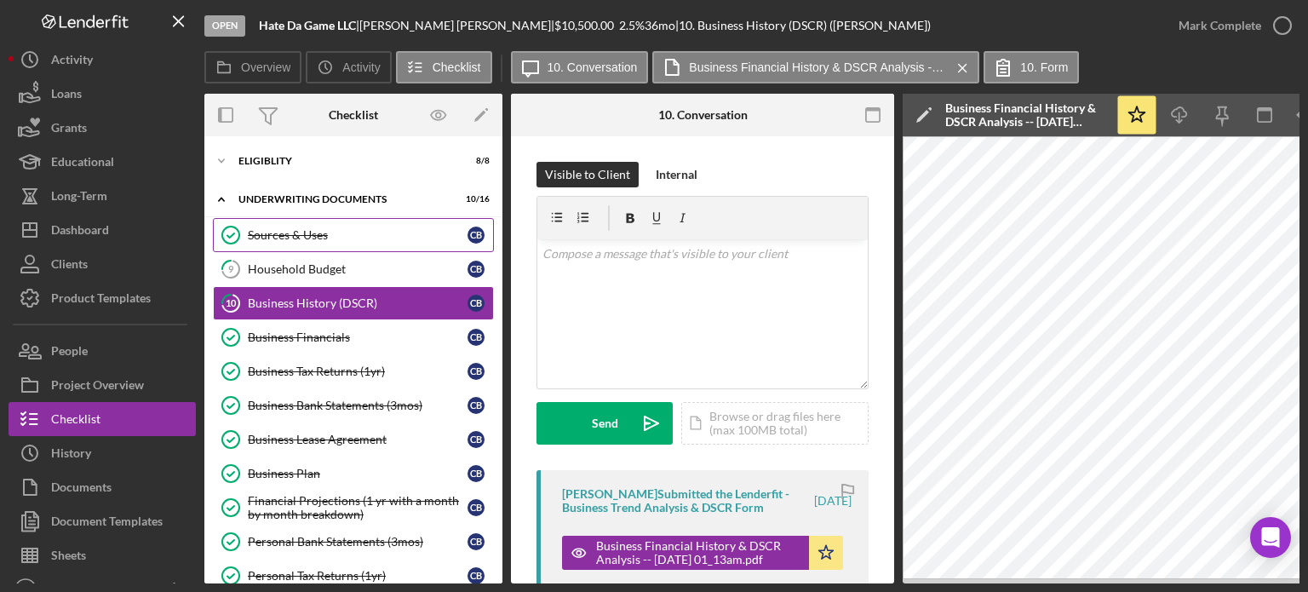
click at [310, 228] on div "Sources & Uses" at bounding box center [358, 235] width 220 height 14
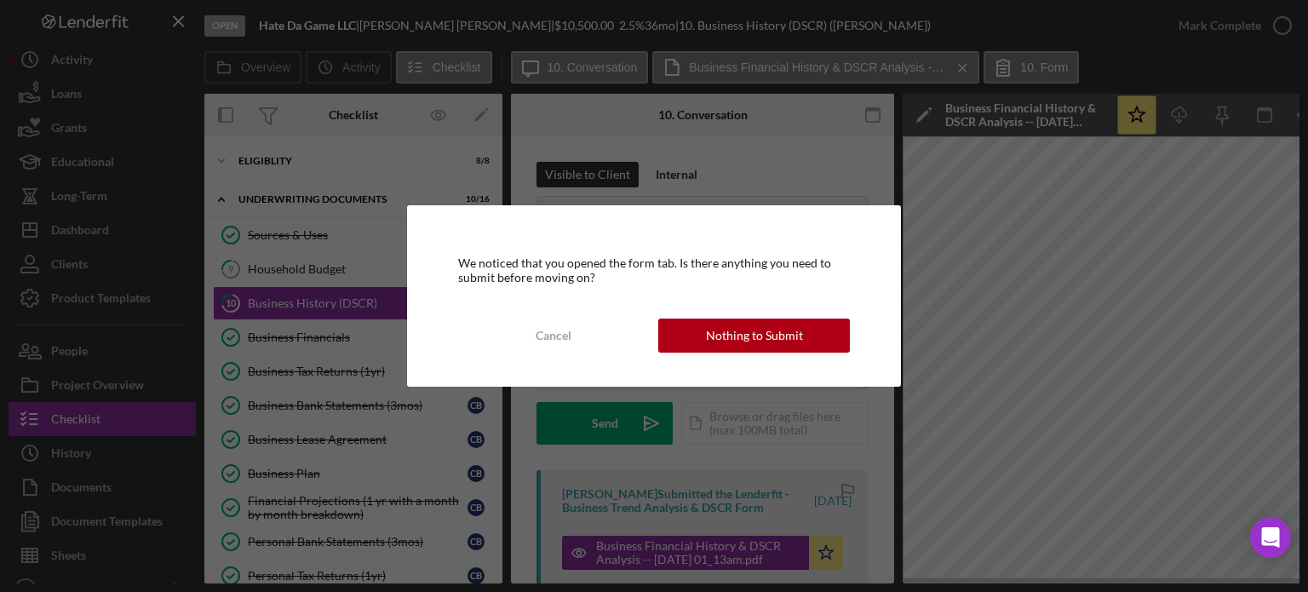
click at [763, 335] on div "Nothing to Submit" at bounding box center [754, 336] width 97 height 34
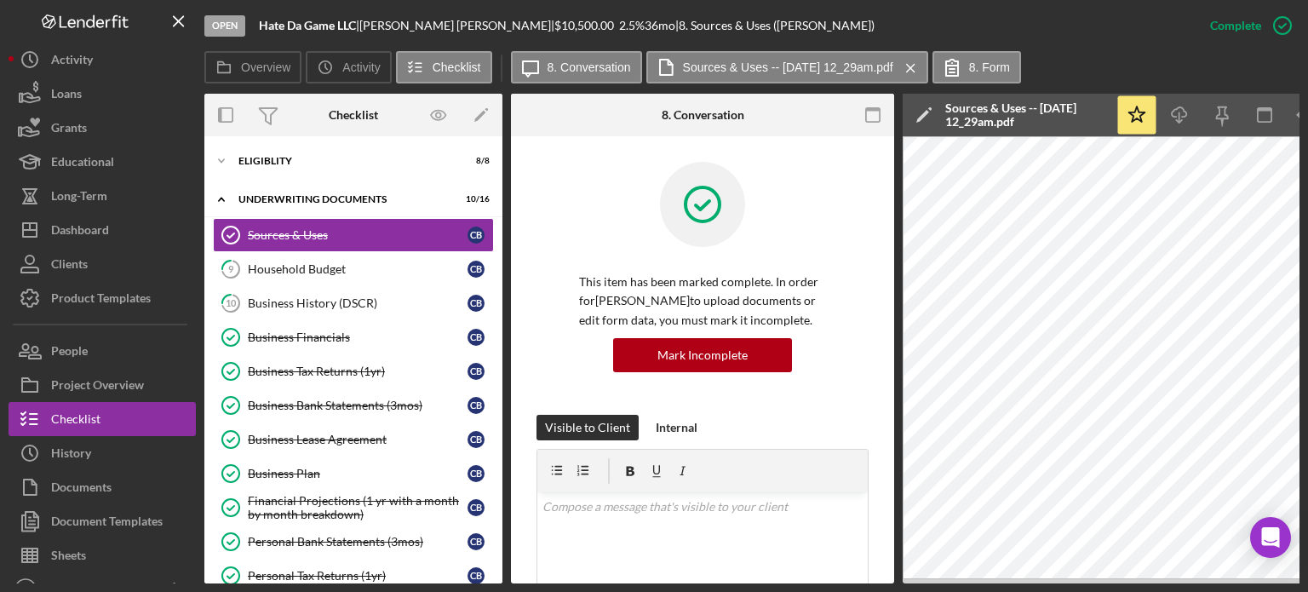
drag, startPoint x: 892, startPoint y: 584, endPoint x: 986, endPoint y: 581, distance: 94.6
click at [986, 581] on div "Open Hate Da Game LLC | [PERSON_NAME] | $10,500.00 2.5 % 36 mo | 8. Sources & U…" at bounding box center [654, 296] width 1308 height 592
click at [276, 585] on div "Open Hate Da Game LLC | [PERSON_NAME] | $10,500.00 2.5 % 36 mo | 8. Sources & U…" at bounding box center [654, 296] width 1308 height 592
click at [308, 365] on div "Business Tax Returns (1yr)" at bounding box center [358, 372] width 220 height 14
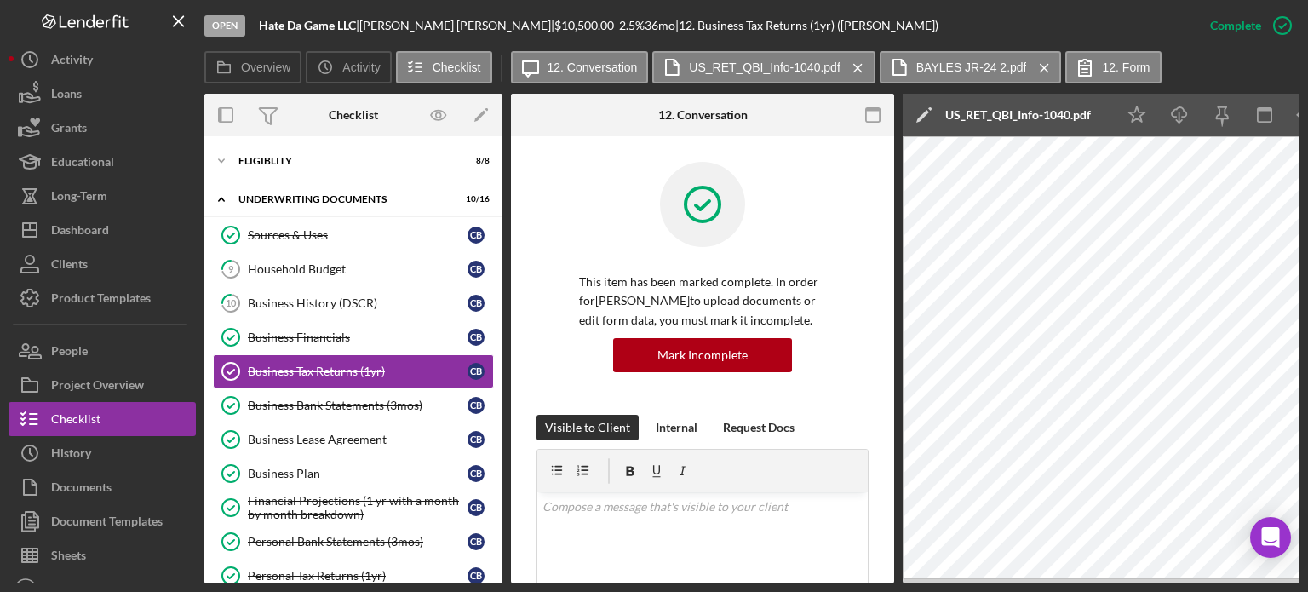
drag, startPoint x: 751, startPoint y: 585, endPoint x: 402, endPoint y: 591, distance: 348.5
click at [463, 584] on div "Open Hate Da Game LLC | [PERSON_NAME] | $10,500.00 2.5 % 36 mo | 12. Business T…" at bounding box center [654, 296] width 1308 height 592
click at [314, 584] on div "Open Hate Da Game LLC | [PERSON_NAME] | $10,500.00 2.5 % 36 mo | 12. Business T…" at bounding box center [654, 296] width 1308 height 592
click at [313, 569] on div "Personal Tax Returns (1yr)" at bounding box center [358, 576] width 220 height 14
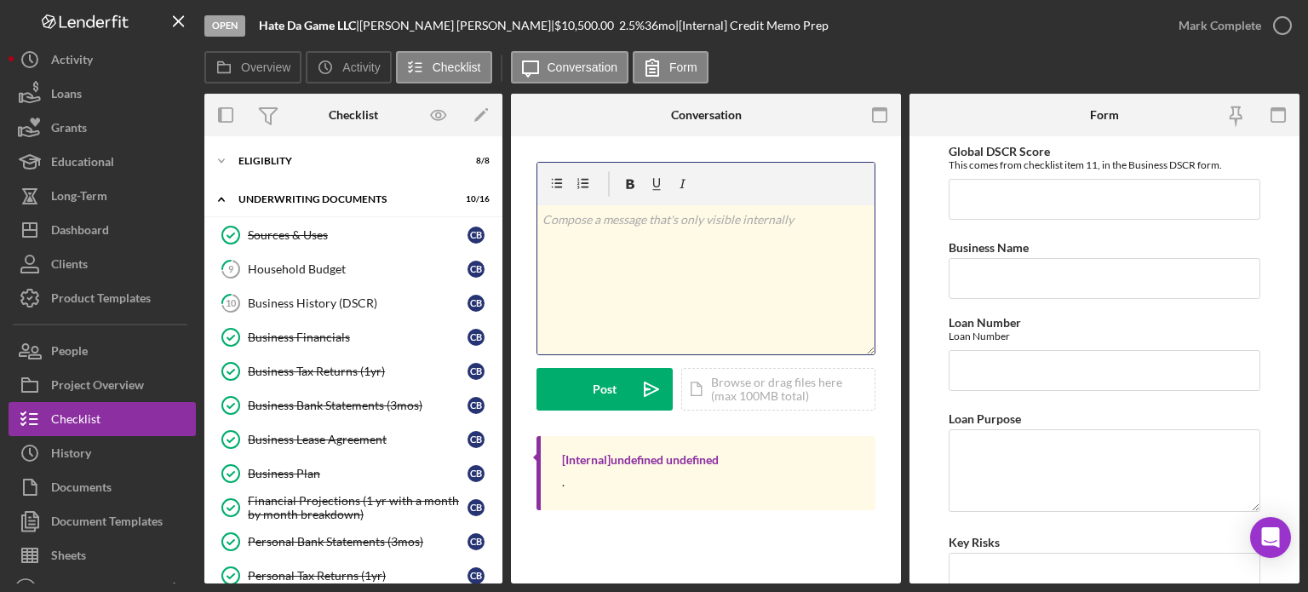
click at [630, 262] on div "v Color teal Color pink Remove color Add row above Add row below Add column bef…" at bounding box center [706, 279] width 337 height 149
paste div
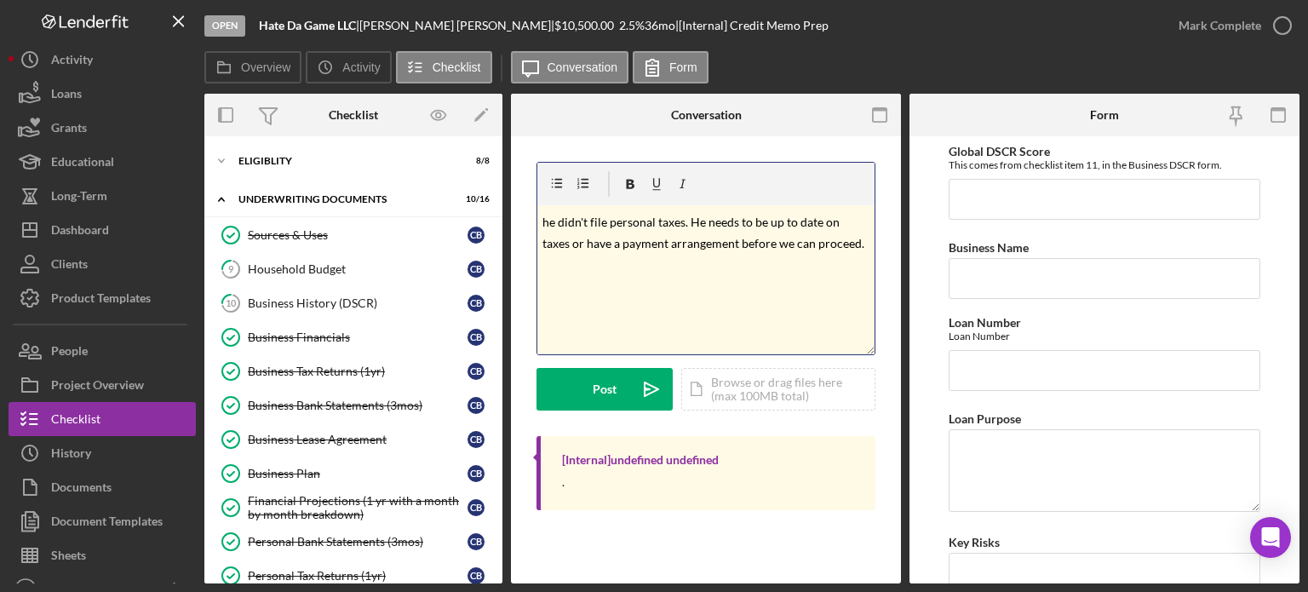
click at [550, 217] on span "he didn't file personal taxes. He needs to be up to date on taxes or have a pay…" at bounding box center [704, 233] width 322 height 37
click at [593, 404] on div "Post" at bounding box center [605, 389] width 24 height 43
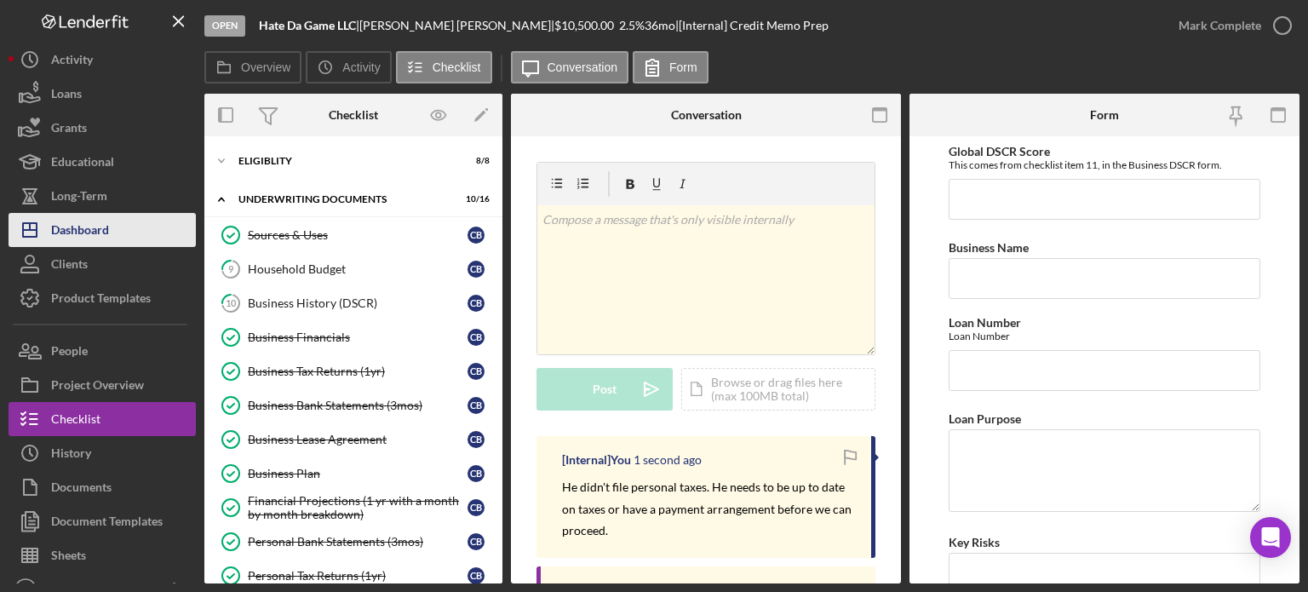
click at [86, 238] on div "Dashboard" at bounding box center [80, 232] width 58 height 38
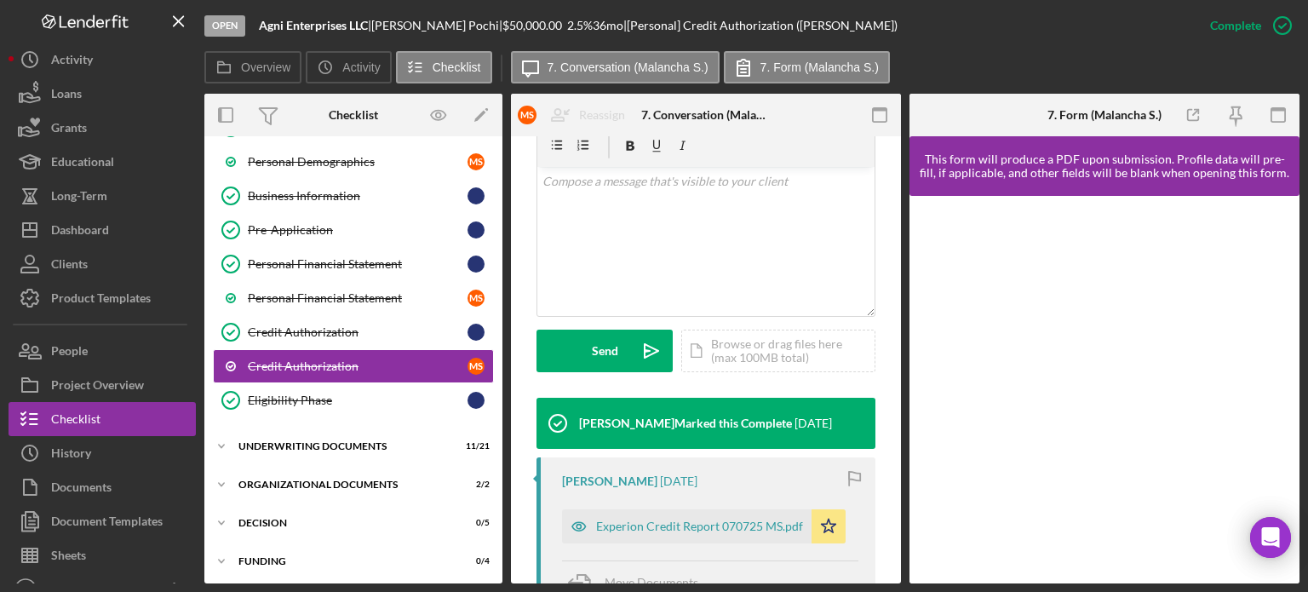
scroll to position [511, 0]
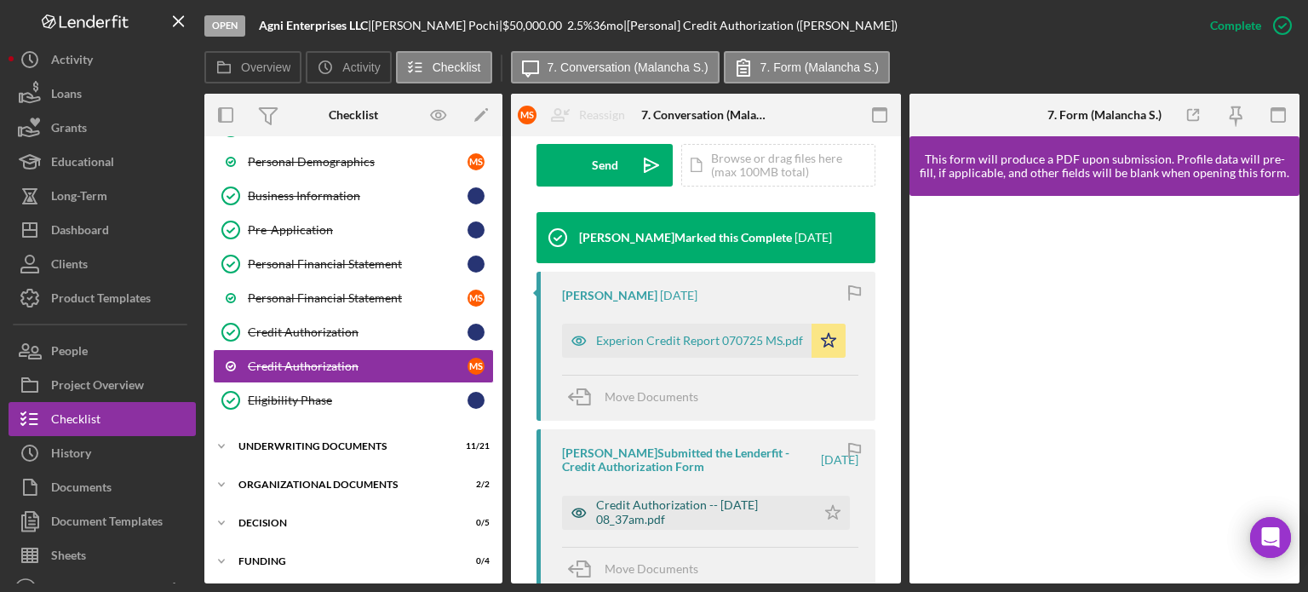
click at [579, 503] on icon "button" at bounding box center [579, 513] width 34 height 34
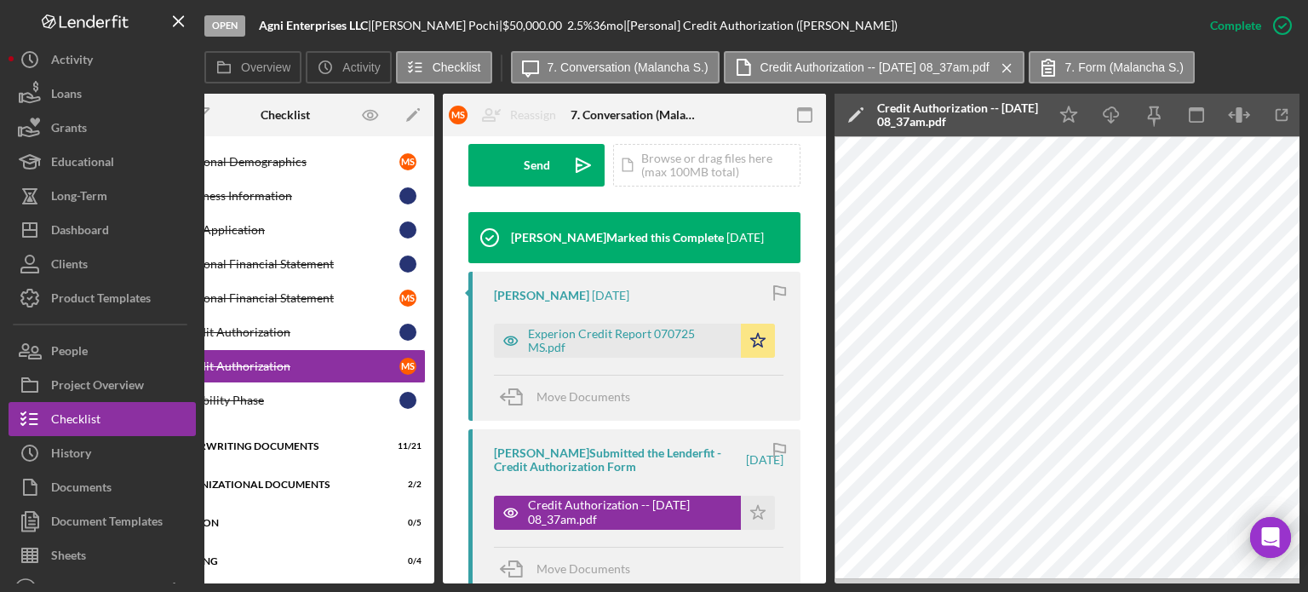
scroll to position [0, 0]
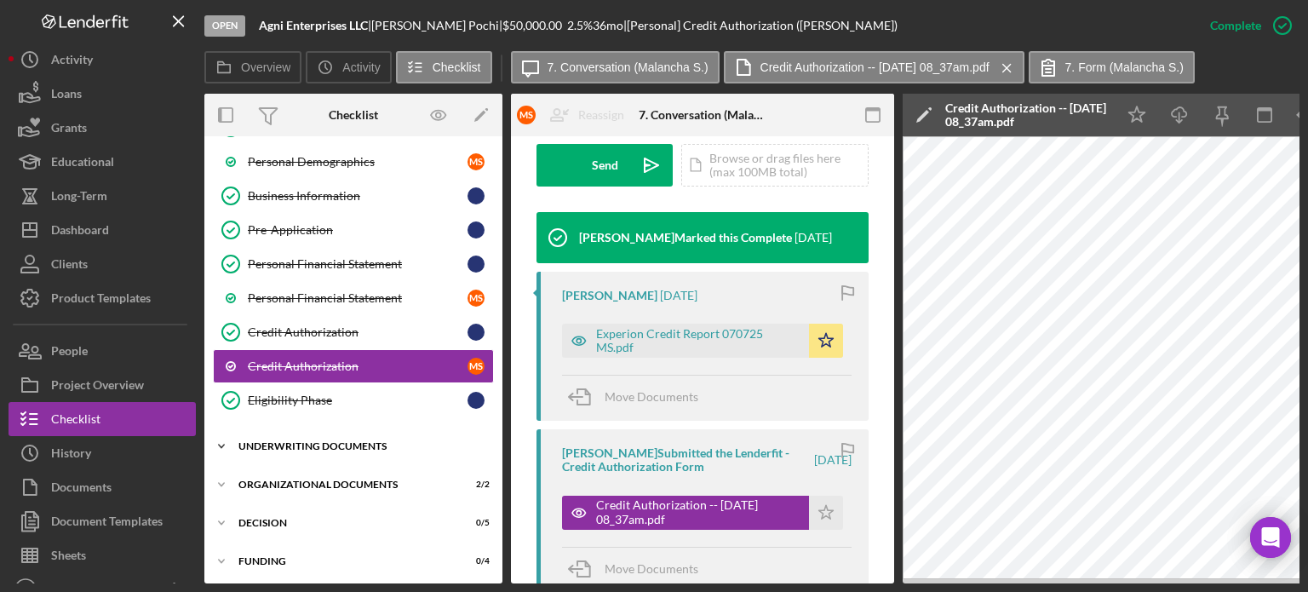
click at [278, 441] on div "Underwriting Documents" at bounding box center [360, 446] width 243 height 10
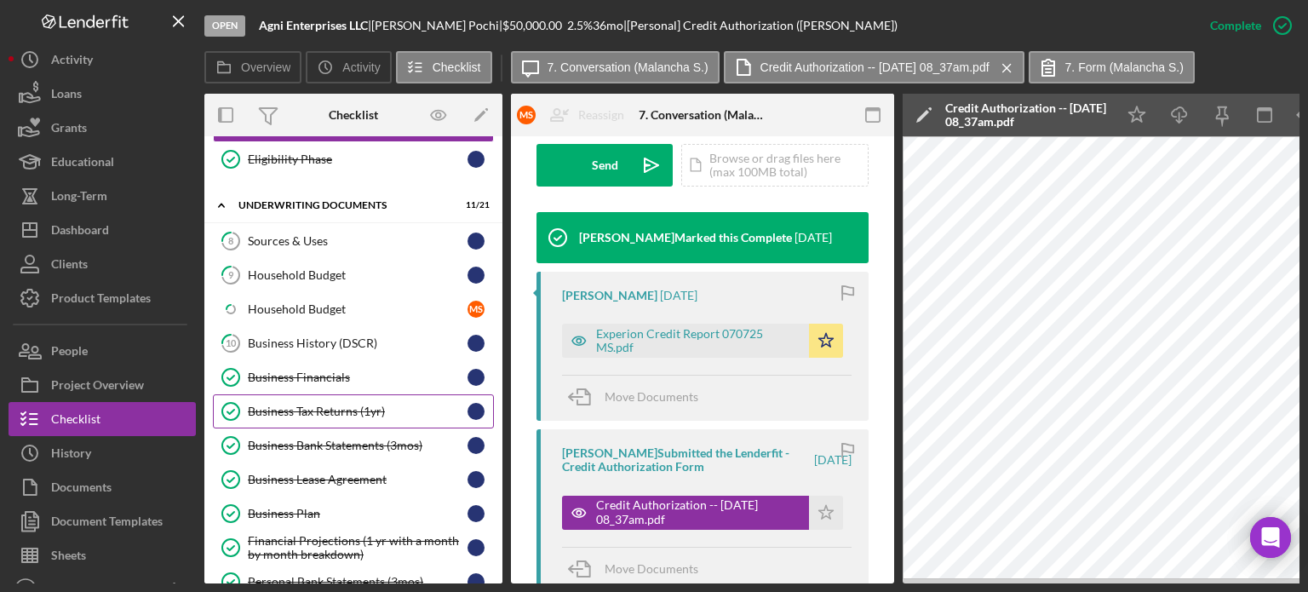
scroll to position [498, 0]
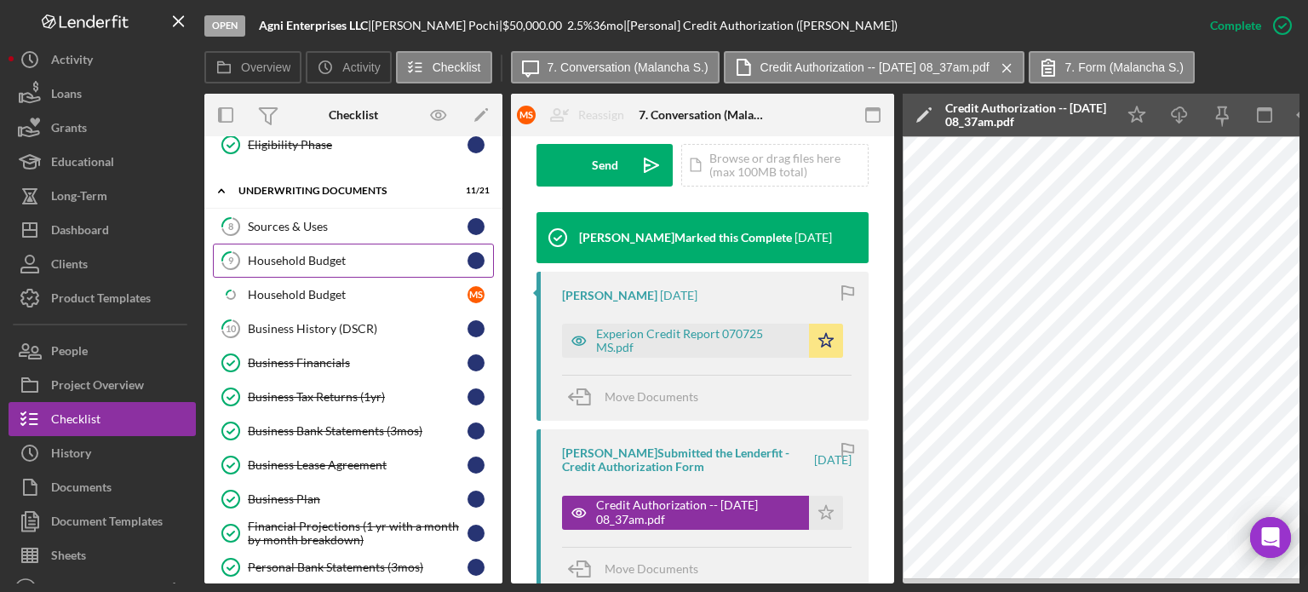
click at [319, 255] on div "Household Budget" at bounding box center [358, 261] width 220 height 14
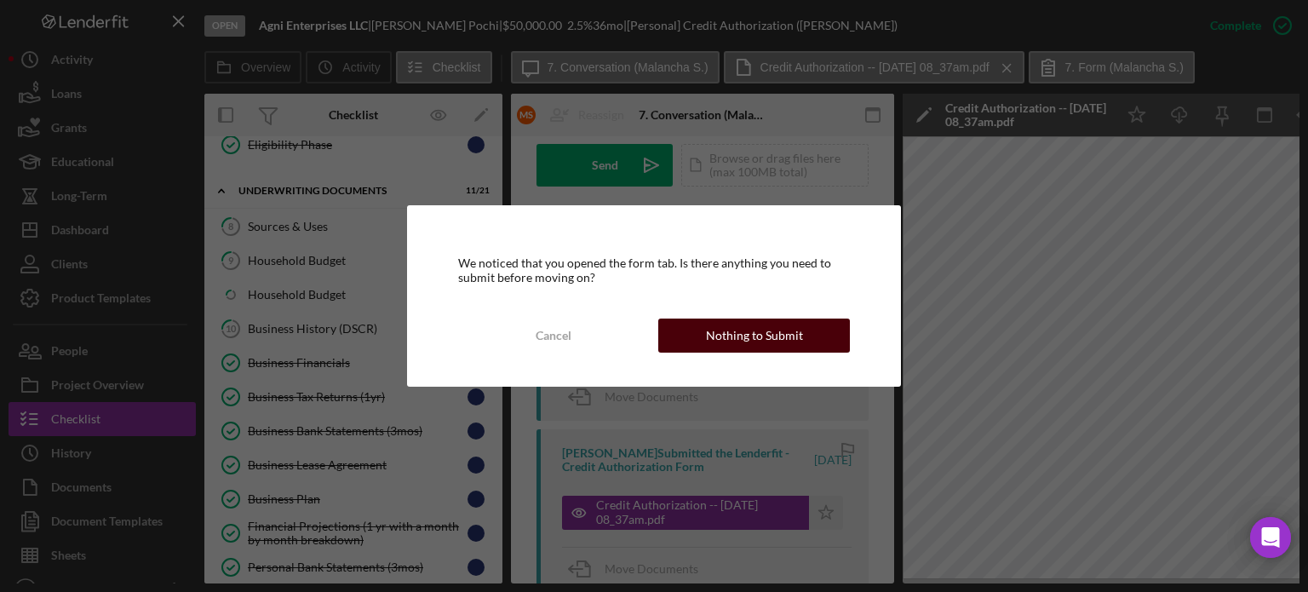
click at [742, 333] on div "Nothing to Submit" at bounding box center [754, 336] width 97 height 34
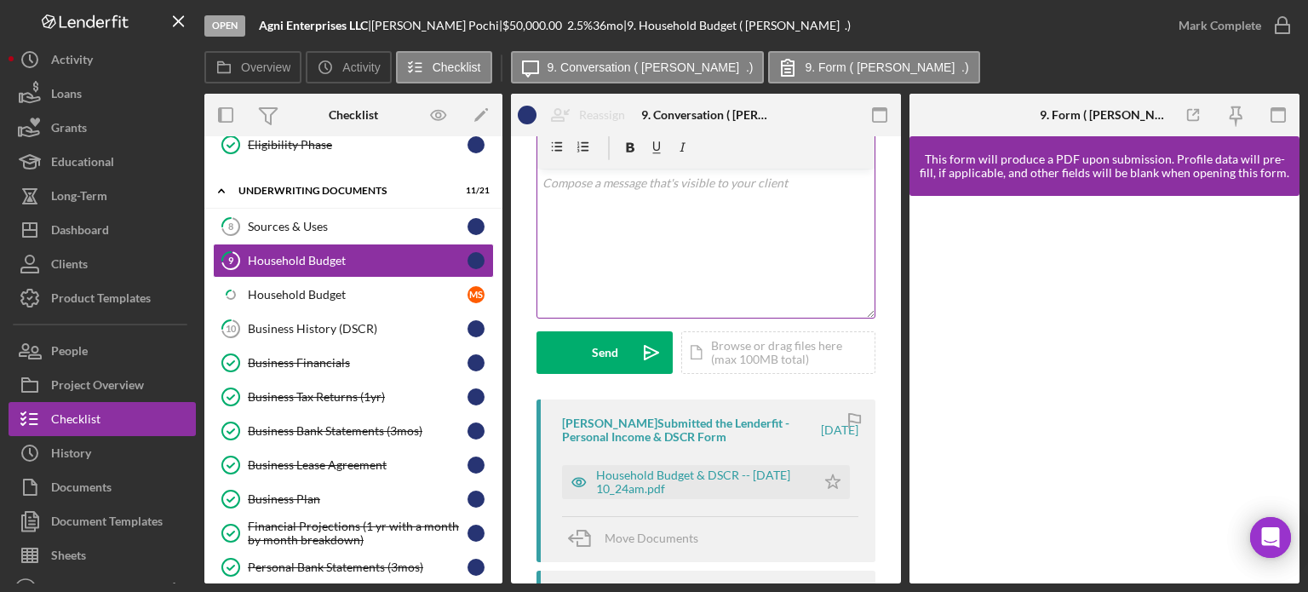
scroll to position [170, 0]
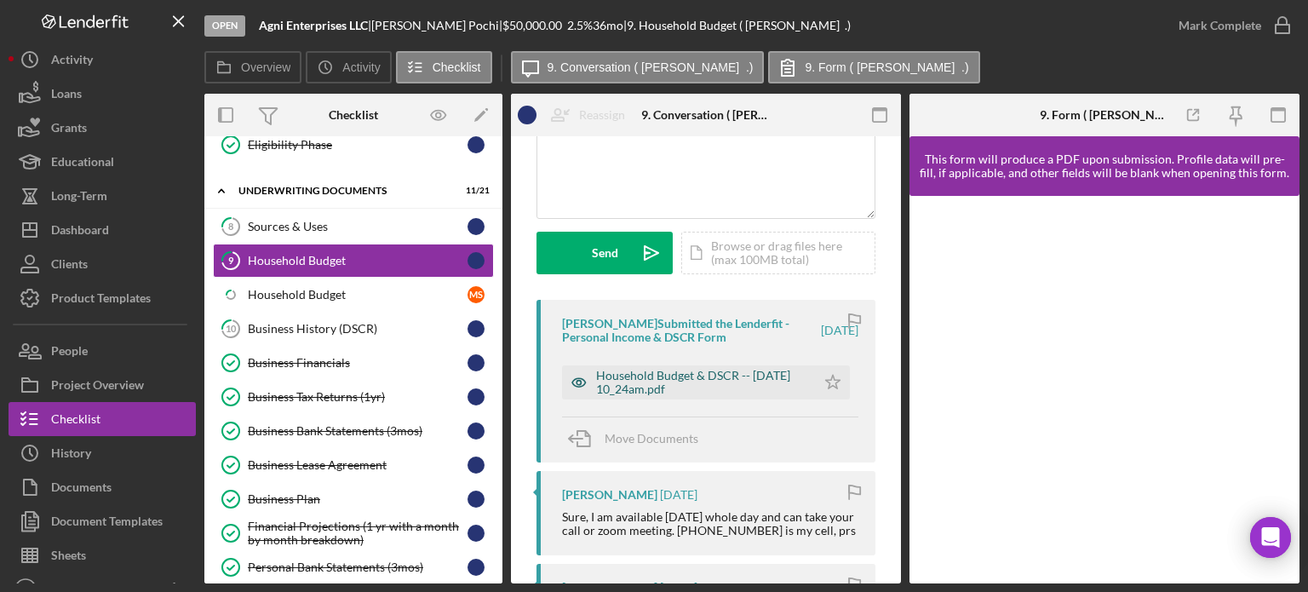
click at [574, 382] on icon "button" at bounding box center [579, 382] width 34 height 34
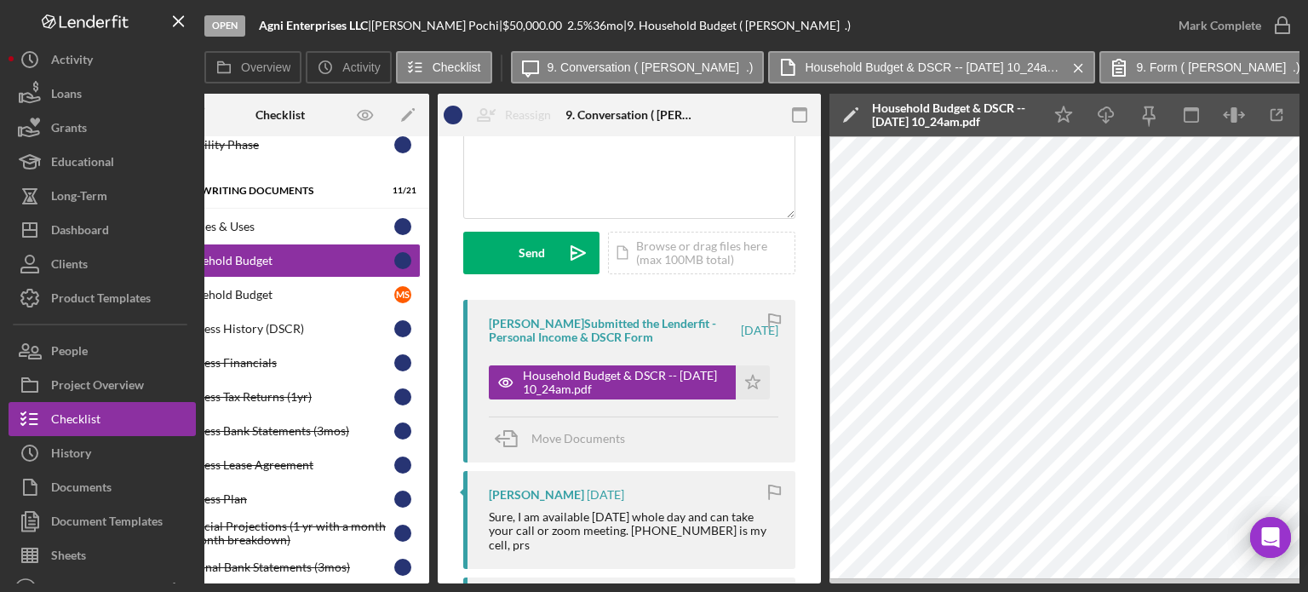
scroll to position [0, 0]
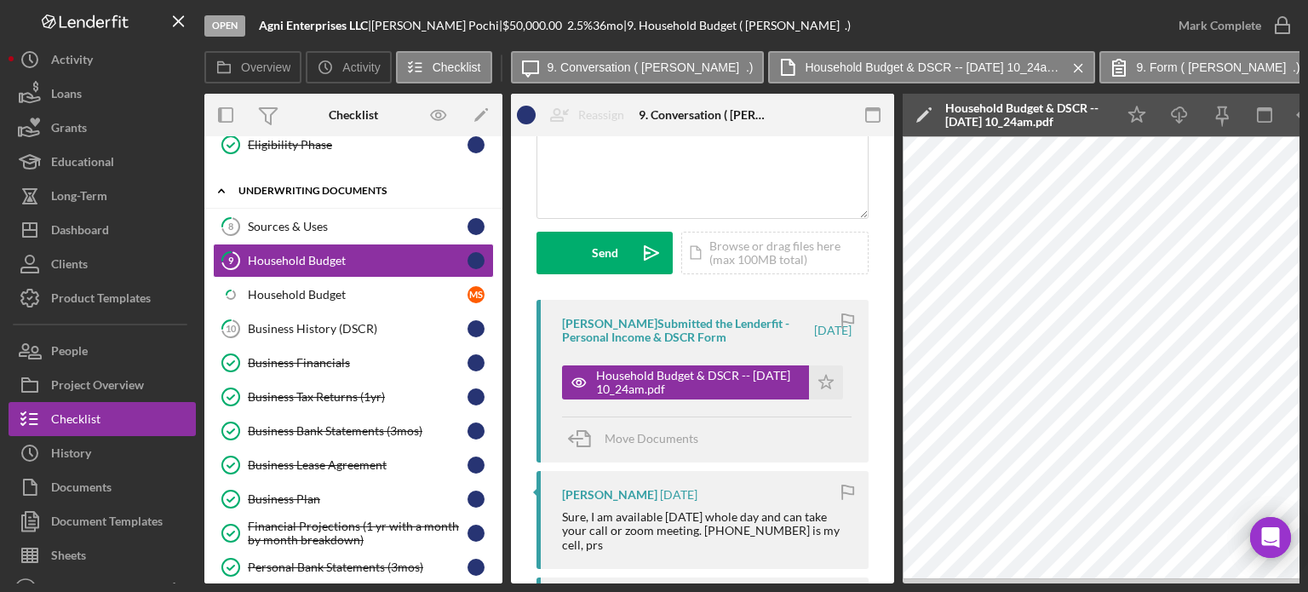
click at [445, 178] on div "Icon/Expander Underwriting Documents 11 / 21" at bounding box center [353, 191] width 298 height 35
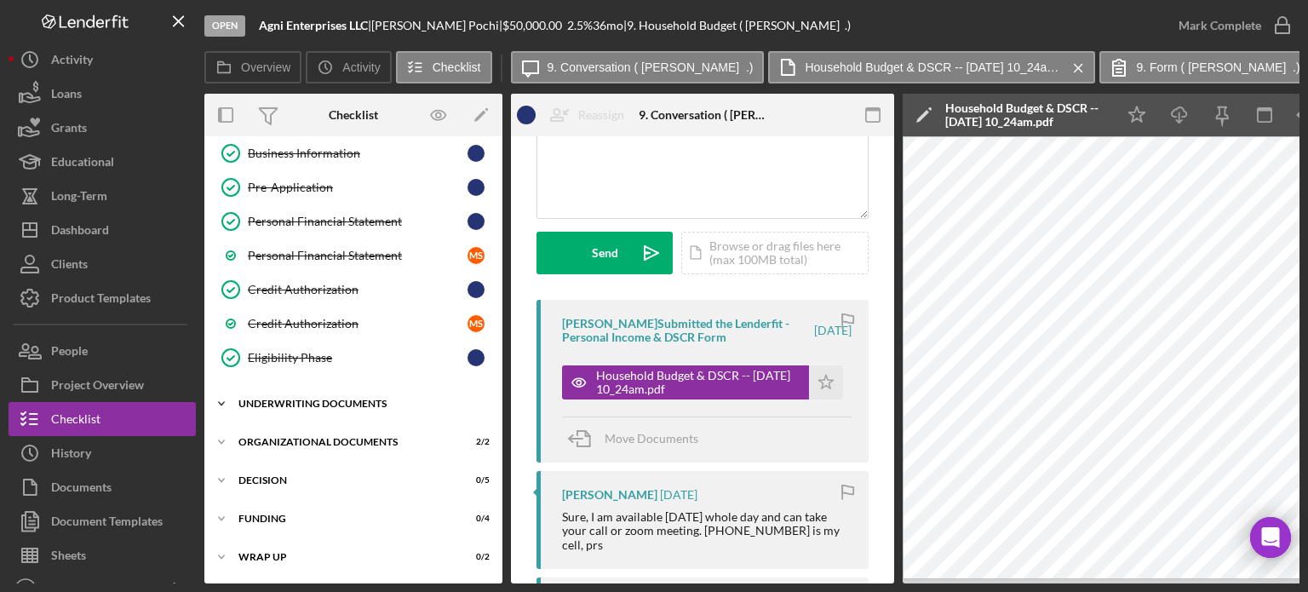
scroll to position [284, 0]
click at [329, 189] on div "Pre-Application" at bounding box center [358, 189] width 220 height 14
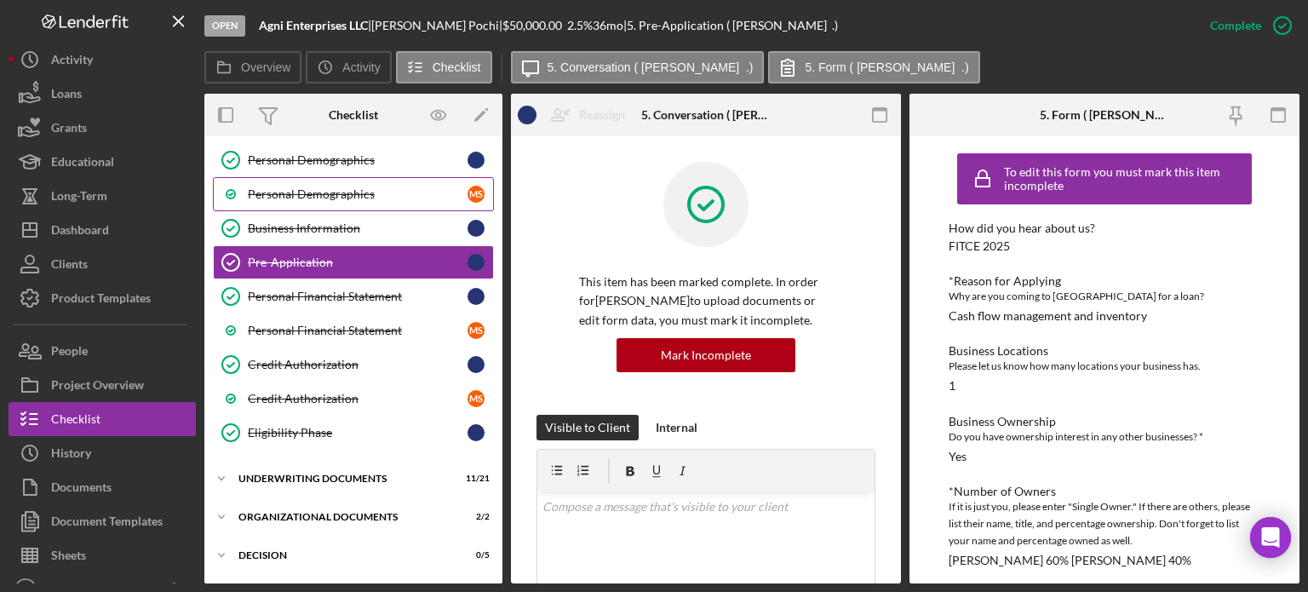
scroll to position [109, 0]
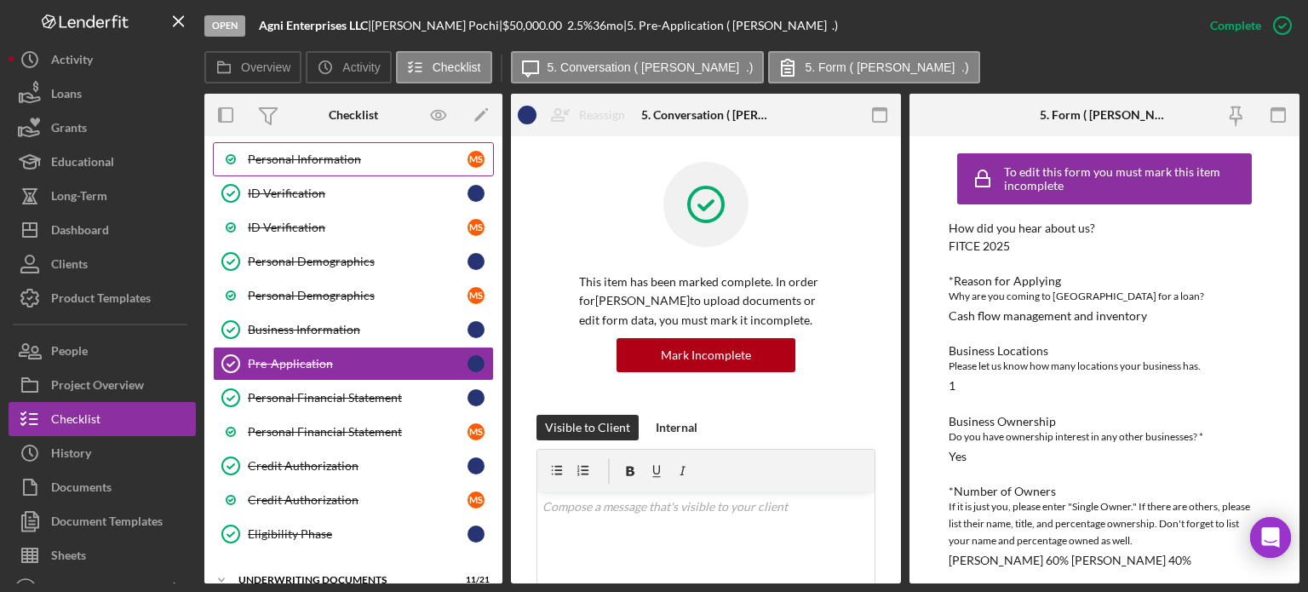
click at [335, 168] on link "Personal Information M S" at bounding box center [353, 159] width 281 height 34
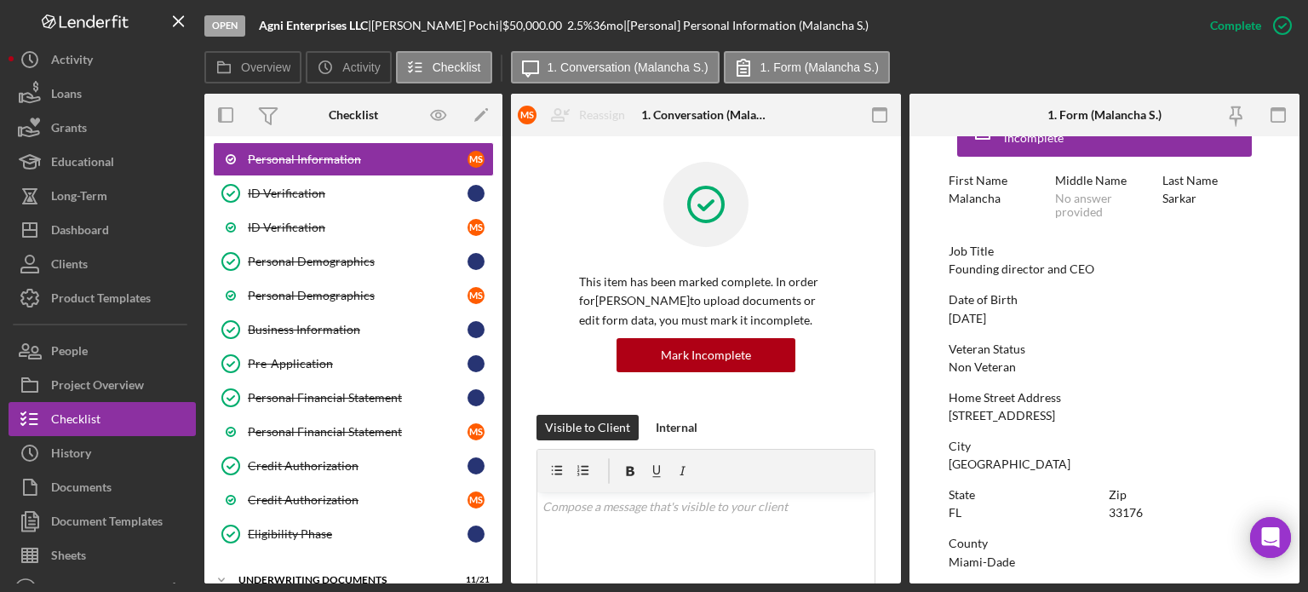
scroll to position [85, 0]
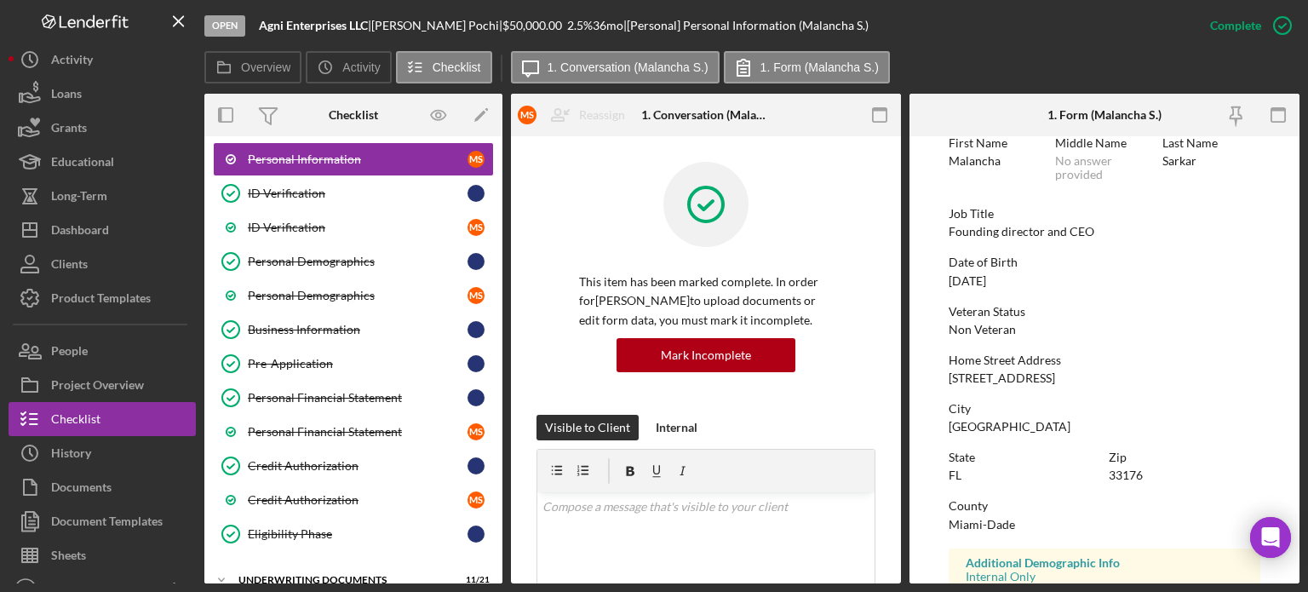
drag, startPoint x: 944, startPoint y: 377, endPoint x: 1138, endPoint y: 378, distance: 194.2
click at [1138, 378] on form "To edit this form you must mark this item incomplete First Name Malancha Middle…" at bounding box center [1105, 359] width 390 height 447
drag, startPoint x: 1013, startPoint y: 365, endPoint x: 958, endPoint y: 377, distance: 56.8
click at [958, 377] on div "9021 SW 94th St , Unit 510" at bounding box center [1002, 378] width 106 height 14
drag, startPoint x: 949, startPoint y: 375, endPoint x: 1091, endPoint y: 373, distance: 142.3
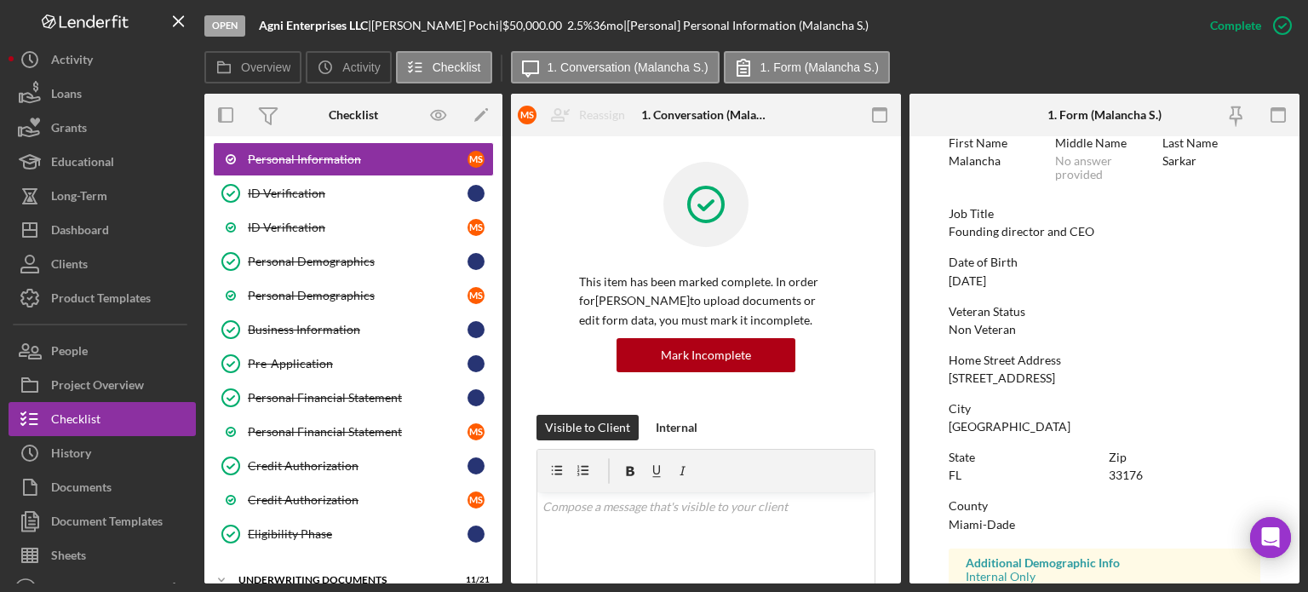
click at [1091, 373] on div "Home Street Address 9021 SW 94th St , Unit 510" at bounding box center [1105, 370] width 312 height 32
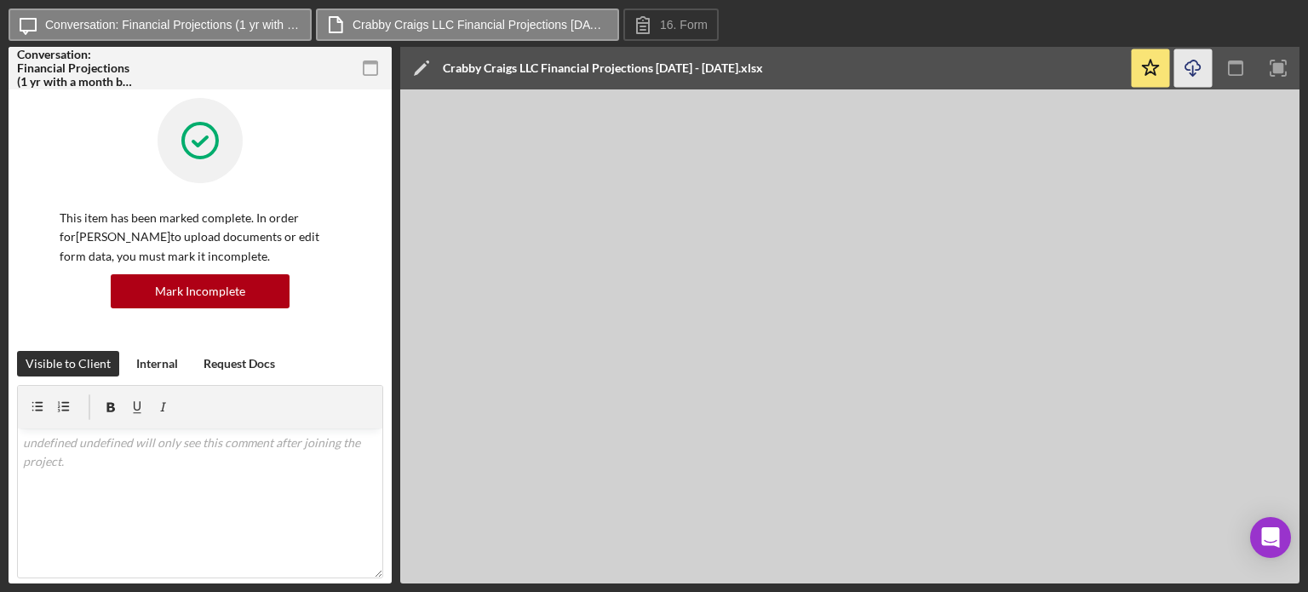
click at [1193, 64] on icon "Icon/Download" at bounding box center [1194, 68] width 38 height 38
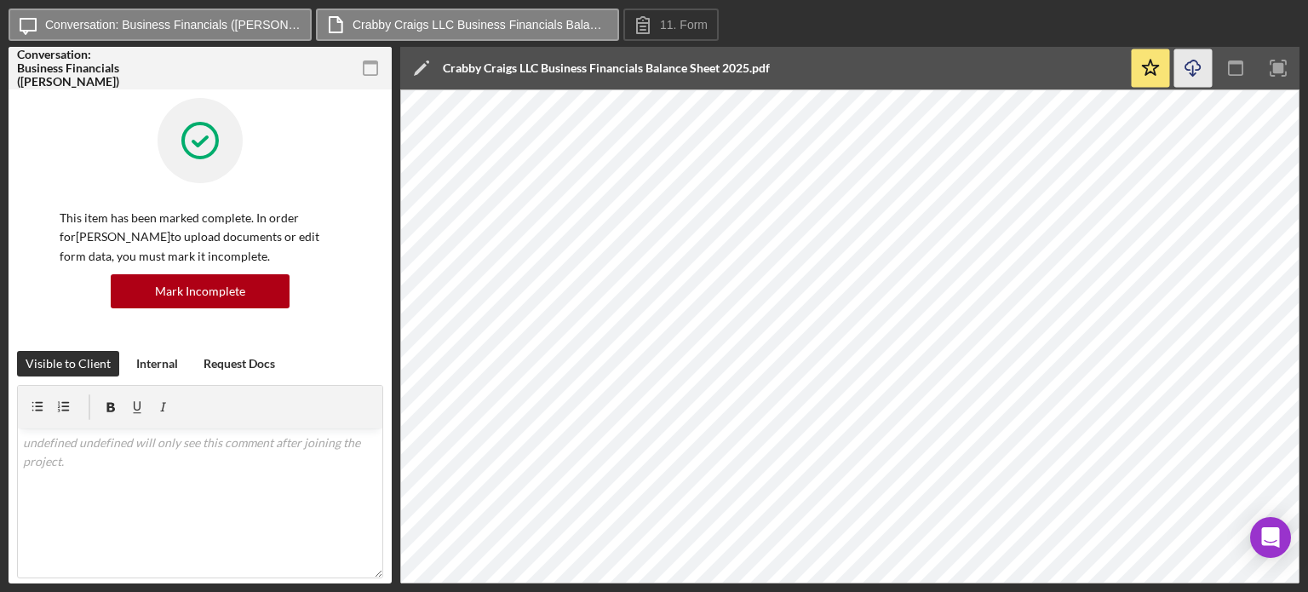
click at [1191, 65] on icon "Icon/Download" at bounding box center [1194, 68] width 38 height 38
